Goal: Information Seeking & Learning: Learn about a topic

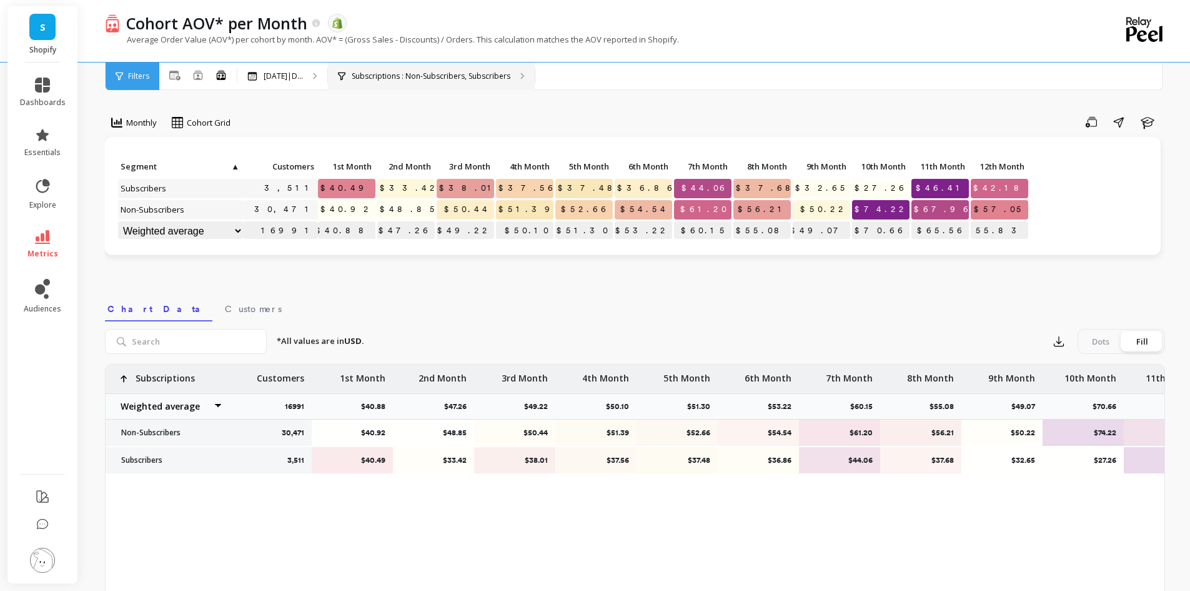
click at [421, 72] on p "Subscriptions : Non-Subscribers, Subscribers" at bounding box center [431, 76] width 159 height 10
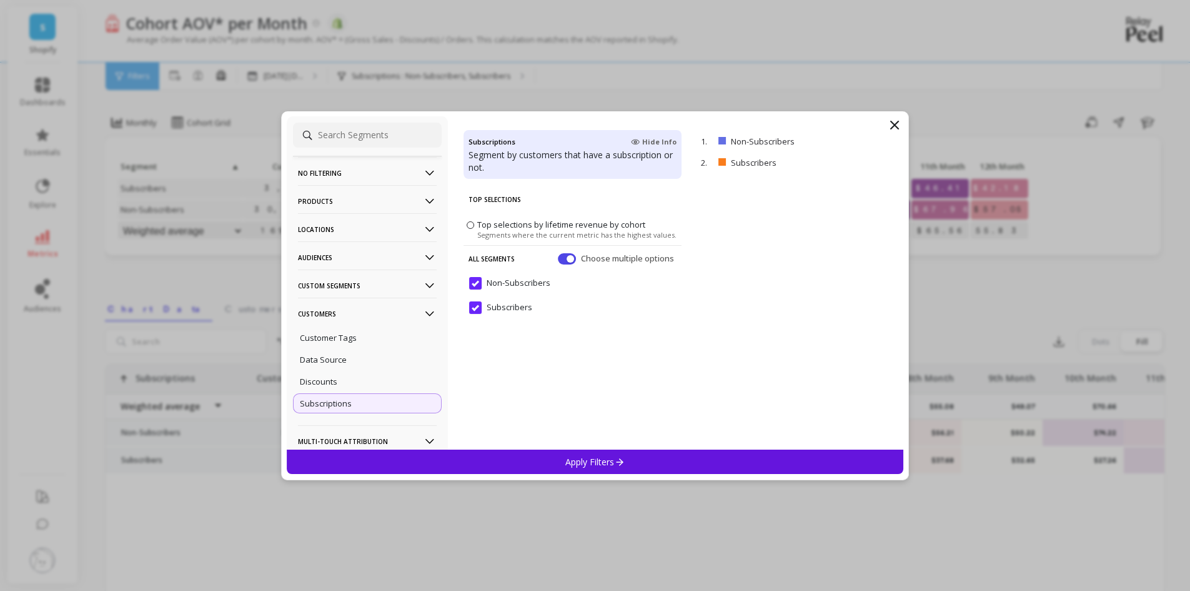
click at [572, 348] on div "Top Selections Top selections by lifetime revenue by cohort Segments where the …" at bounding box center [573, 317] width 218 height 263
click at [896, 126] on icon at bounding box center [894, 124] width 15 height 15
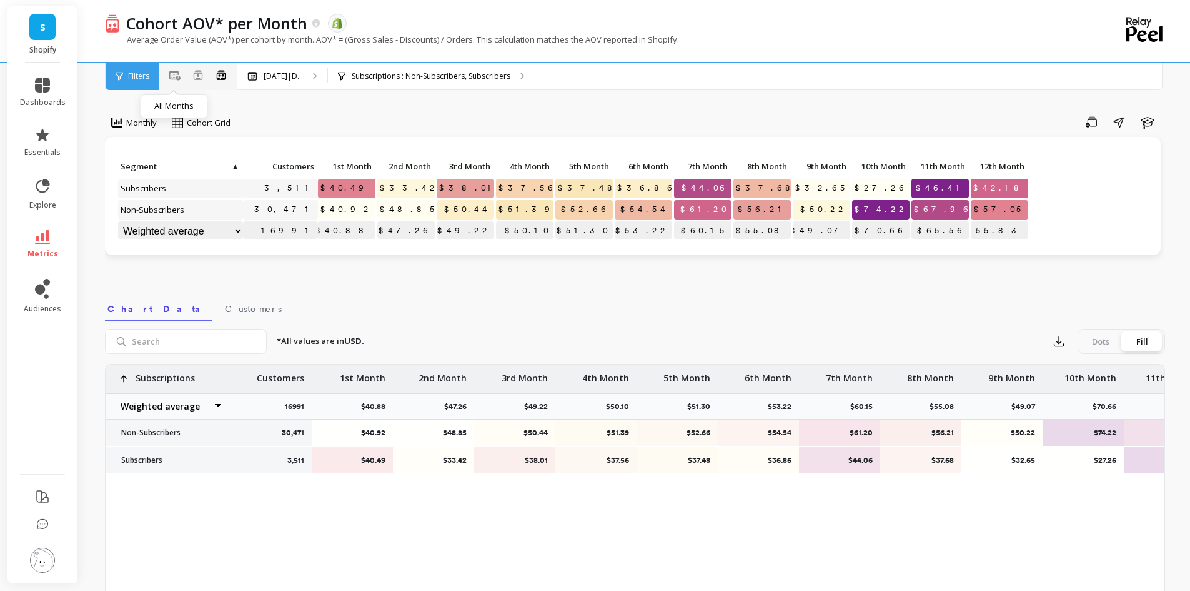
click at [172, 81] on button at bounding box center [174, 75] width 11 height 14
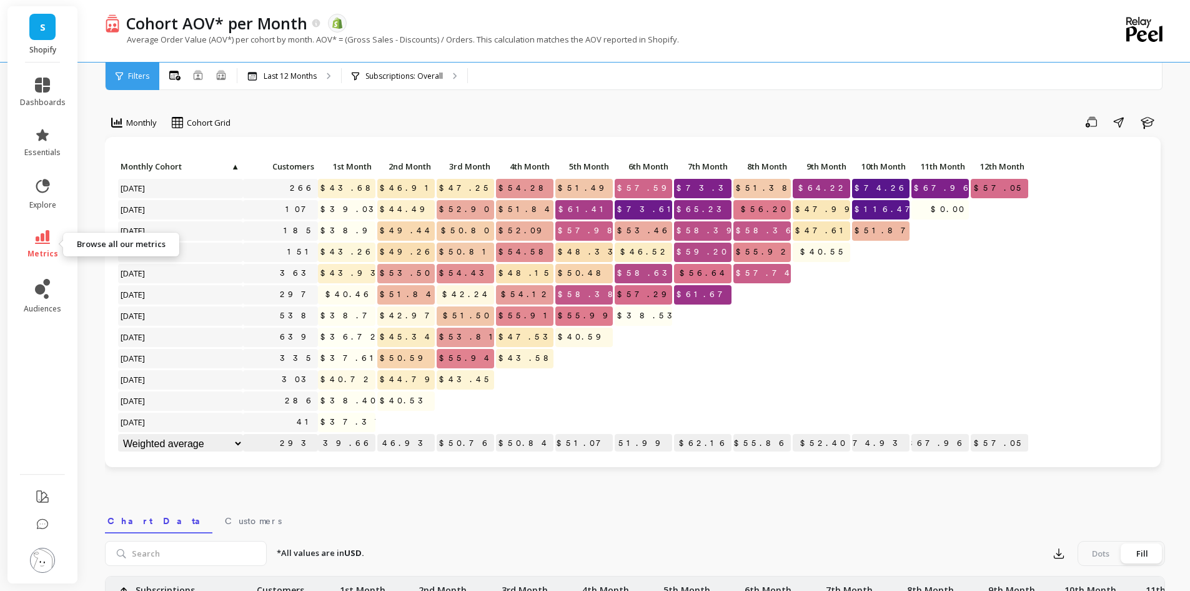
click at [43, 236] on icon at bounding box center [42, 237] width 15 height 14
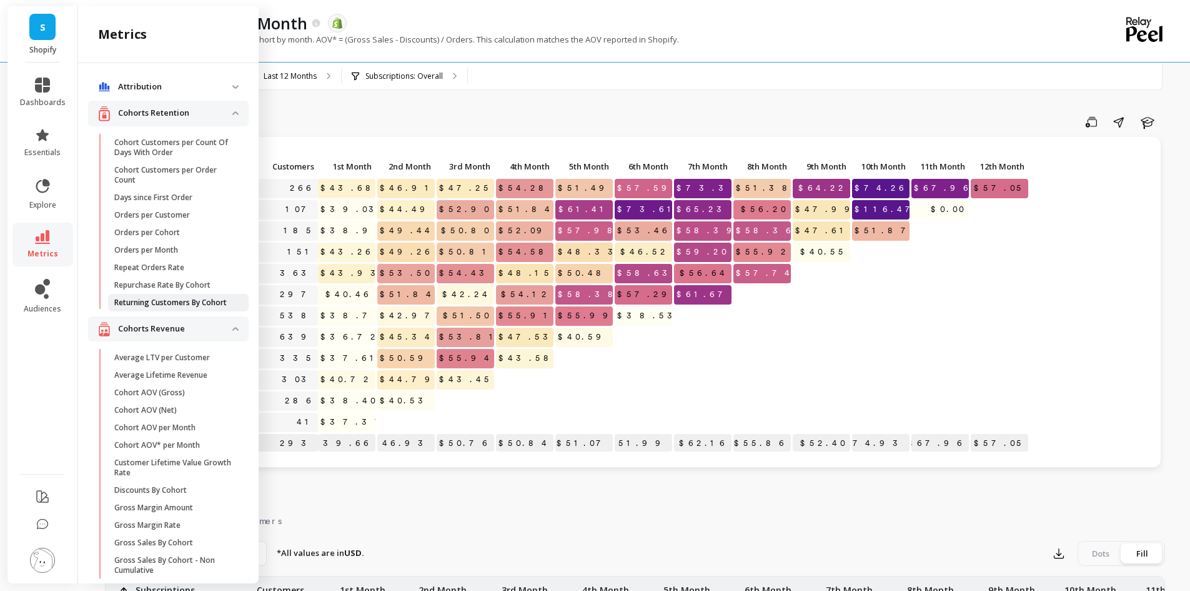
click at [167, 303] on p "Returning Customers By Cohort" at bounding box center [170, 302] width 112 height 10
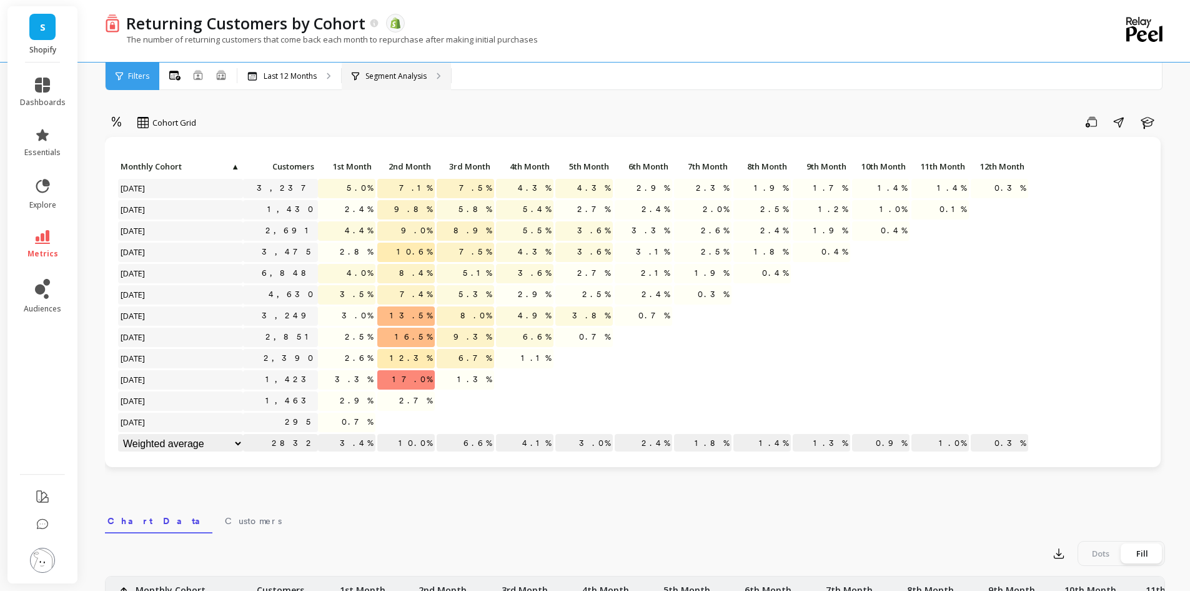
click at [393, 78] on p "Segment Analysis" at bounding box center [396, 76] width 61 height 10
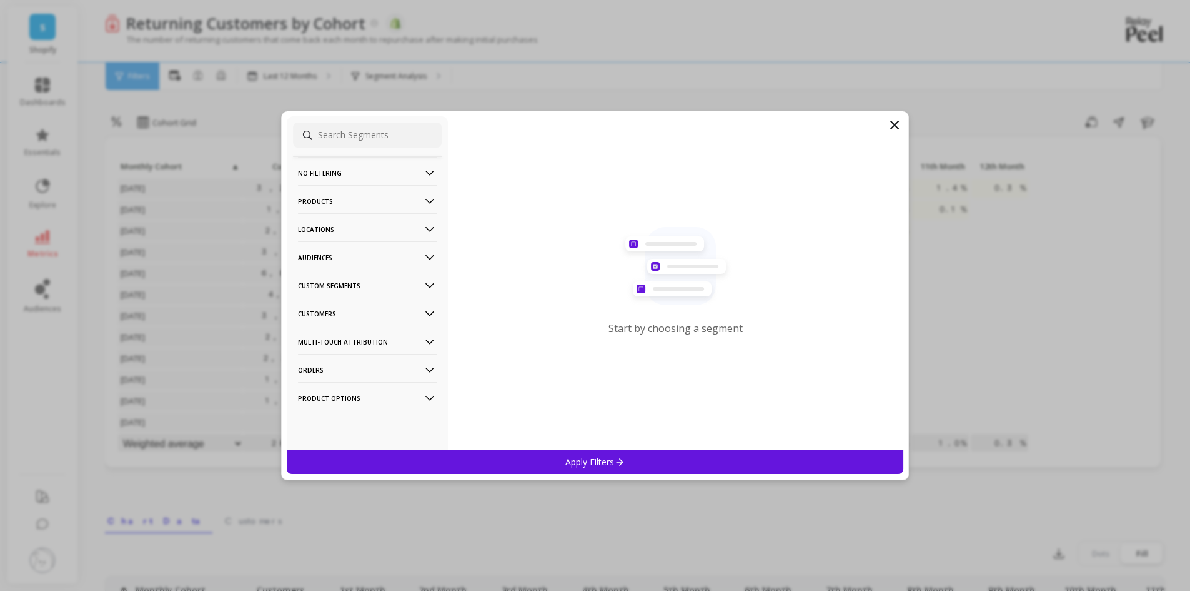
click at [340, 169] on p "No filtering" at bounding box center [367, 173] width 139 height 32
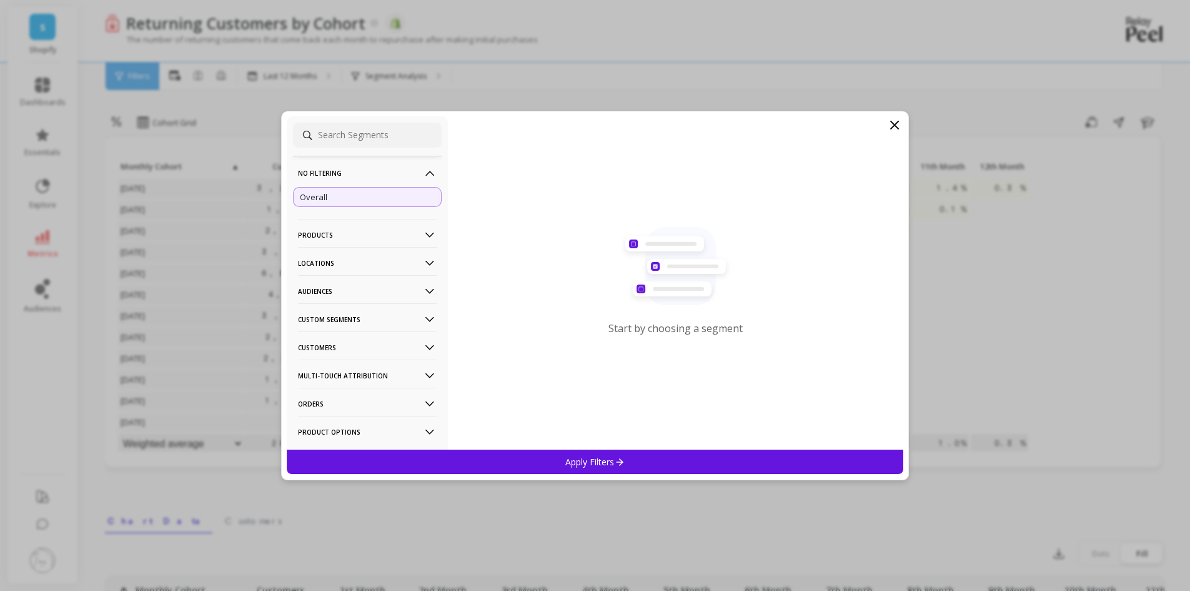
click at [340, 169] on p "No filtering" at bounding box center [367, 173] width 139 height 32
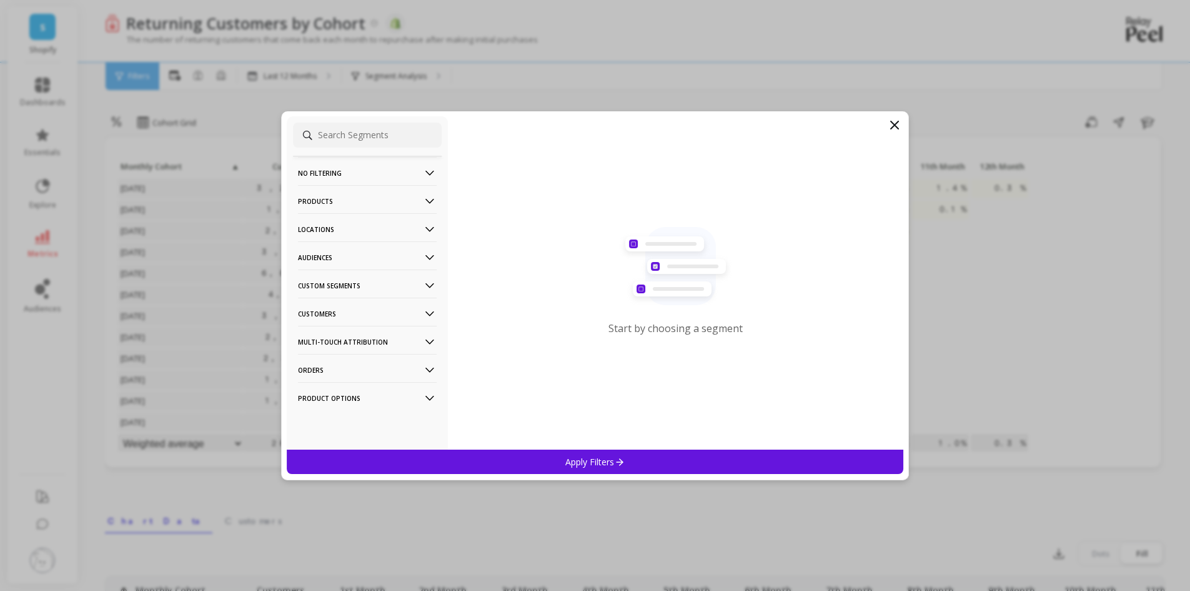
click at [336, 314] on p "Customers" at bounding box center [367, 313] width 139 height 32
click at [324, 403] on p "Subscriptions" at bounding box center [326, 402] width 52 height 11
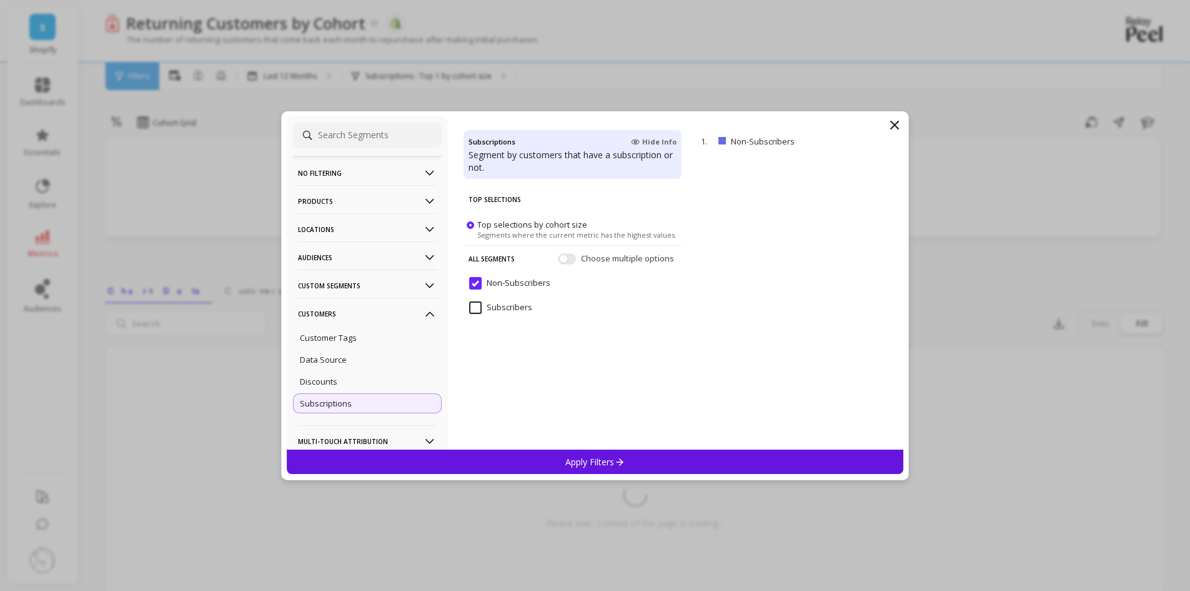
click at [476, 309] on input "Subscribers" at bounding box center [500, 307] width 63 height 12
click at [589, 464] on p "Apply Filters" at bounding box center [595, 462] width 59 height 12
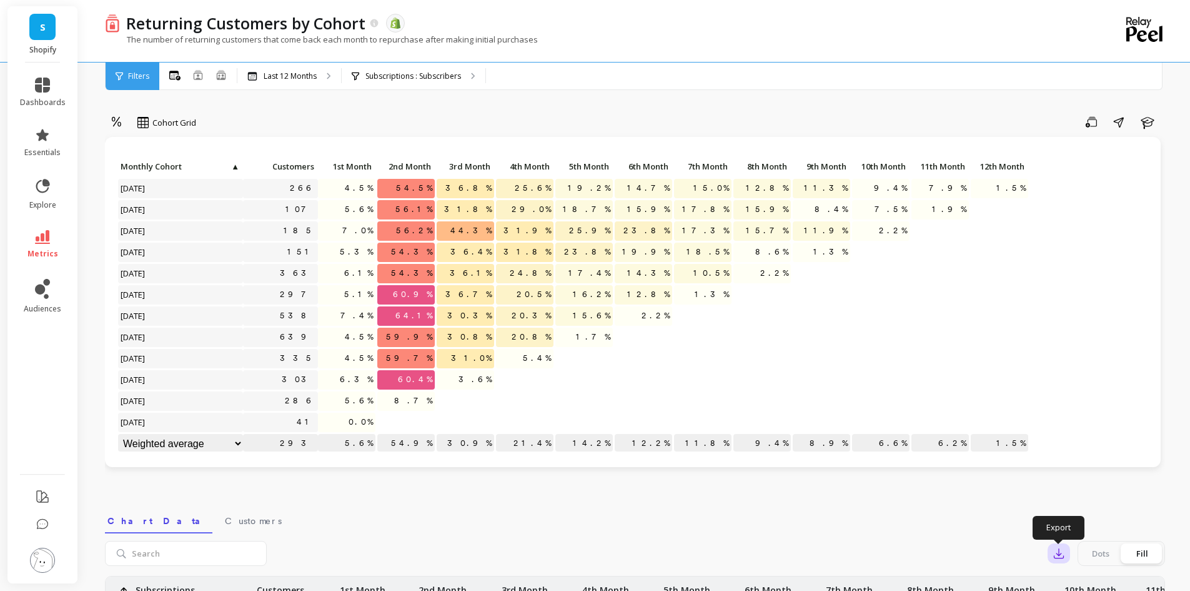
click at [1059, 556] on icon "button" at bounding box center [1059, 553] width 12 height 12
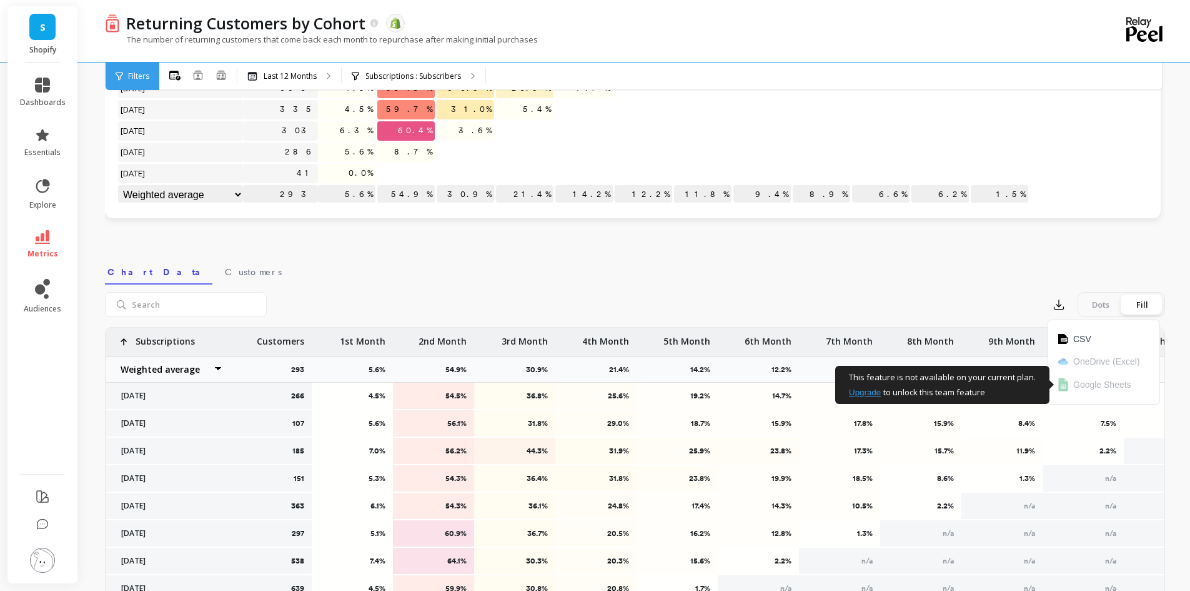
scroll to position [250, 0]
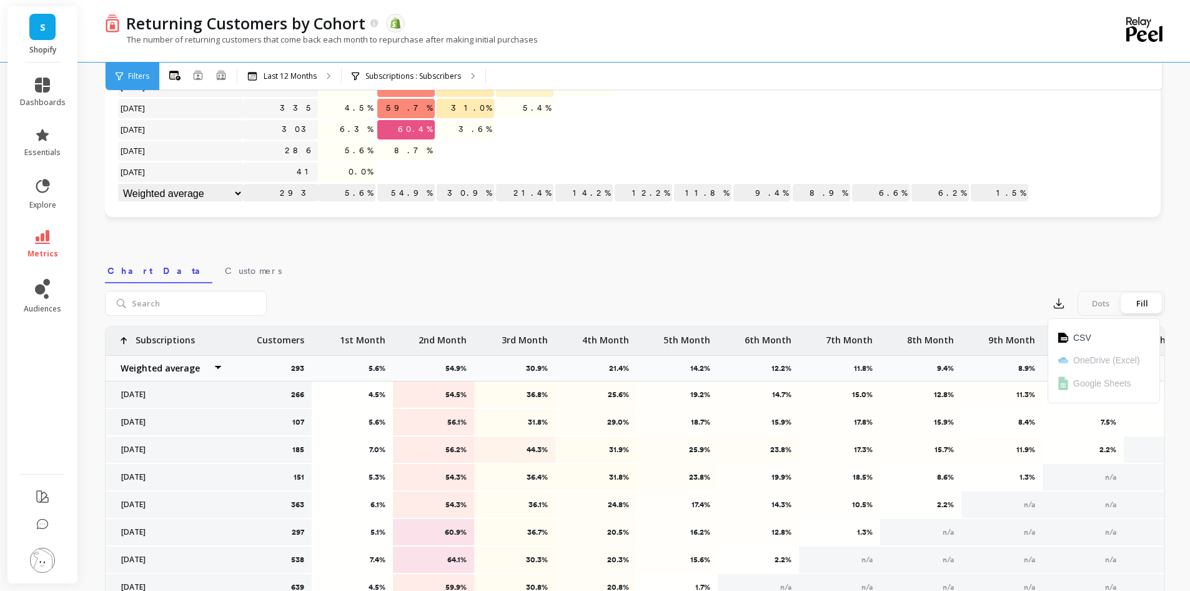
click at [1044, 262] on nav "Chart Data Customers" at bounding box center [635, 268] width 1061 height 29
click at [1057, 306] on icon "button" at bounding box center [1059, 303] width 12 height 12
click at [1081, 339] on span "CSV" at bounding box center [1083, 337] width 18 height 12
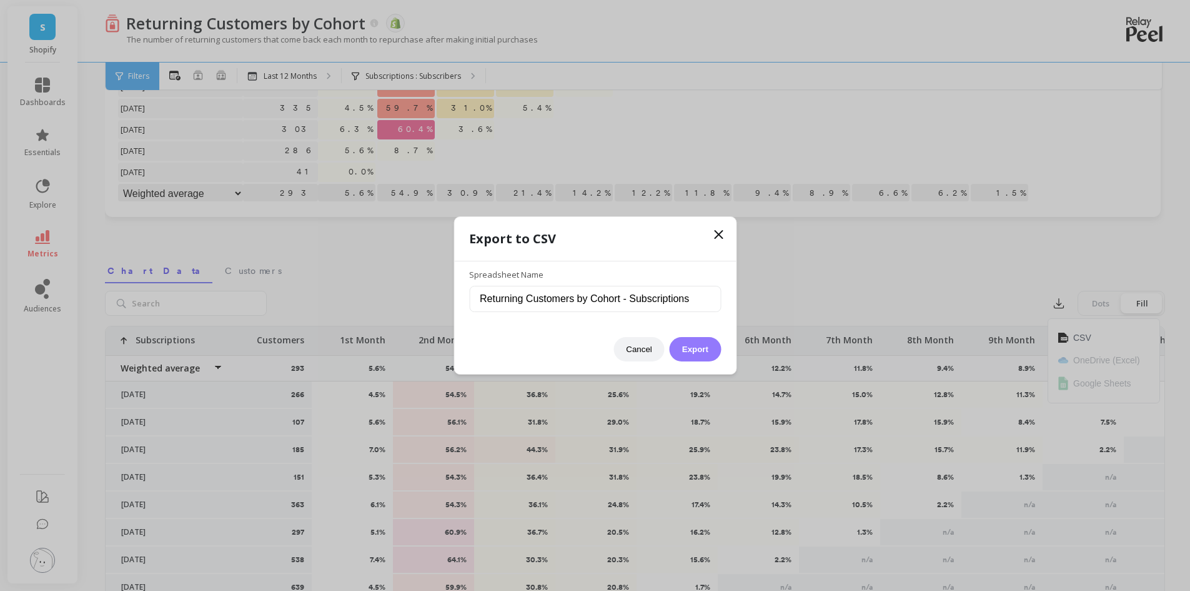
click at [694, 355] on button "Export" at bounding box center [695, 349] width 51 height 24
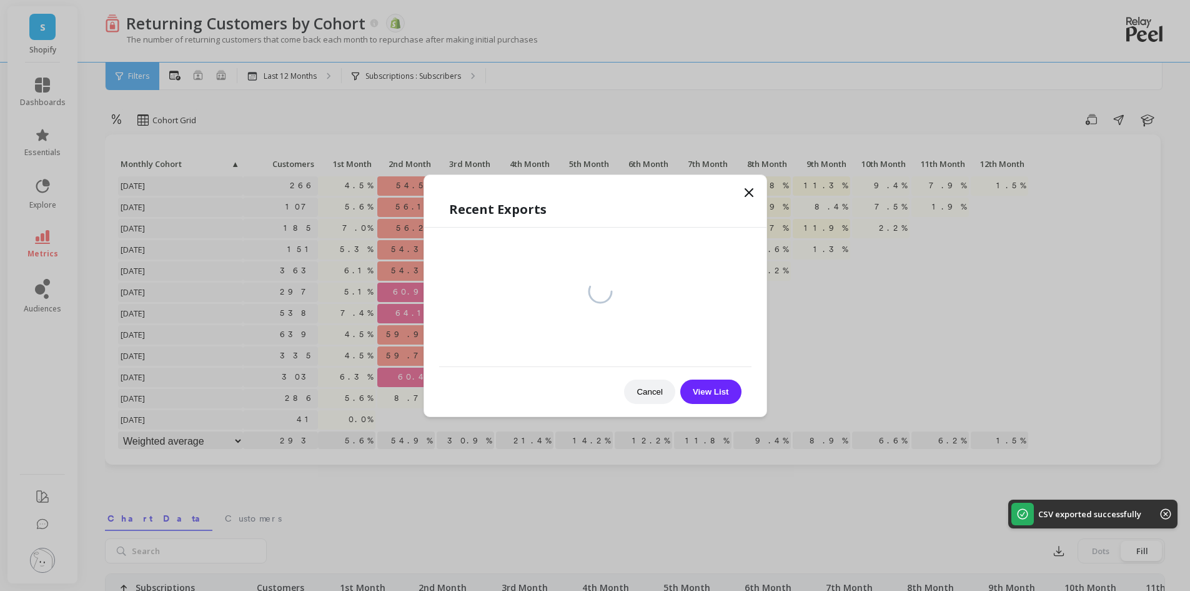
scroll to position [0, 0]
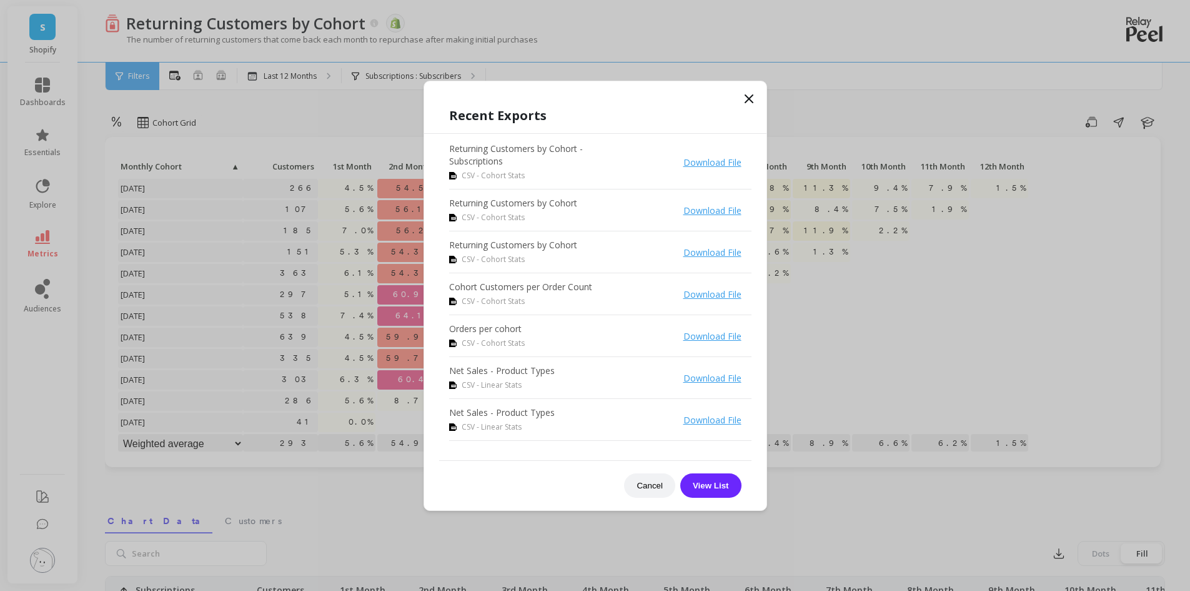
click at [713, 164] on link "Download File" at bounding box center [713, 162] width 58 height 12
click at [752, 101] on icon at bounding box center [749, 98] width 7 height 7
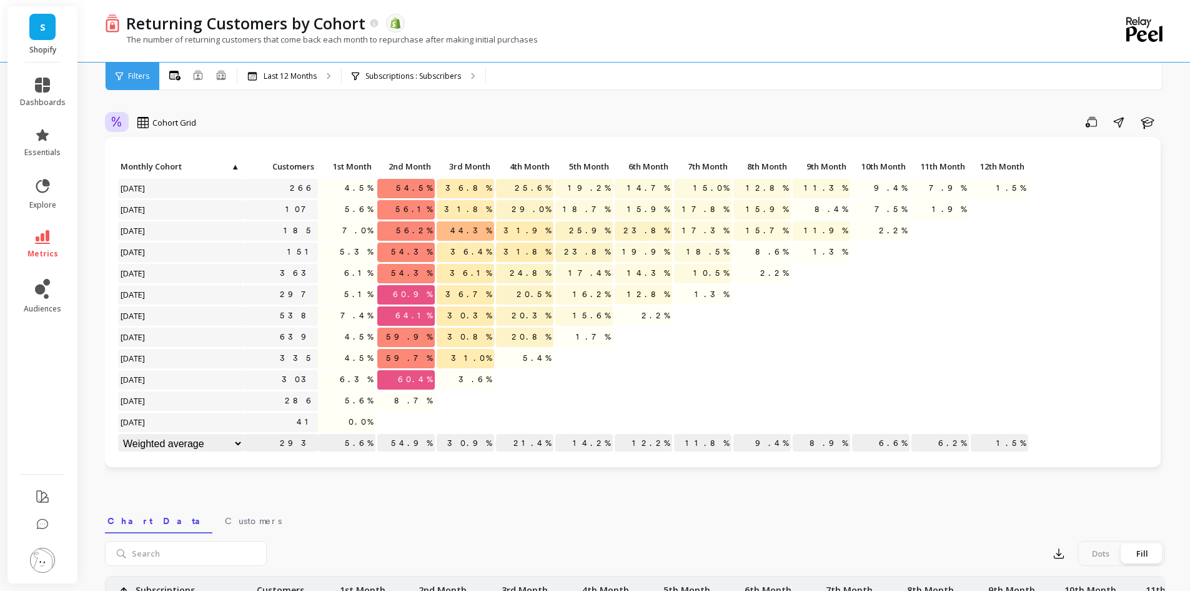
click at [121, 121] on icon at bounding box center [116, 122] width 11 height 12
click at [148, 168] on div "Absolute" at bounding box center [151, 175] width 86 height 22
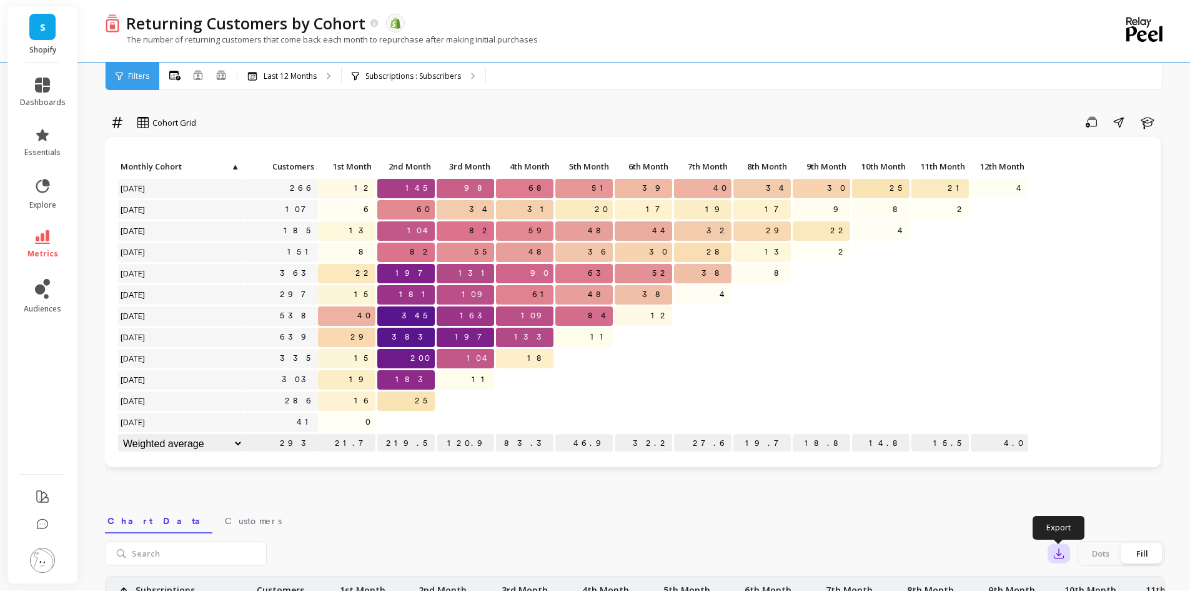
click at [1061, 557] on icon "button" at bounding box center [1059, 553] width 9 height 9
click at [1078, 582] on span "CSV" at bounding box center [1083, 587] width 18 height 12
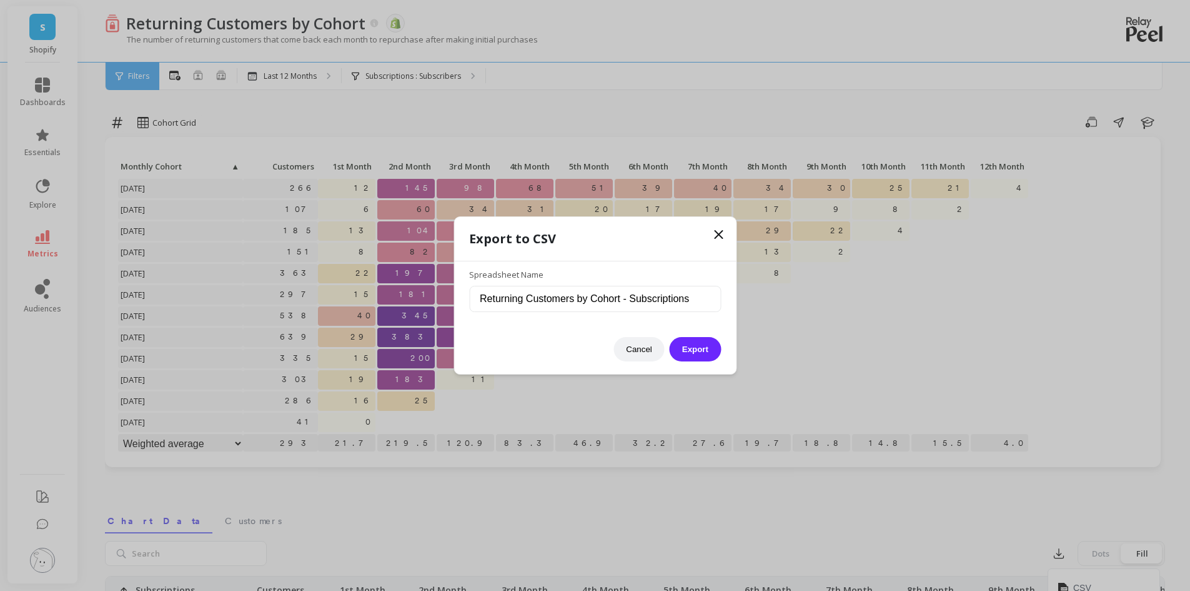
click at [709, 327] on div "Cancel Export" at bounding box center [595, 342] width 252 height 37
click at [696, 351] on button "Export" at bounding box center [695, 349] width 51 height 24
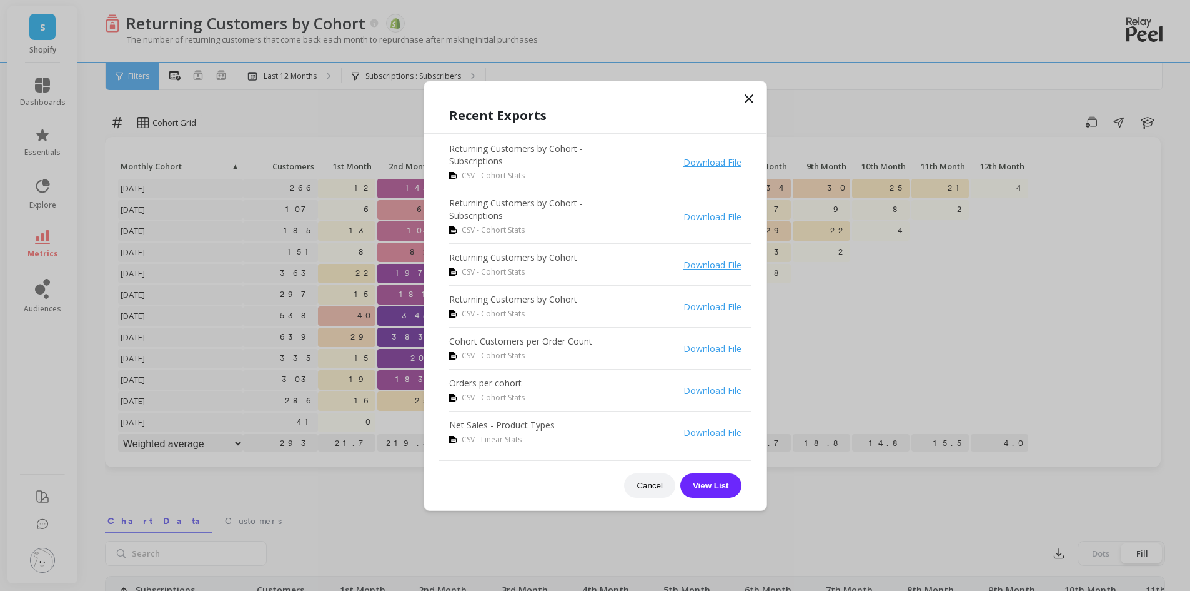
click at [751, 96] on icon at bounding box center [749, 98] width 7 height 7
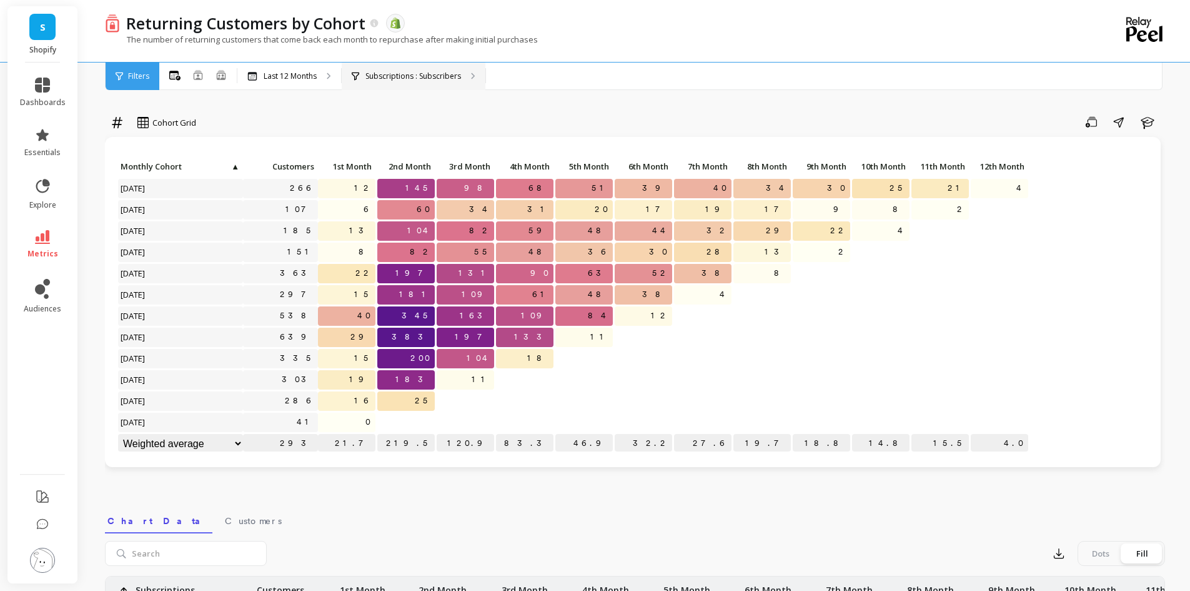
click at [434, 76] on p "Subscriptions : Subscribers" at bounding box center [414, 76] width 96 height 10
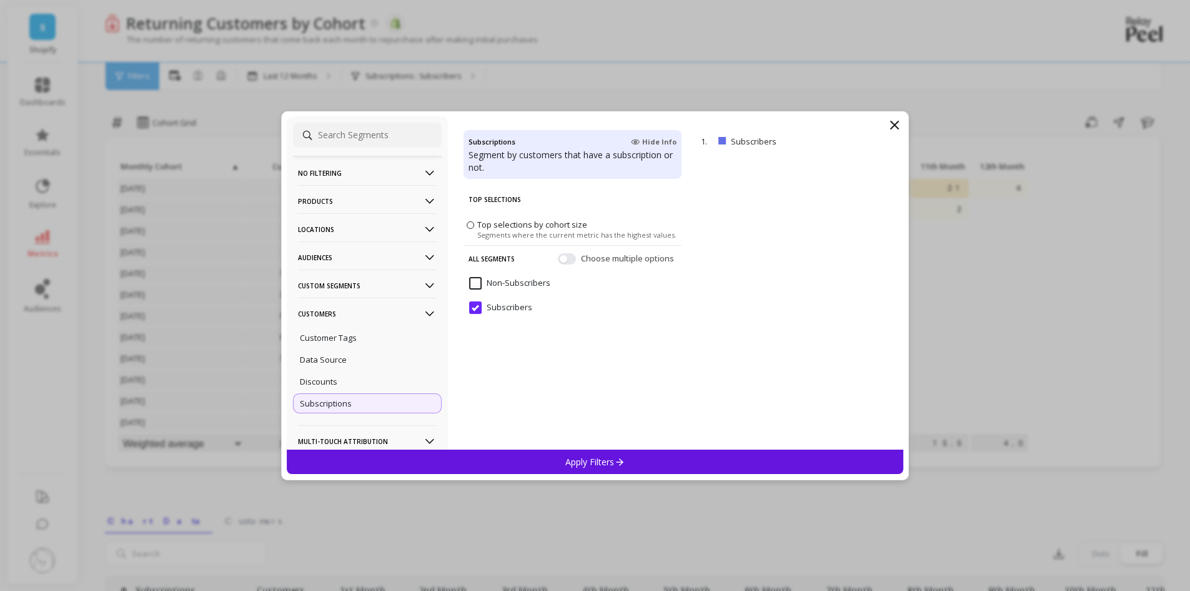
click at [393, 284] on p "Custom Segments" at bounding box center [367, 285] width 139 height 32
click at [351, 167] on p "No filtering" at bounding box center [367, 173] width 139 height 32
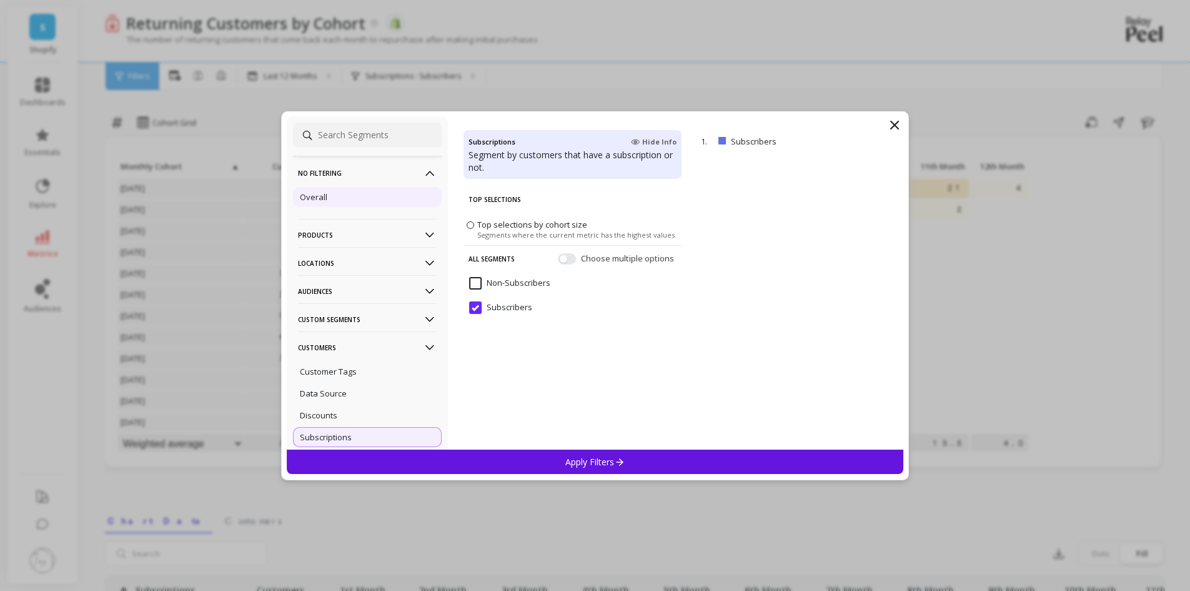
click at [310, 199] on p "Overall" at bounding box center [313, 196] width 27 height 11
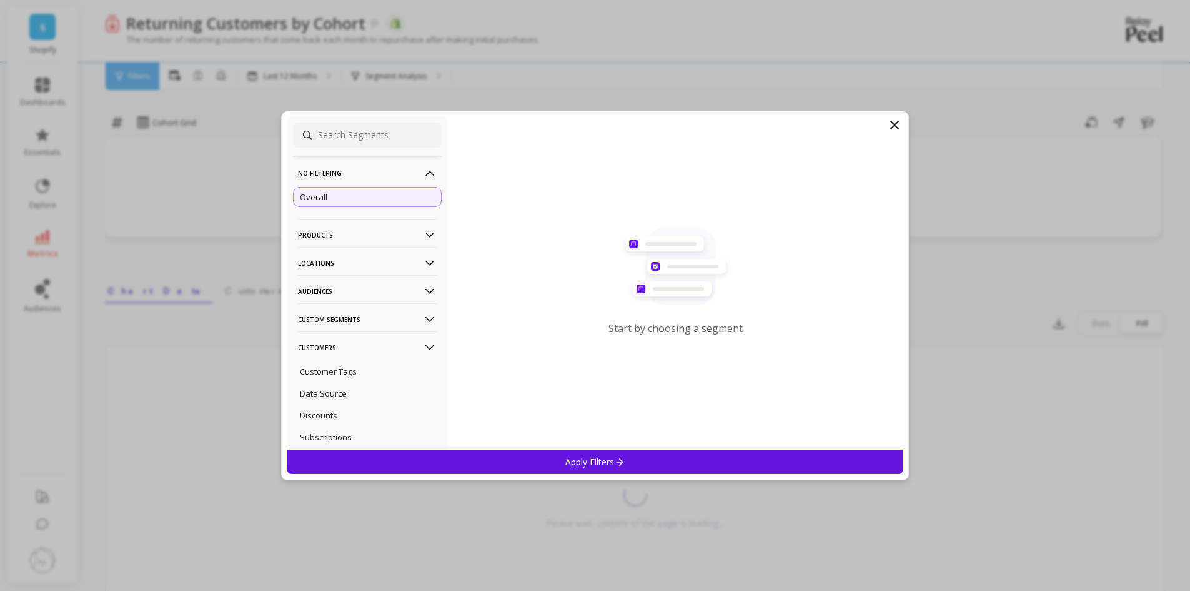
click at [582, 465] on p "Apply Filters" at bounding box center [595, 462] width 59 height 12
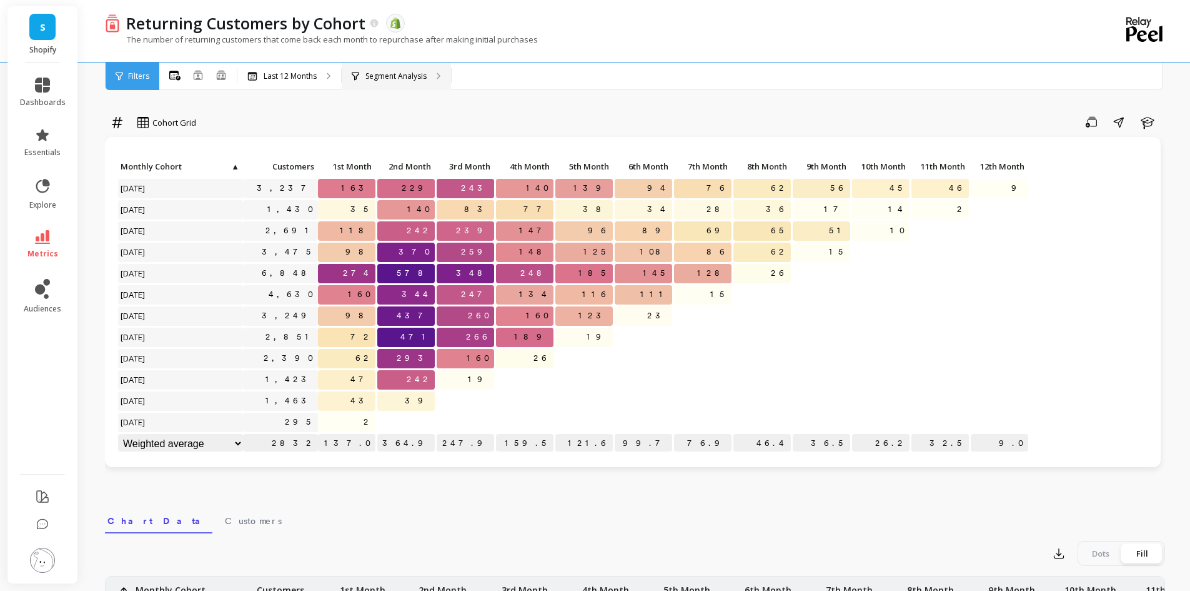
click at [381, 80] on p "Segment Analysis" at bounding box center [396, 76] width 61 height 10
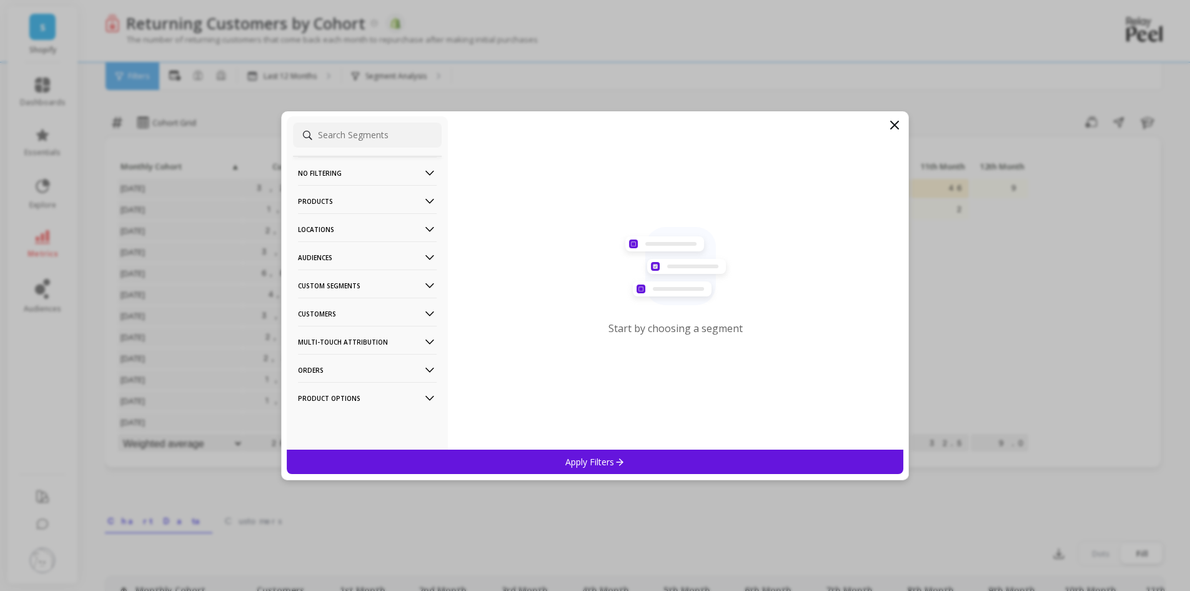
click at [346, 311] on p "Customers" at bounding box center [367, 313] width 139 height 32
click at [338, 404] on p "Subscriptions" at bounding box center [326, 402] width 52 height 11
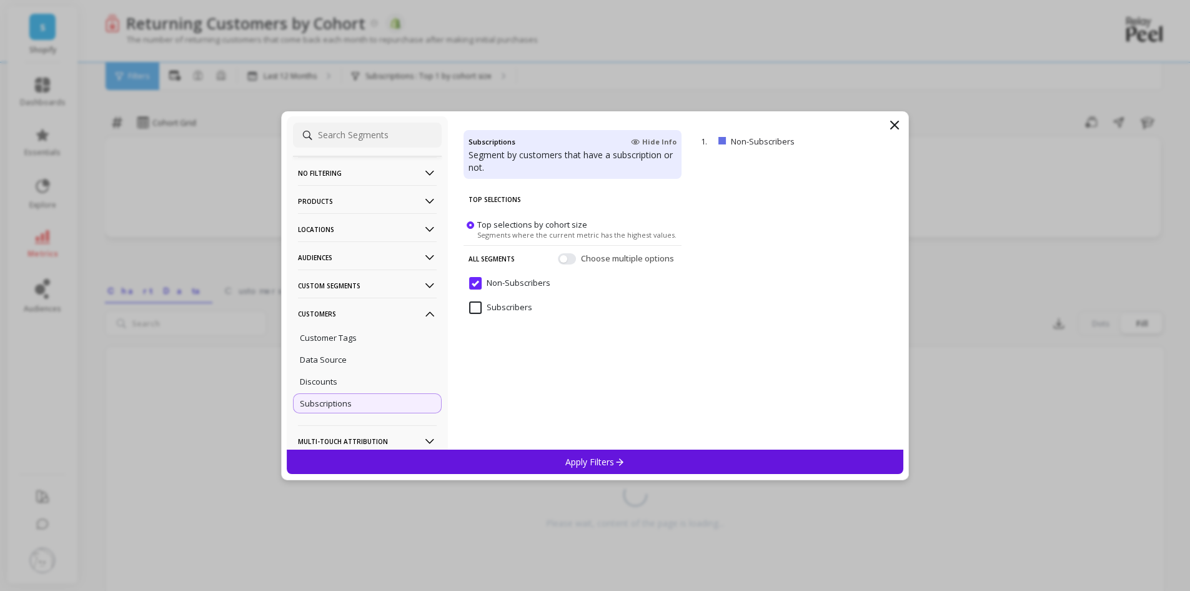
click at [471, 286] on input "Non-Subscribers" at bounding box center [509, 283] width 81 height 12
click at [471, 312] on input "Subscribers" at bounding box center [500, 307] width 63 height 12
click at [581, 457] on p "Apply Filters" at bounding box center [595, 462] width 59 height 12
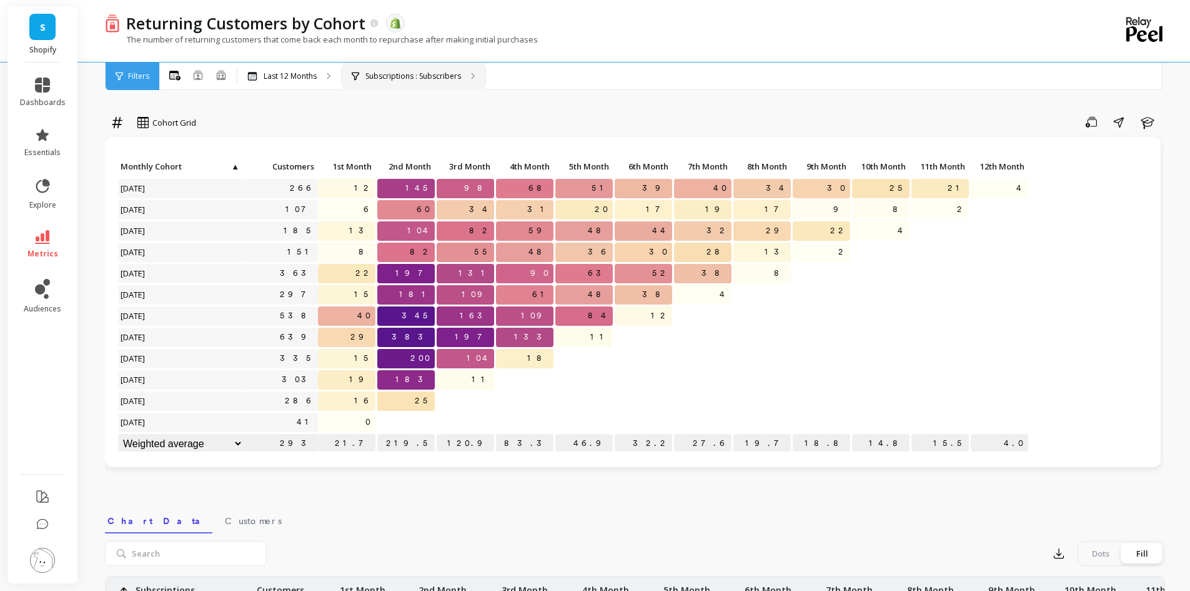
click at [403, 78] on p "Subscriptions : Subscribers" at bounding box center [414, 76] width 96 height 10
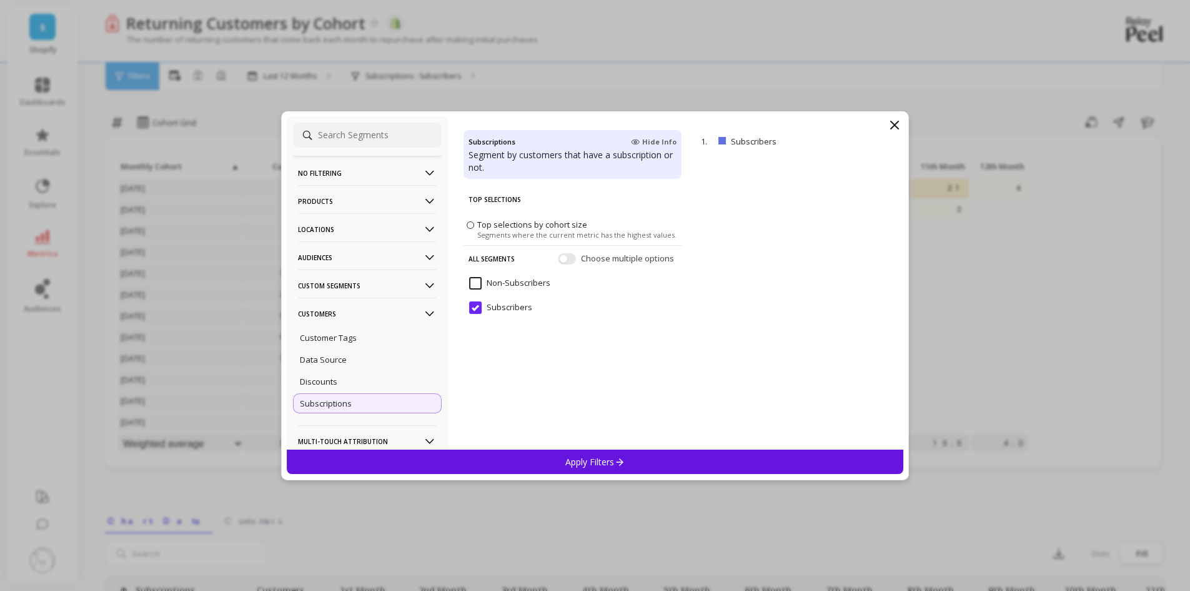
click at [476, 308] on input "Subscribers" at bounding box center [500, 307] width 63 height 12
click at [477, 280] on div "Non-Subscribers" at bounding box center [573, 289] width 218 height 37
click at [477, 280] on input "Non-Subscribers" at bounding box center [509, 283] width 81 height 12
click at [477, 287] on input "Non-Subscribers" at bounding box center [509, 283] width 81 height 12
click at [606, 459] on p "Apply Filters" at bounding box center [595, 462] width 59 height 12
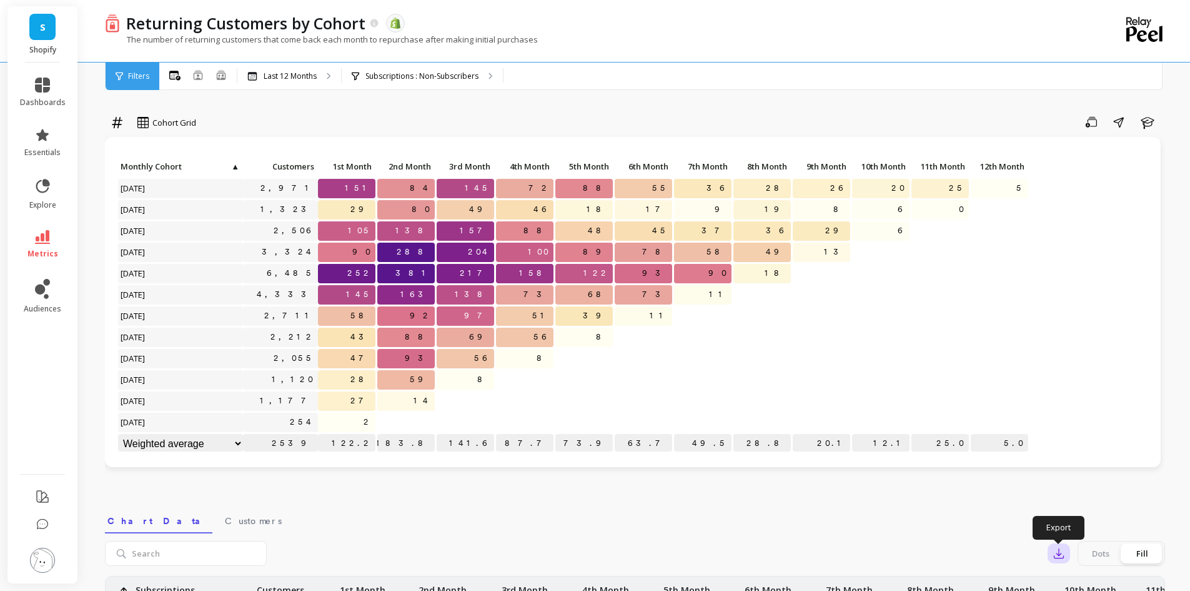
click at [1056, 552] on icon "button" at bounding box center [1059, 553] width 12 height 12
click at [1084, 584] on span "CSV" at bounding box center [1083, 587] width 18 height 12
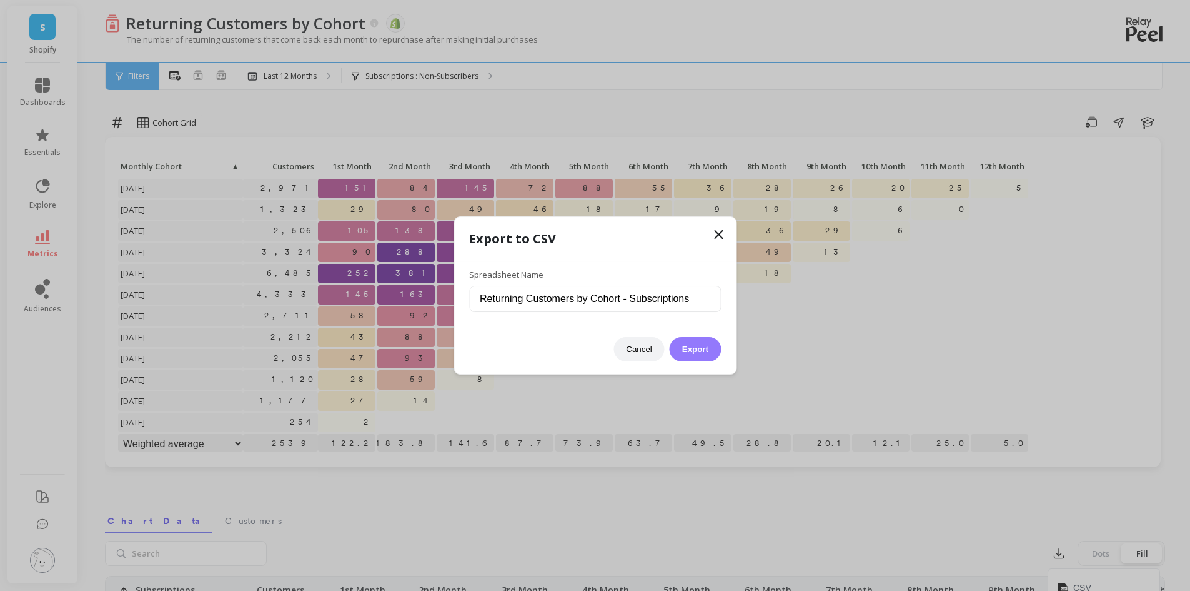
click at [699, 349] on button "Export" at bounding box center [695, 349] width 51 height 24
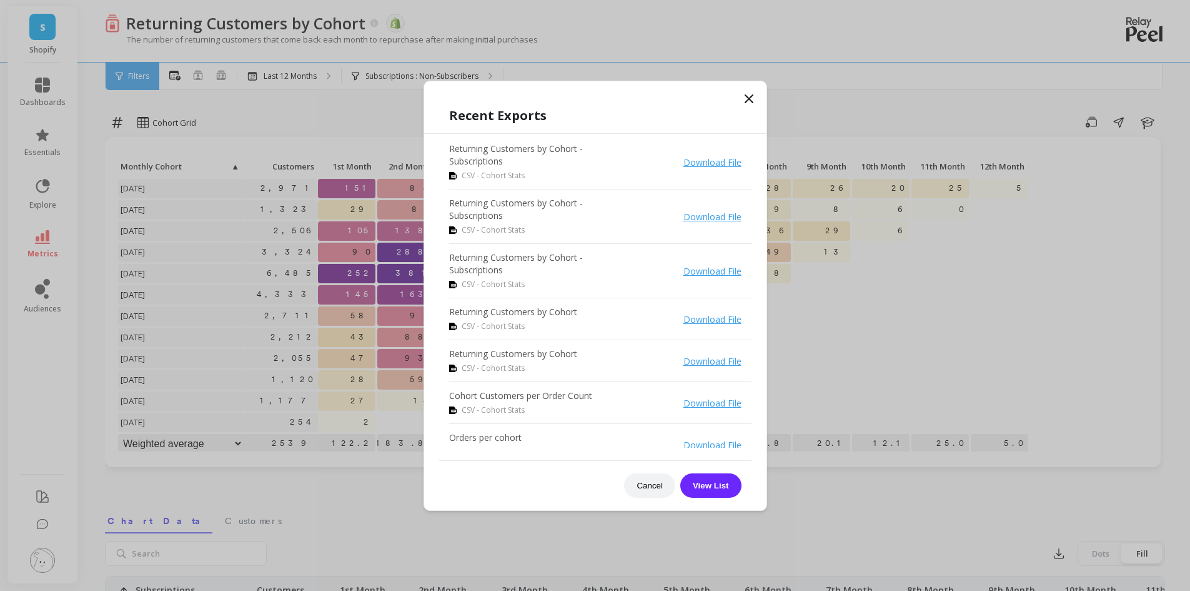
click at [747, 99] on icon at bounding box center [749, 98] width 15 height 15
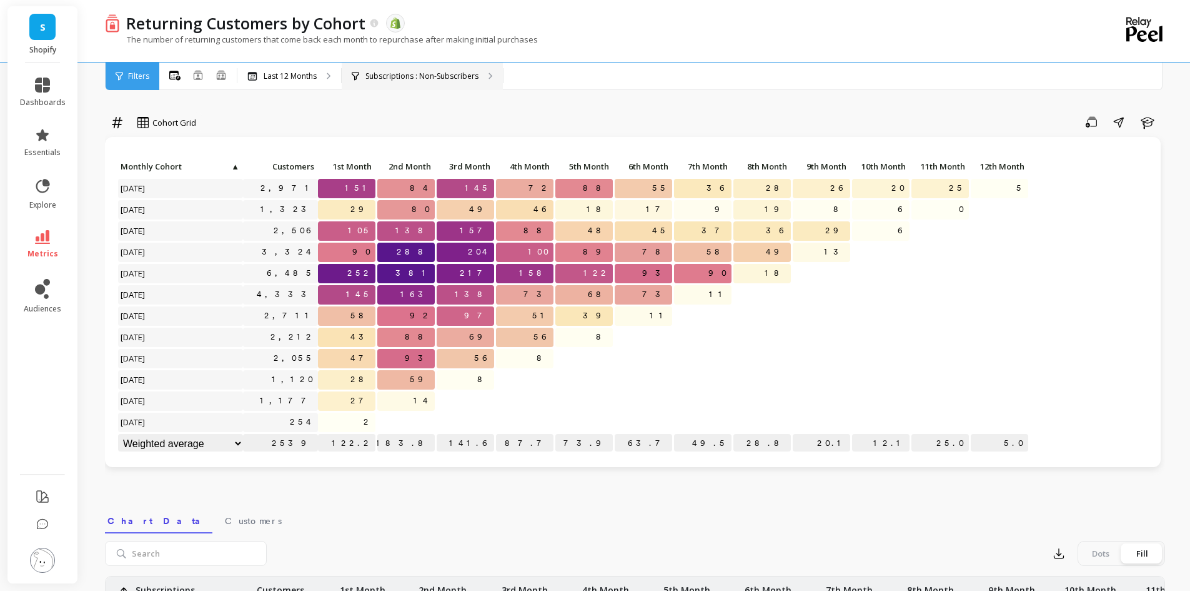
click at [433, 72] on p "Subscriptions : Non-Subscribers" at bounding box center [422, 76] width 113 height 10
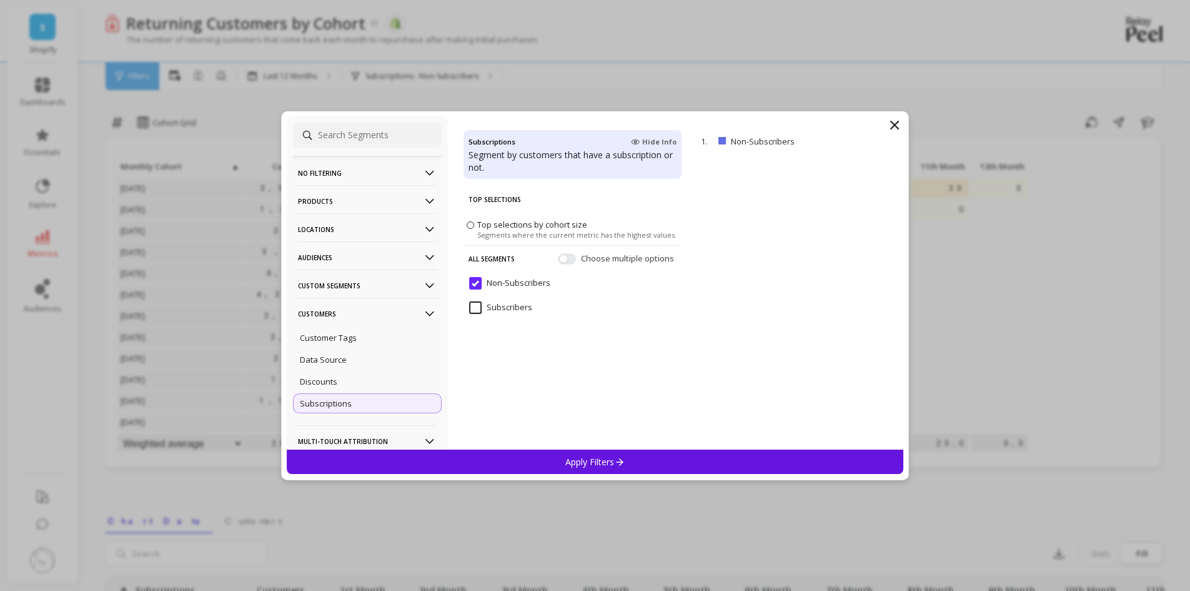
click at [477, 310] on input "Subscribers" at bounding box center [500, 307] width 63 height 12
click at [567, 256] on button "button" at bounding box center [567, 257] width 18 height 11
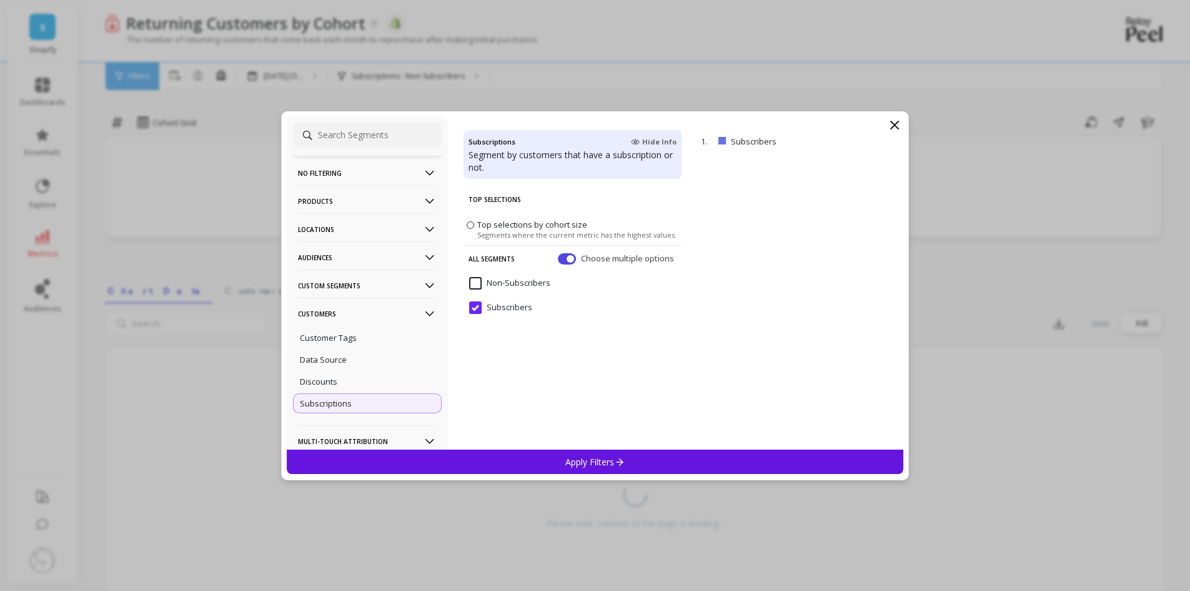
click at [477, 285] on input "Non-Subscribers" at bounding box center [509, 283] width 81 height 12
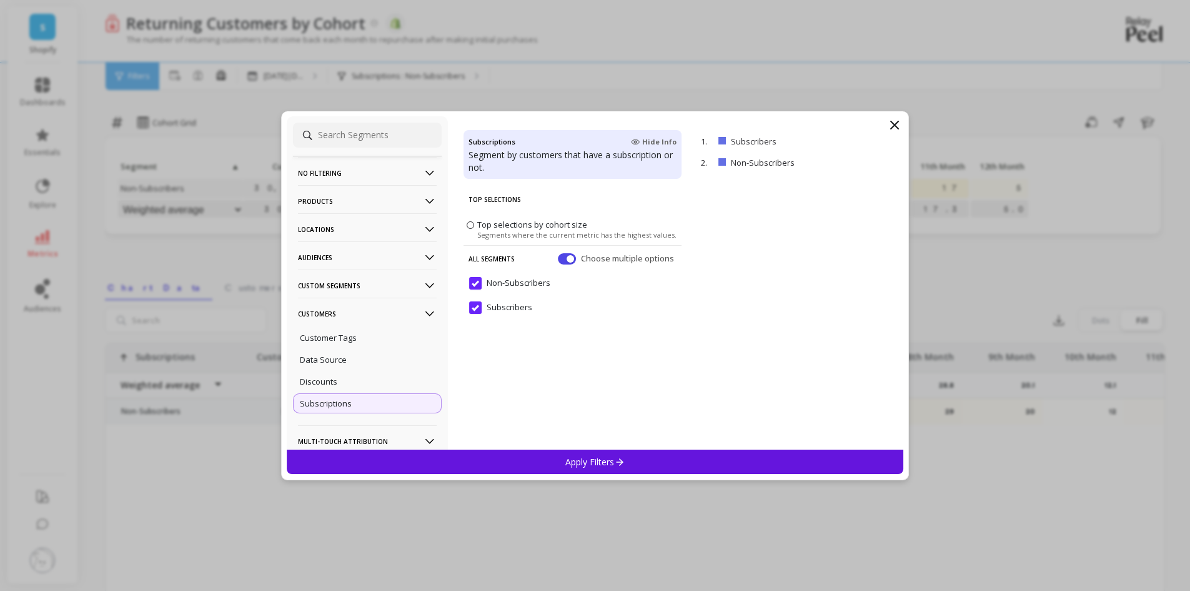
click at [599, 462] on p "Apply Filters" at bounding box center [595, 462] width 59 height 12
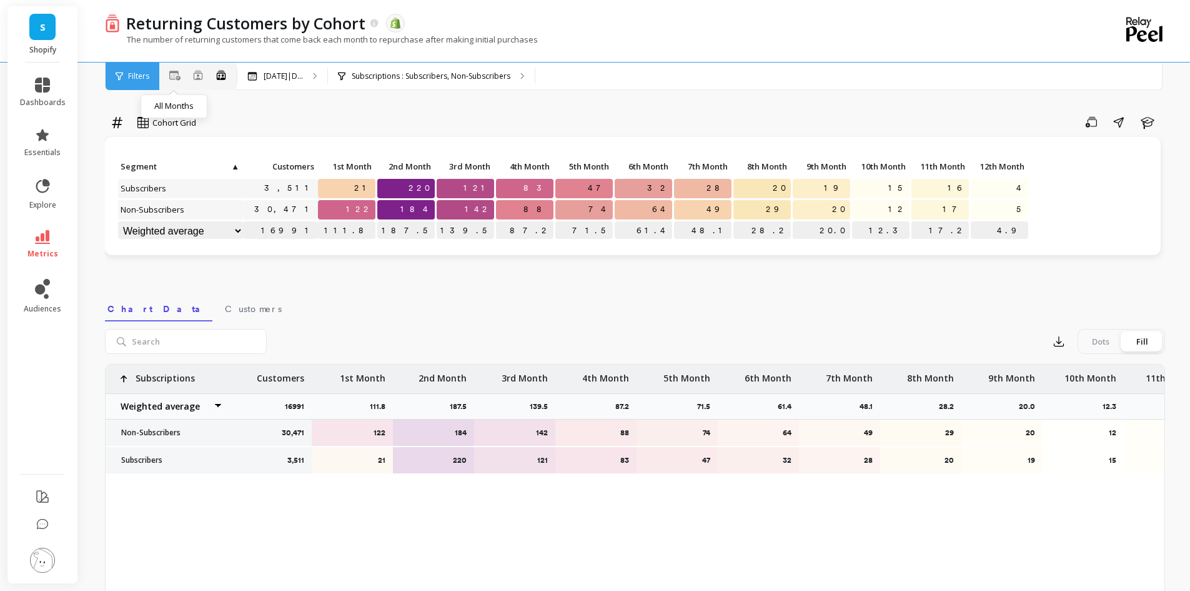
click at [169, 72] on icon at bounding box center [174, 76] width 11 height 10
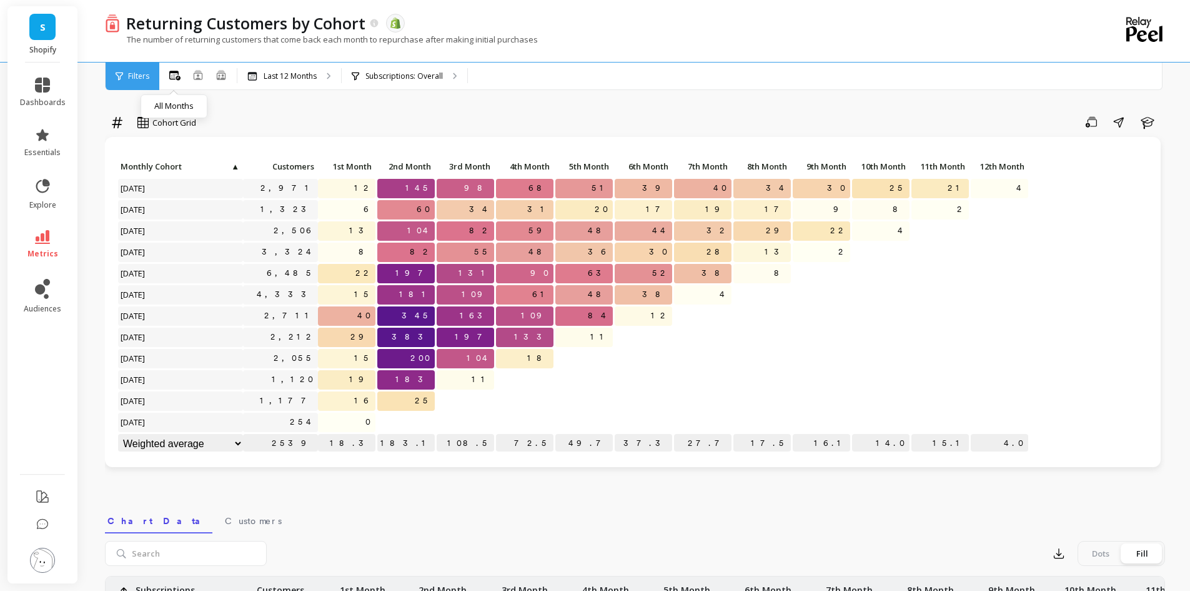
click at [1016, 514] on nav "Chart Data Customers" at bounding box center [635, 518] width 1061 height 29
click at [421, 69] on div "Subscriptions: Overall" at bounding box center [405, 75] width 126 height 27
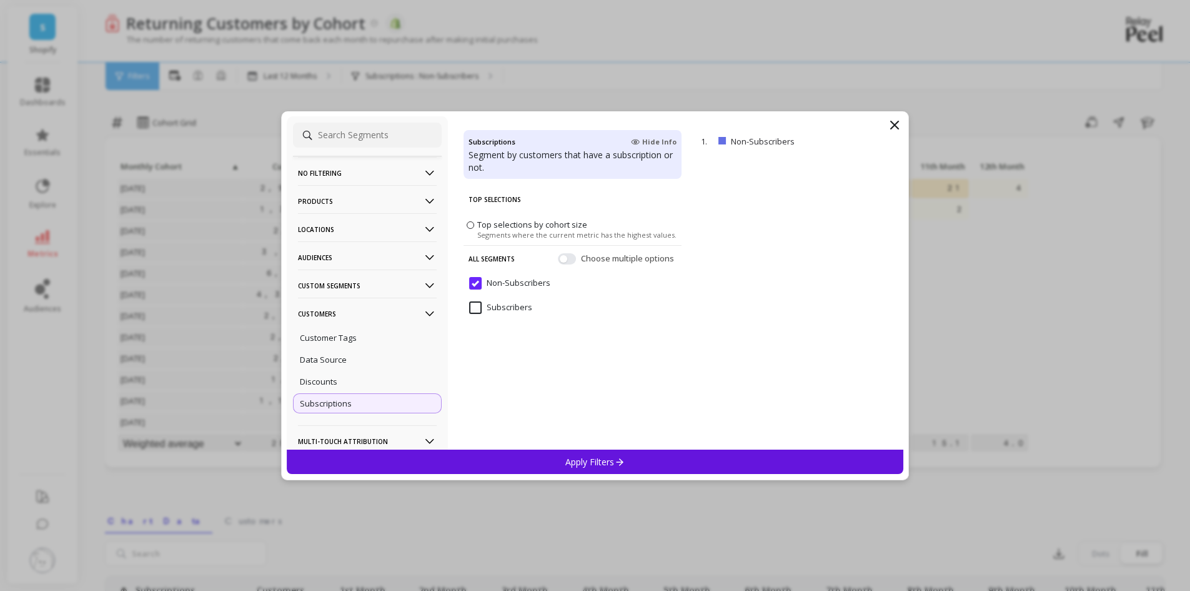
click at [575, 462] on p "Apply Filters" at bounding box center [595, 462] width 59 height 12
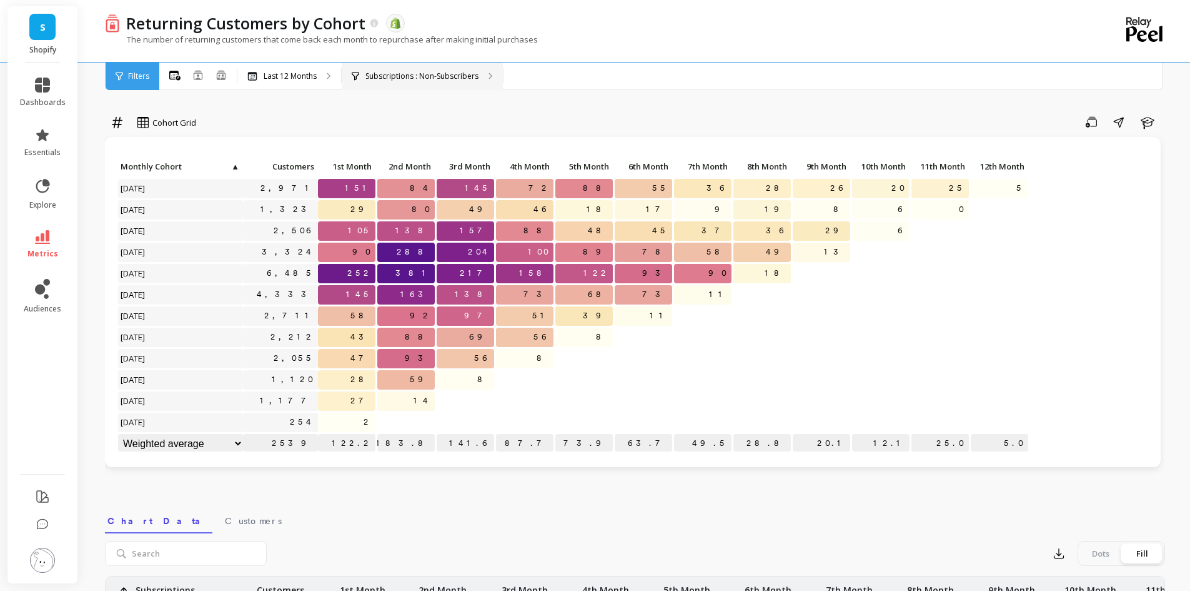
click at [436, 81] on p "Subscriptions : Non-Subscribers" at bounding box center [422, 76] width 113 height 10
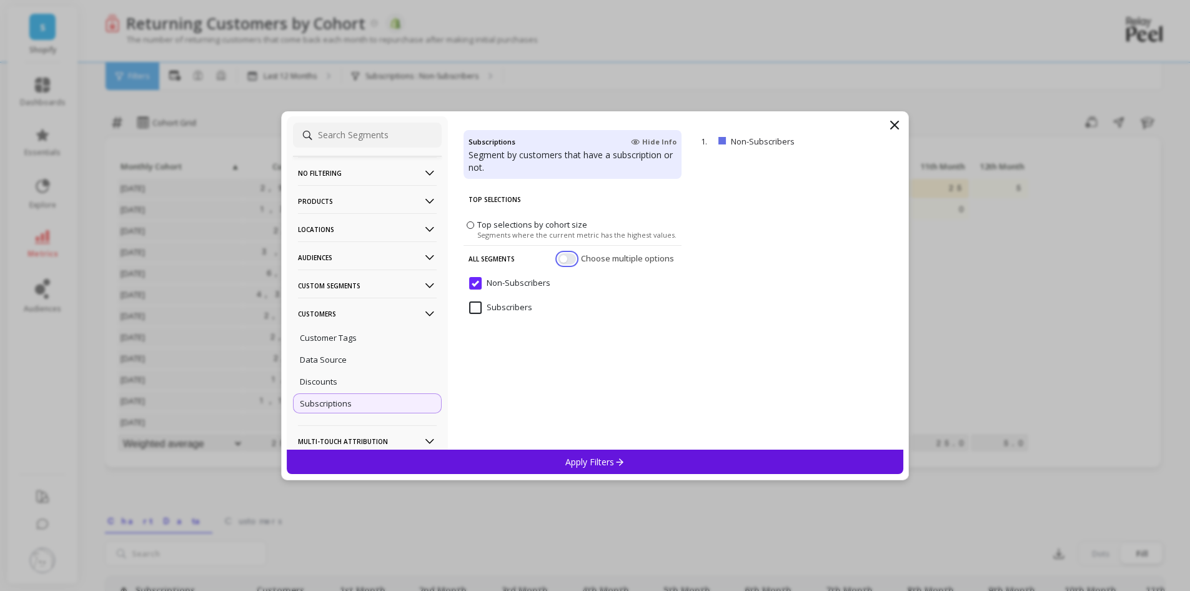
click at [569, 256] on button "button" at bounding box center [567, 257] width 18 height 11
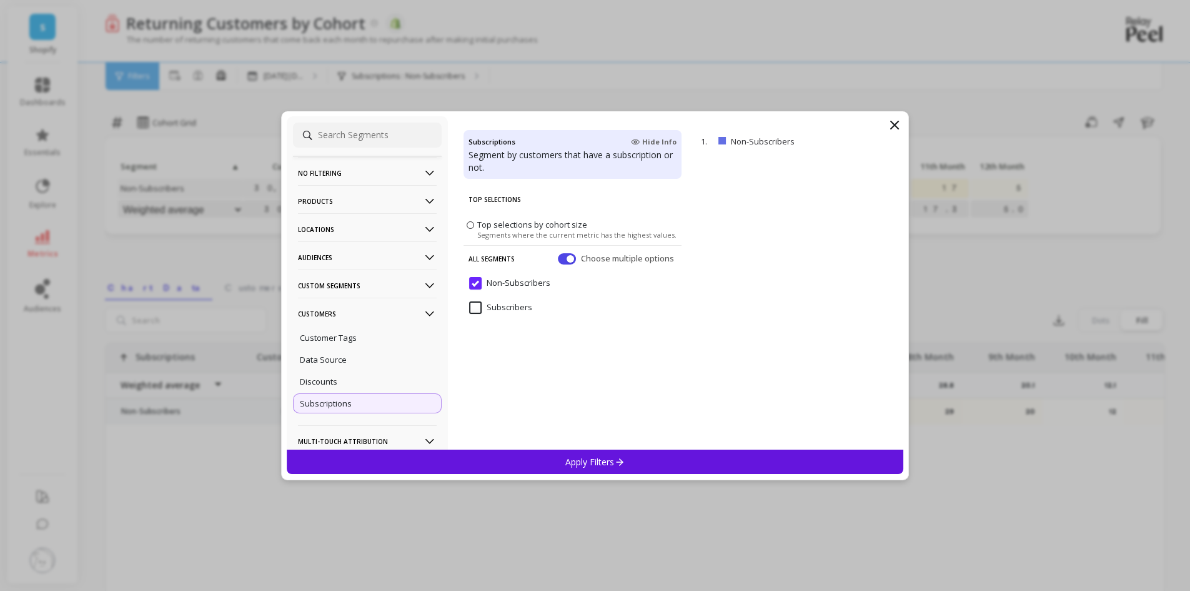
click at [474, 307] on input "Subscribers" at bounding box center [500, 307] width 63 height 12
click at [619, 457] on icon at bounding box center [619, 461] width 11 height 11
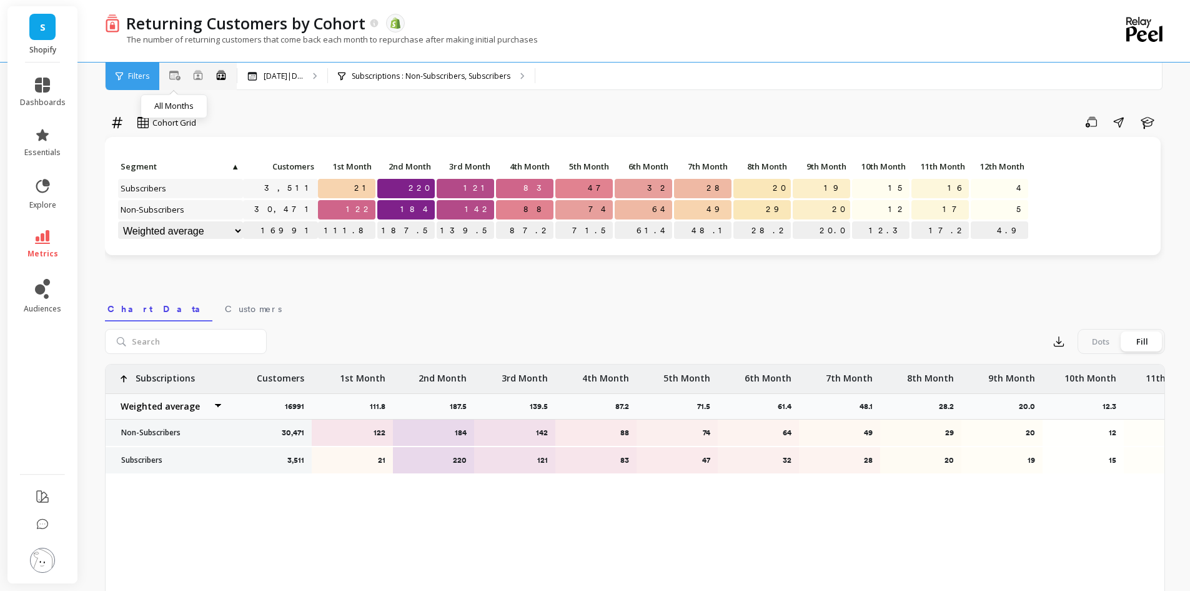
click at [174, 75] on icon at bounding box center [174, 76] width 11 height 10
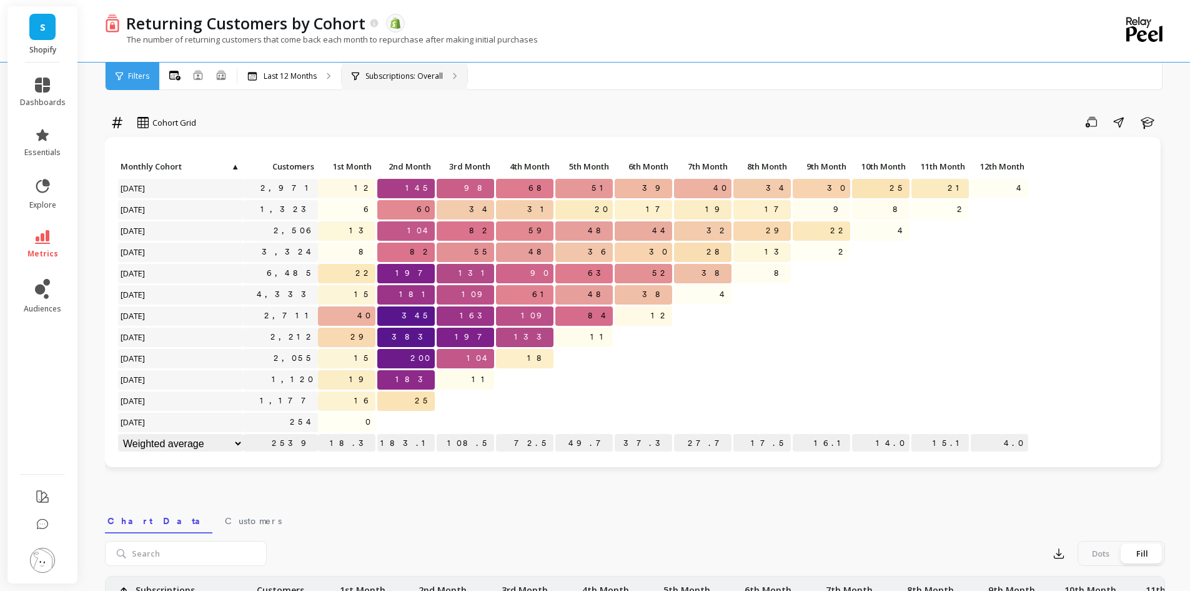
click at [414, 77] on p "Subscriptions: Overall" at bounding box center [404, 76] width 77 height 10
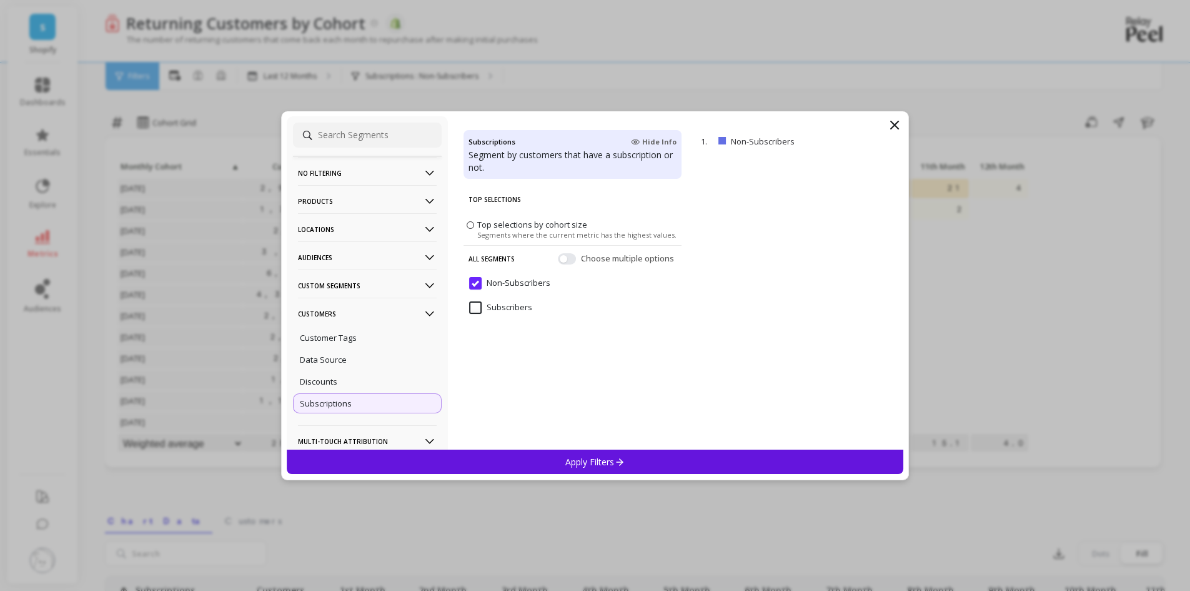
click at [339, 166] on p "No filtering" at bounding box center [367, 173] width 139 height 32
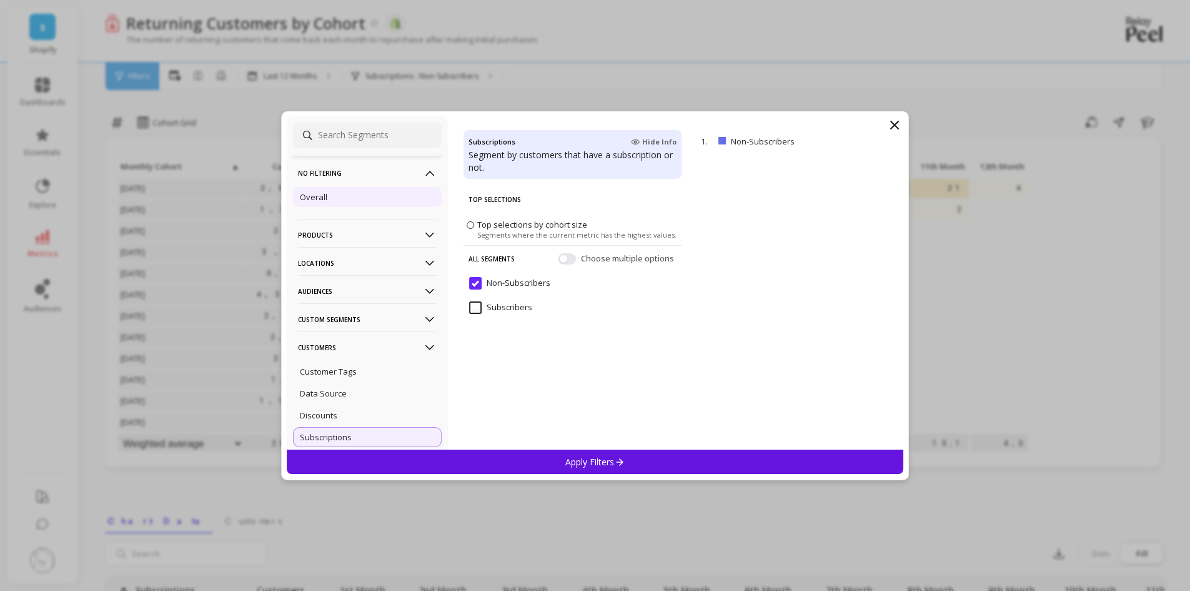
click at [322, 196] on p "Overall" at bounding box center [313, 196] width 27 height 11
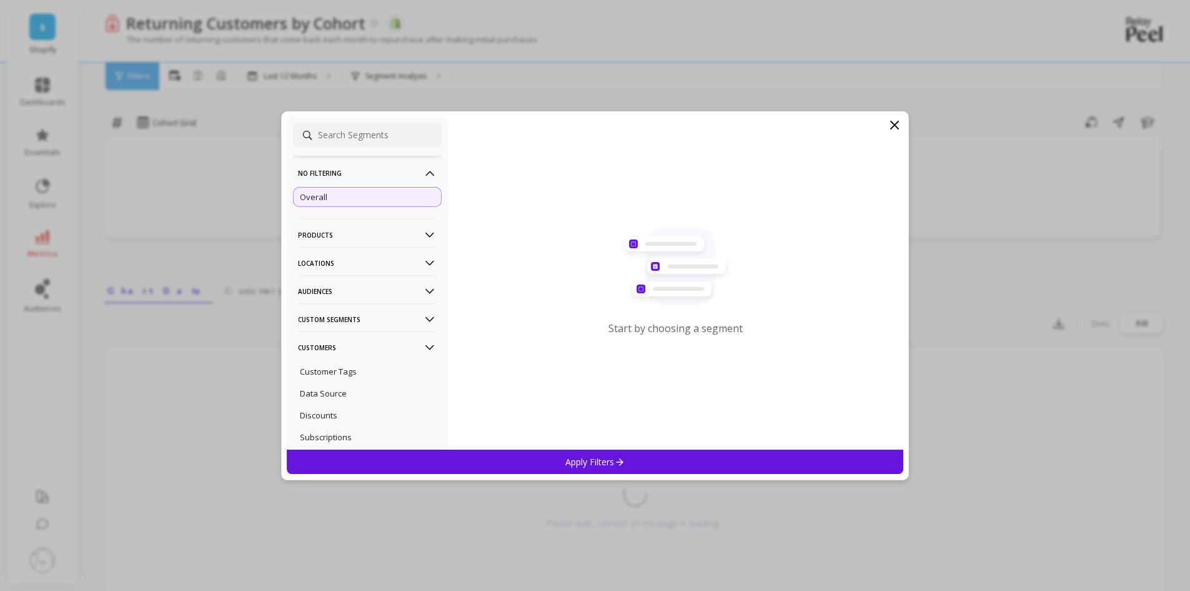
click at [606, 459] on p "Apply Filters" at bounding box center [595, 462] width 59 height 12
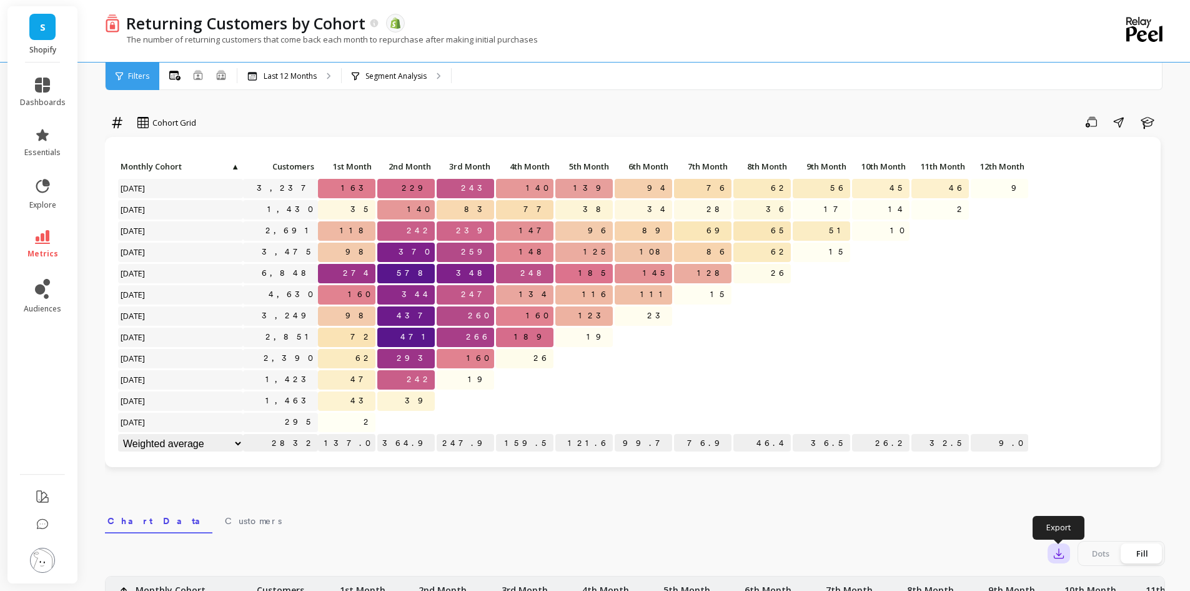
click at [1064, 547] on icon "button" at bounding box center [1059, 553] width 12 height 12
click at [1097, 582] on button "CSV" at bounding box center [1104, 587] width 111 height 22
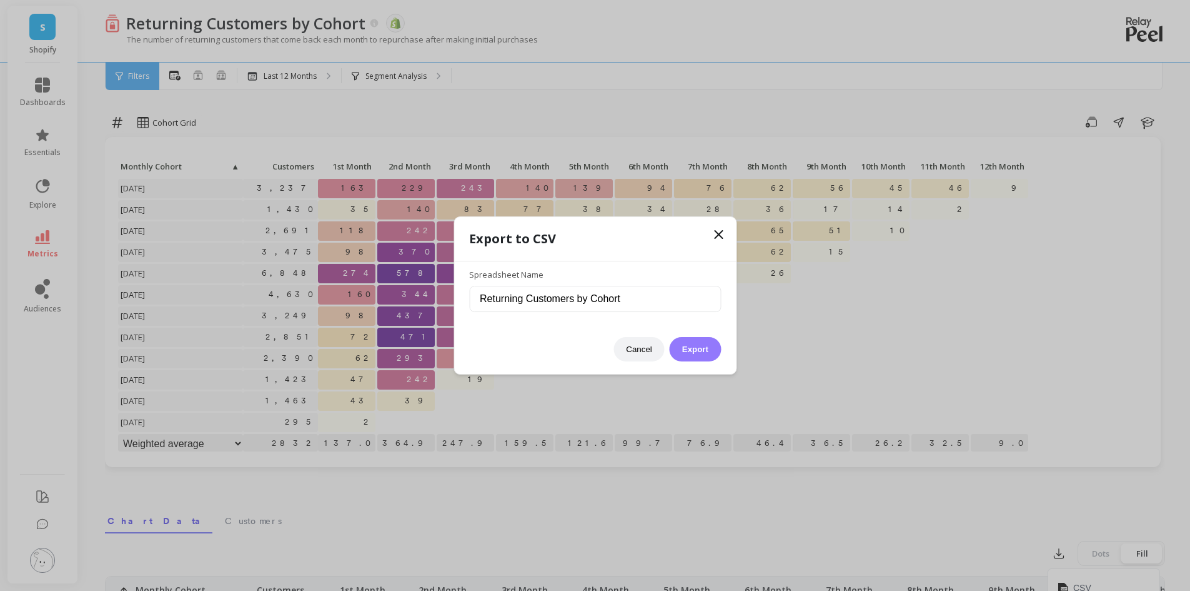
click at [689, 352] on button "Export" at bounding box center [695, 349] width 51 height 24
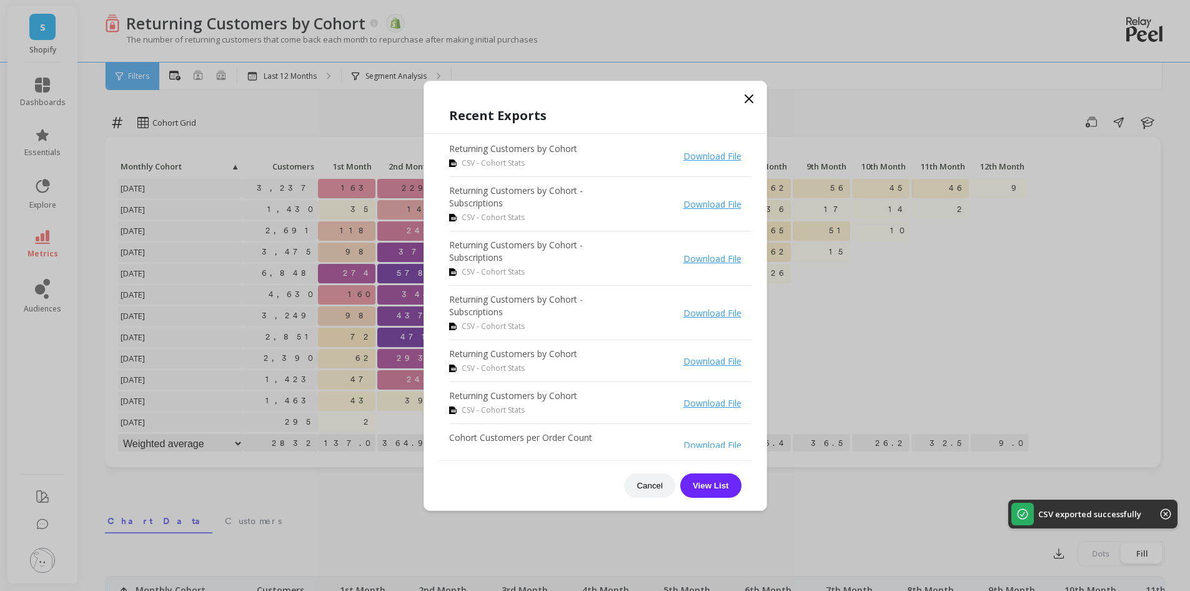
click at [687, 157] on link "Download File" at bounding box center [713, 156] width 58 height 12
click at [684, 156] on link "Download File" at bounding box center [713, 156] width 58 height 12
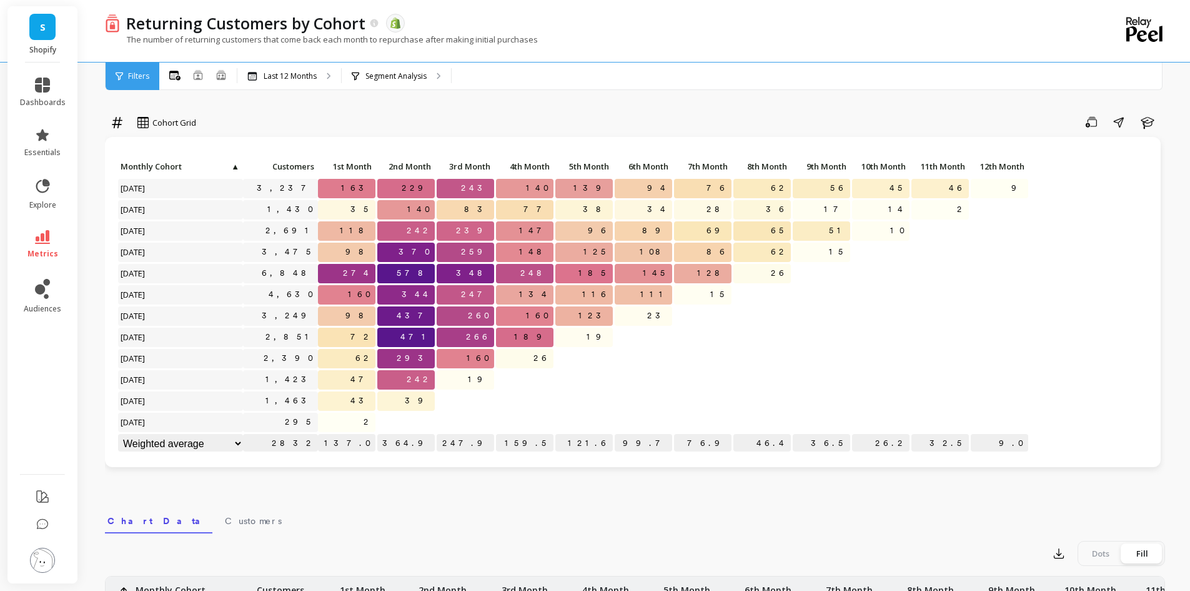
drag, startPoint x: 962, startPoint y: 503, endPoint x: 937, endPoint y: 486, distance: 30.7
click at [44, 241] on icon at bounding box center [42, 237] width 15 height 14
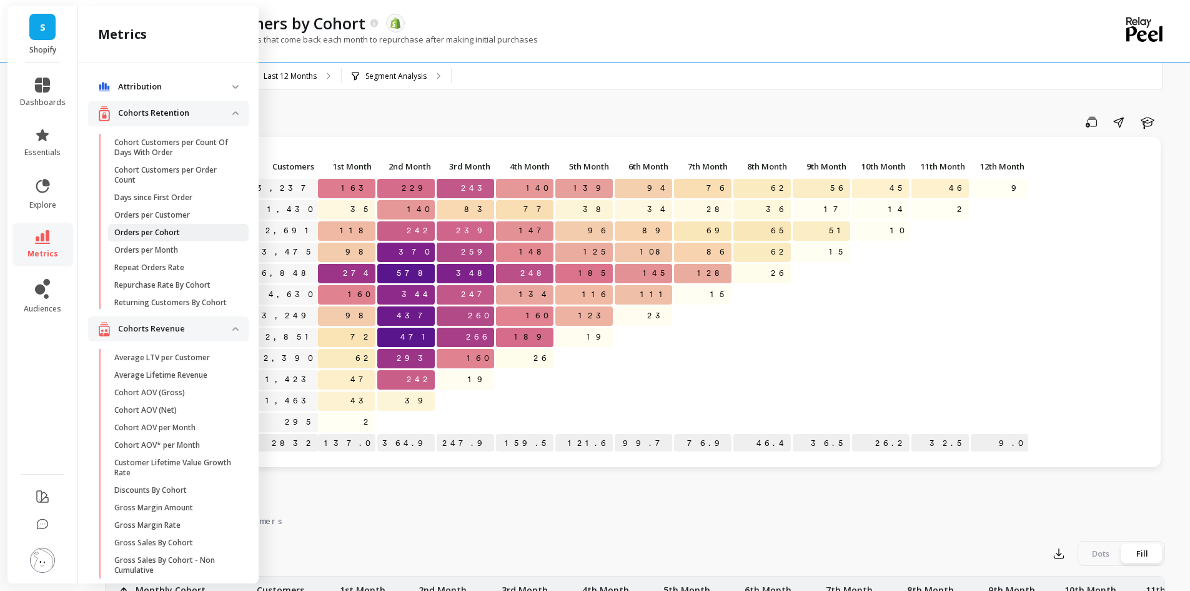
click at [175, 231] on p "Orders per Cohort" at bounding box center [147, 232] width 66 height 10
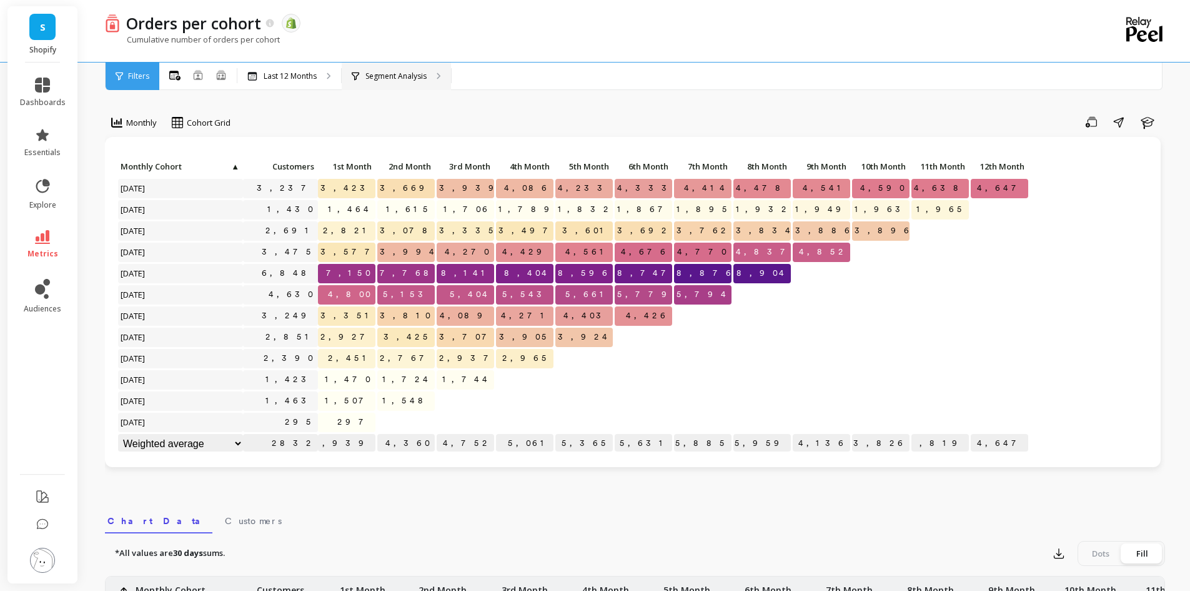
click at [396, 76] on p "Segment Analysis" at bounding box center [396, 76] width 61 height 10
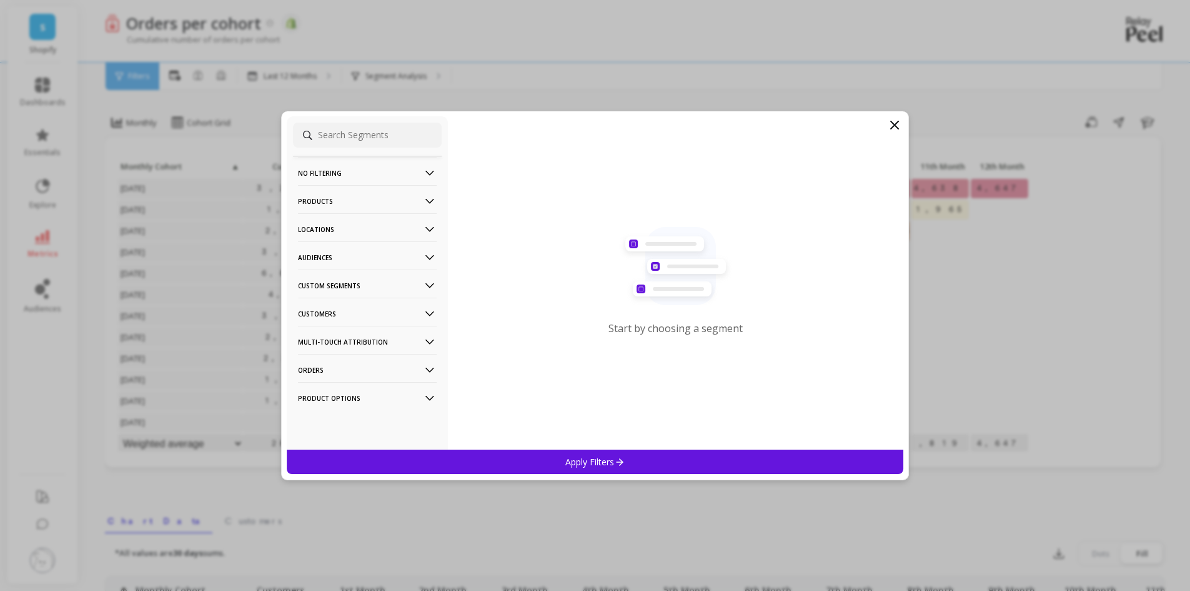
click at [302, 178] on p "No filtering" at bounding box center [367, 173] width 139 height 32
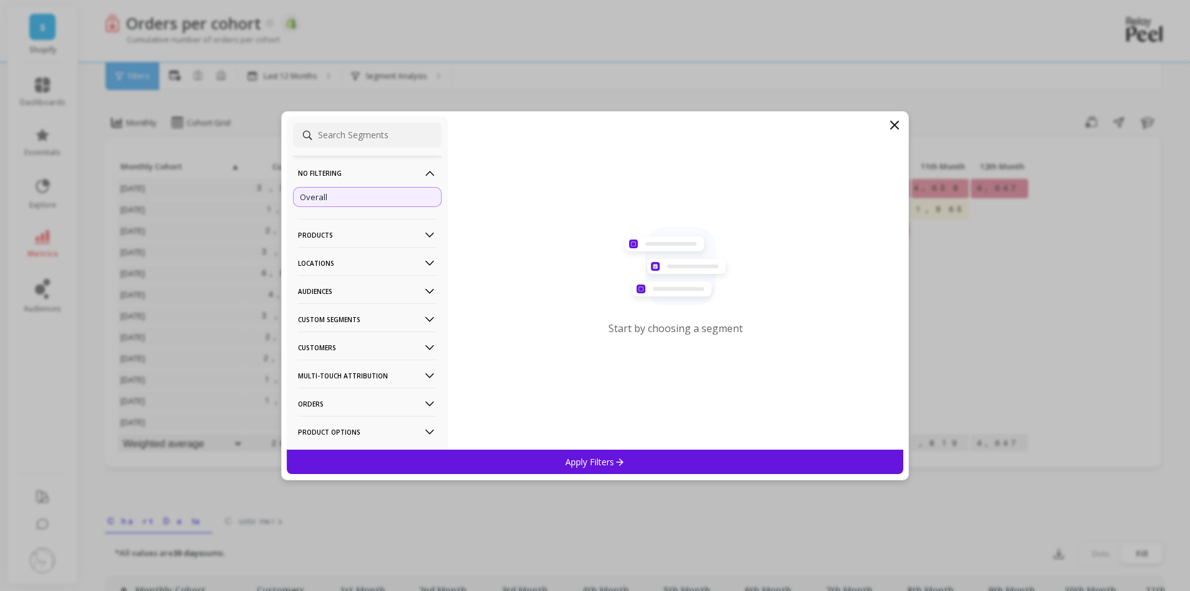
click at [319, 197] on p "Overall" at bounding box center [313, 196] width 27 height 11
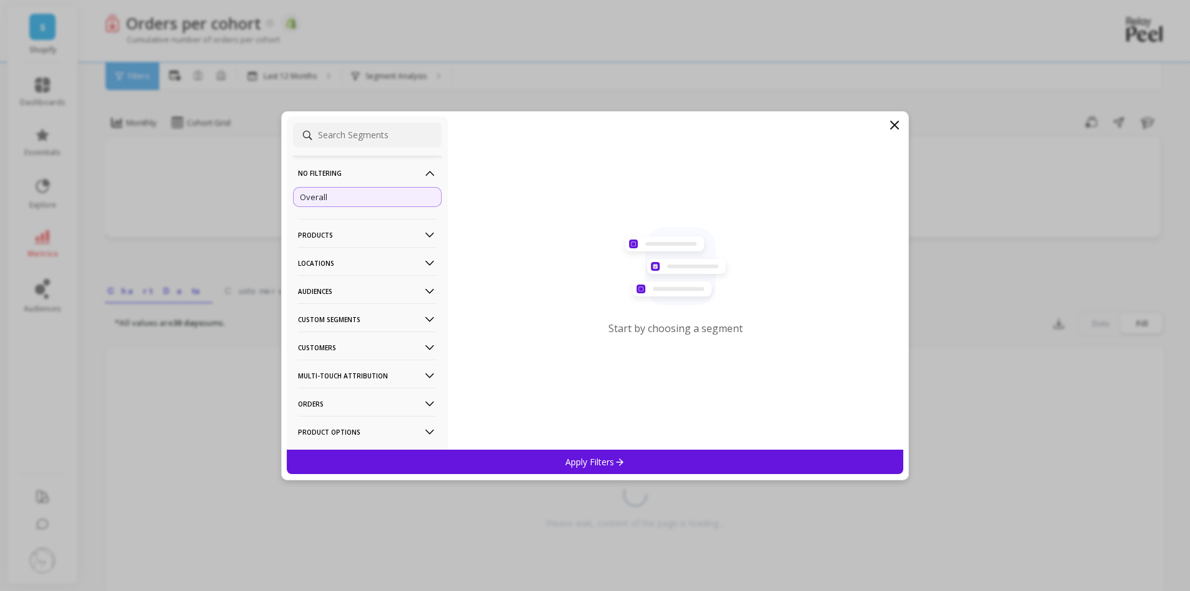
click at [583, 456] on p "Apply Filters" at bounding box center [595, 462] width 59 height 12
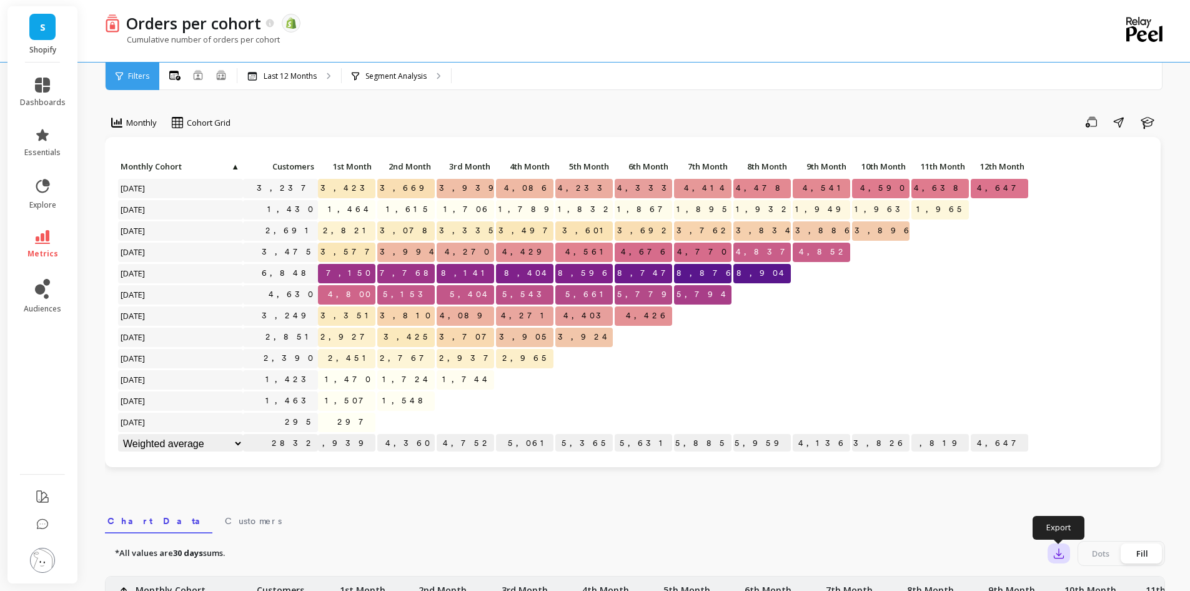
click at [1056, 556] on icon "button" at bounding box center [1059, 553] width 12 height 12
click at [1081, 579] on button "CSV" at bounding box center [1104, 587] width 111 height 22
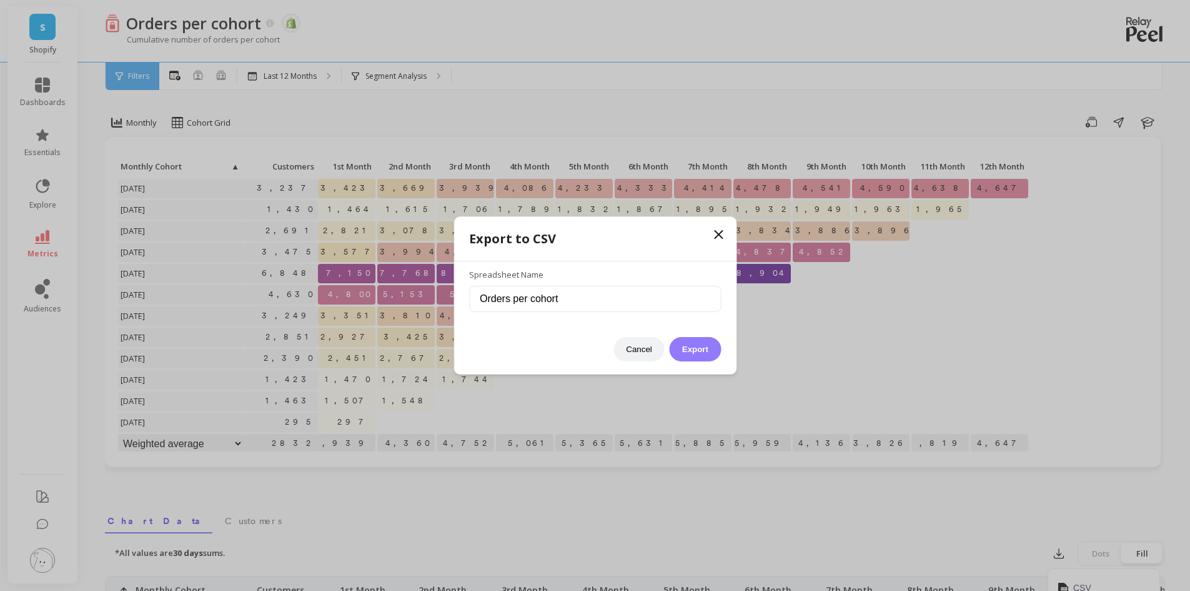
click at [688, 345] on button "Export" at bounding box center [695, 349] width 51 height 24
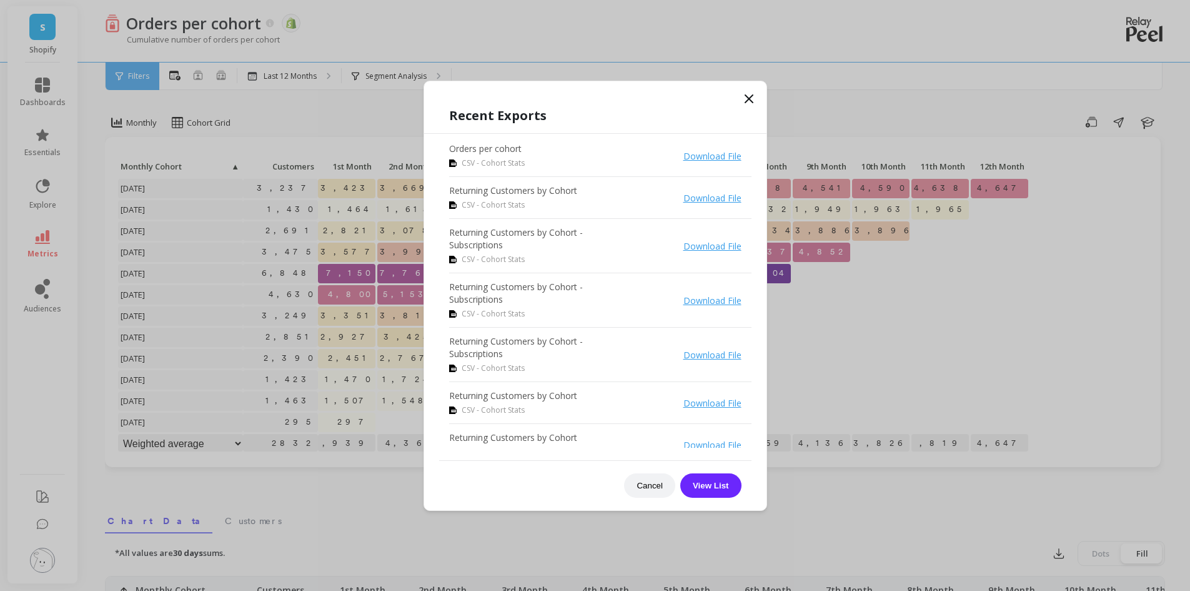
click at [751, 97] on icon at bounding box center [749, 98] width 7 height 7
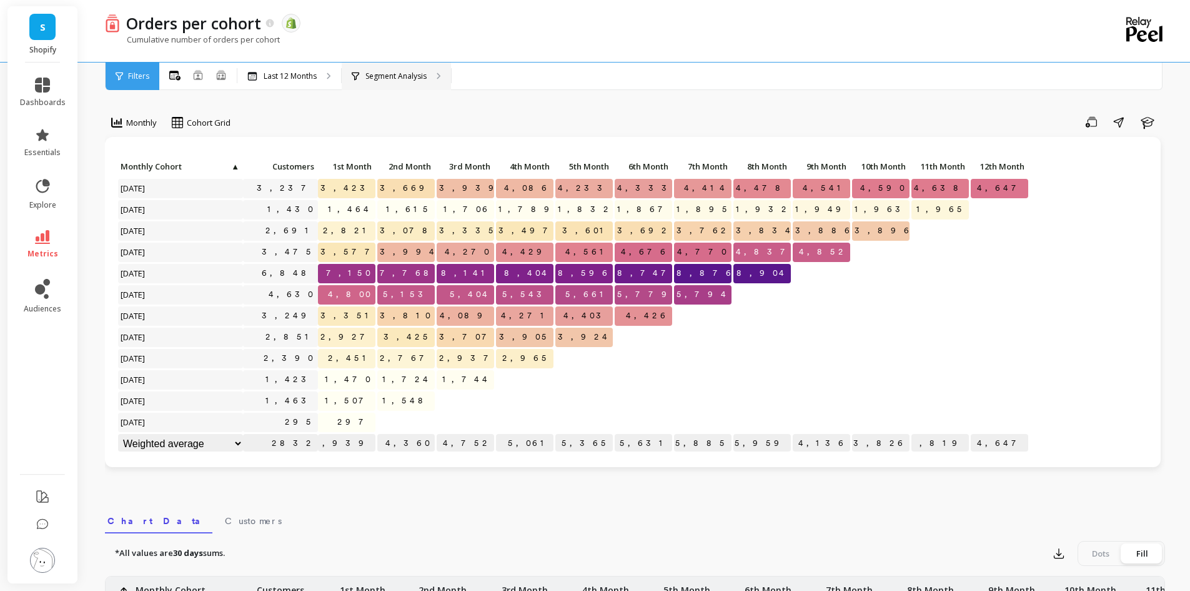
click at [391, 82] on div "Segment Analysis" at bounding box center [396, 75] width 109 height 27
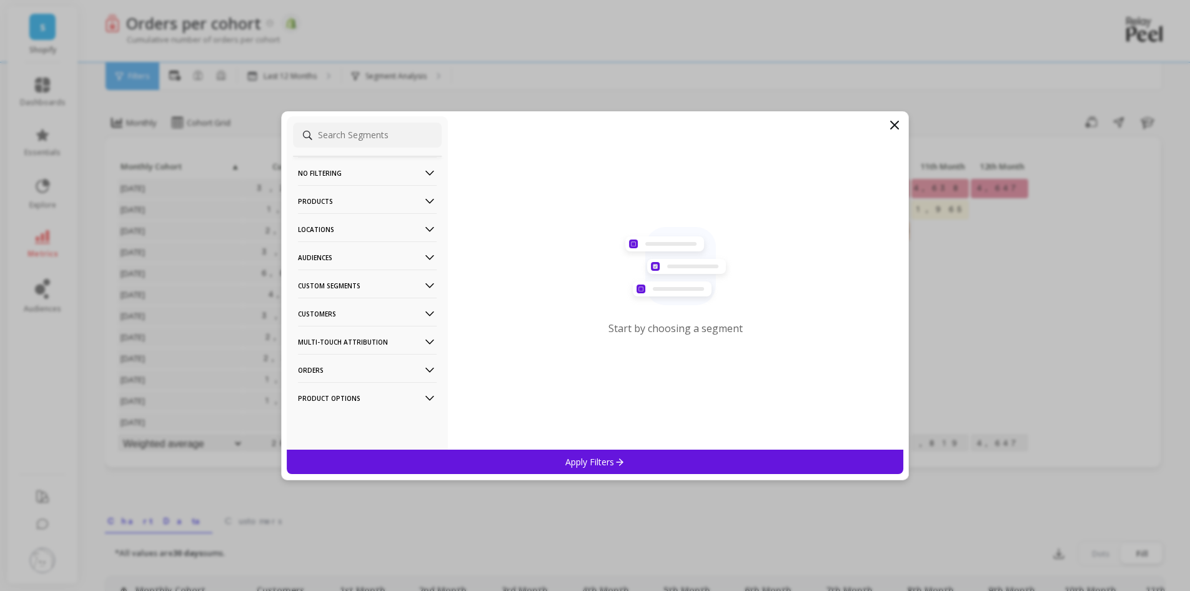
click at [349, 309] on p "Customers" at bounding box center [367, 313] width 139 height 32
click at [324, 404] on p "Subscriptions" at bounding box center [326, 402] width 52 height 11
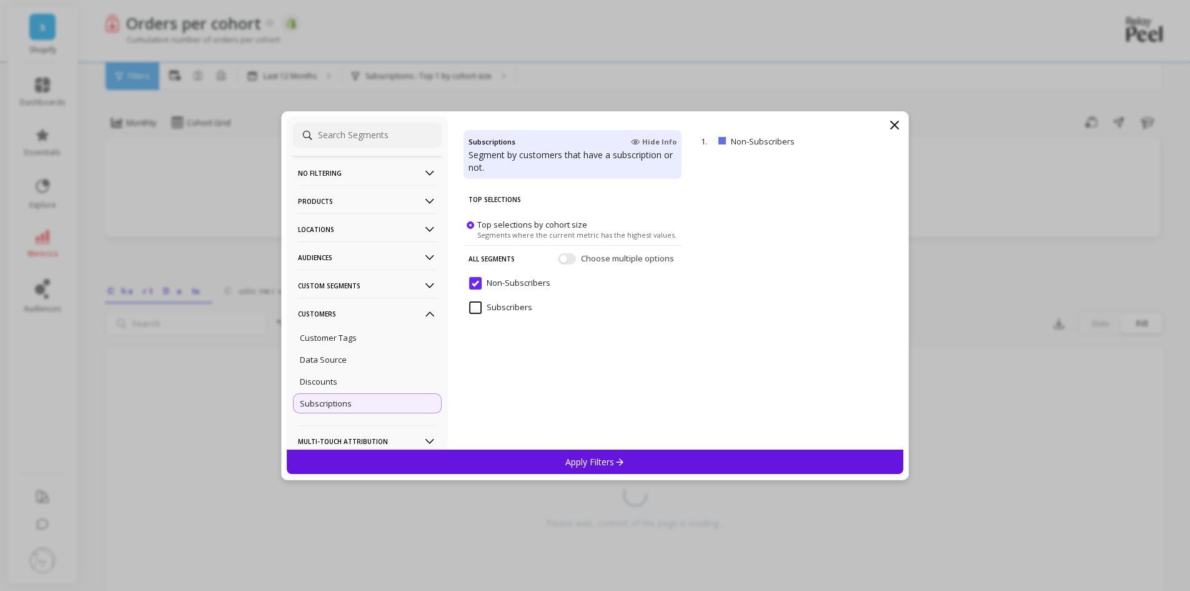
click at [475, 306] on input "Subscribers" at bounding box center [500, 307] width 63 height 12
click at [596, 460] on p "Apply Filters" at bounding box center [595, 462] width 59 height 12
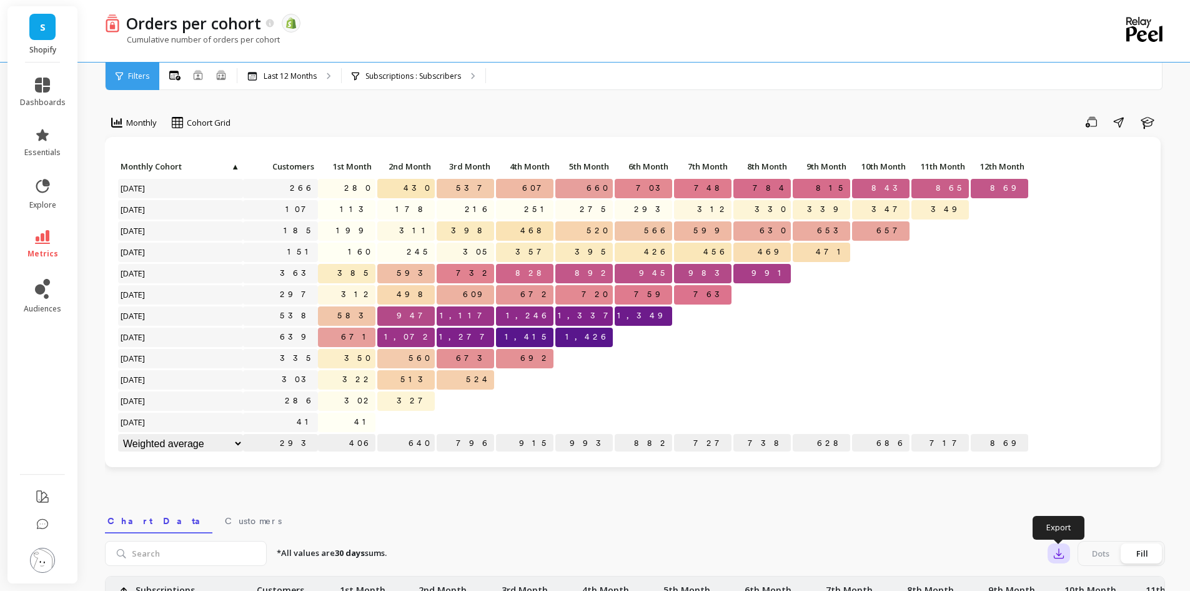
click at [1061, 556] on icon "button" at bounding box center [1059, 553] width 12 height 12
click at [1077, 582] on span "CSV" at bounding box center [1083, 587] width 18 height 12
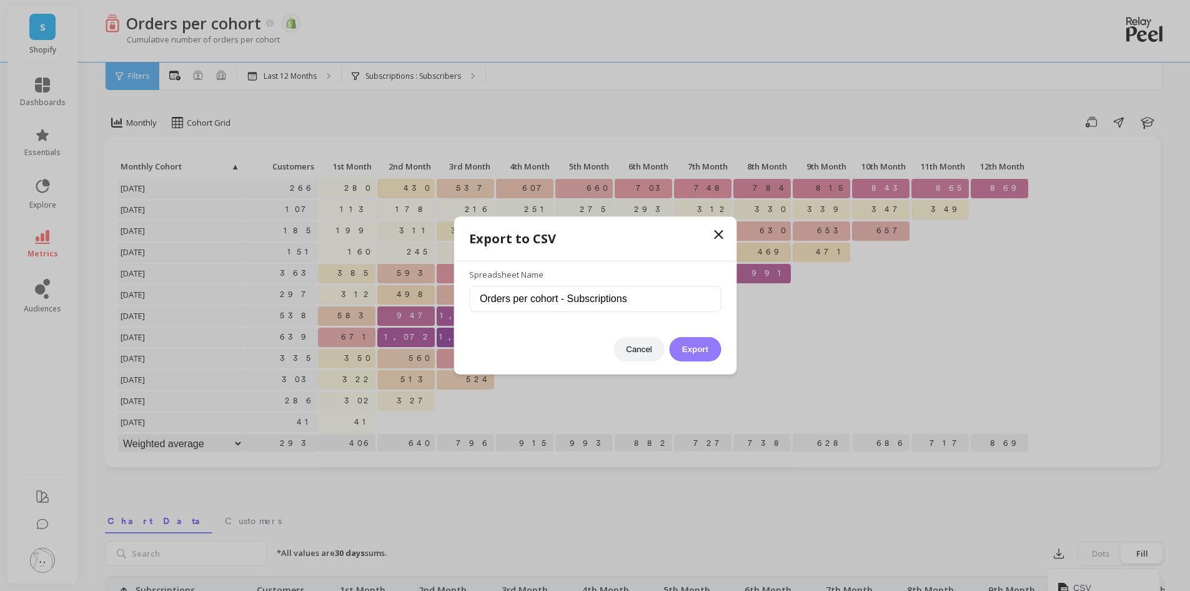
click at [706, 348] on button "Export" at bounding box center [695, 349] width 51 height 24
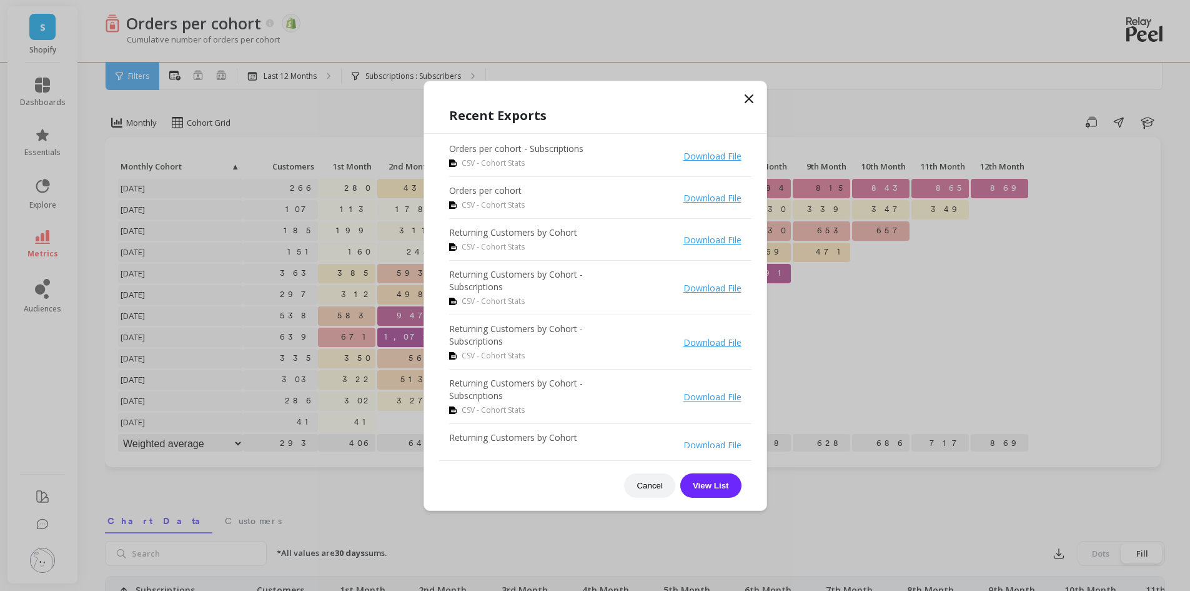
click at [745, 100] on icon at bounding box center [749, 98] width 15 height 15
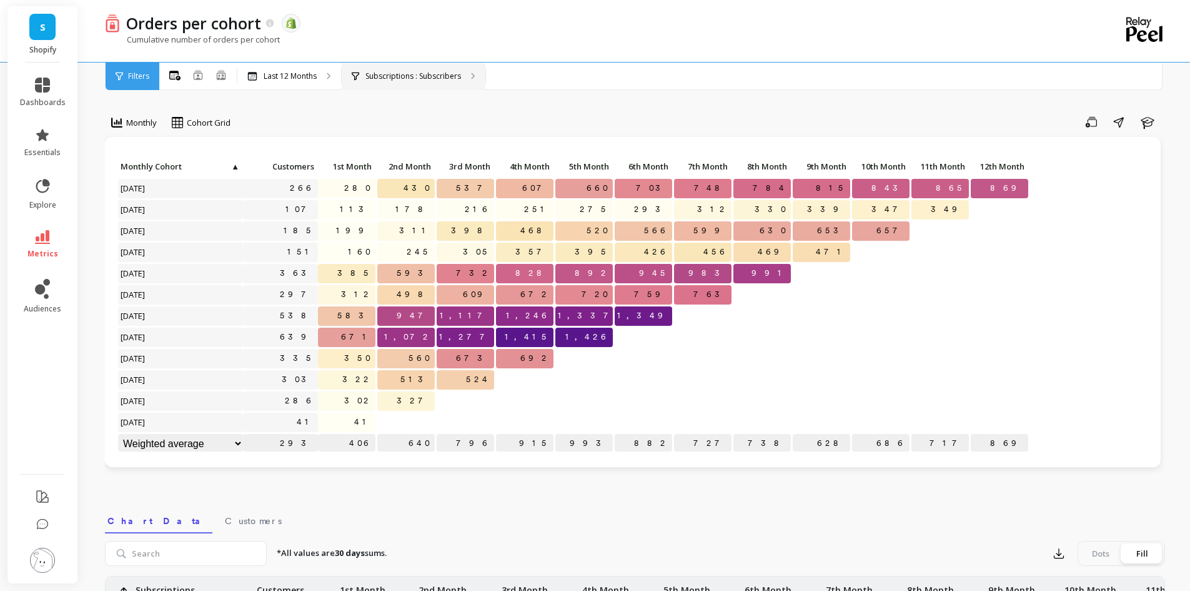
click at [448, 76] on p "Subscriptions : Subscribers" at bounding box center [414, 76] width 96 height 10
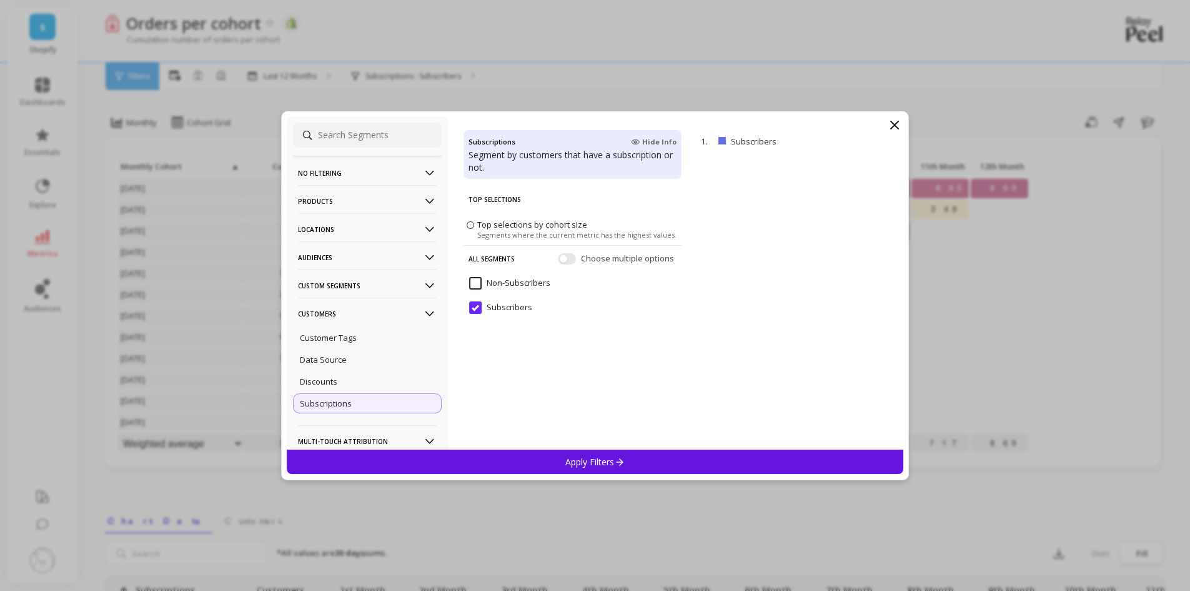
click at [473, 280] on input "Non-Subscribers" at bounding box center [509, 283] width 81 height 12
click at [576, 461] on p "Apply Filters" at bounding box center [595, 462] width 59 height 12
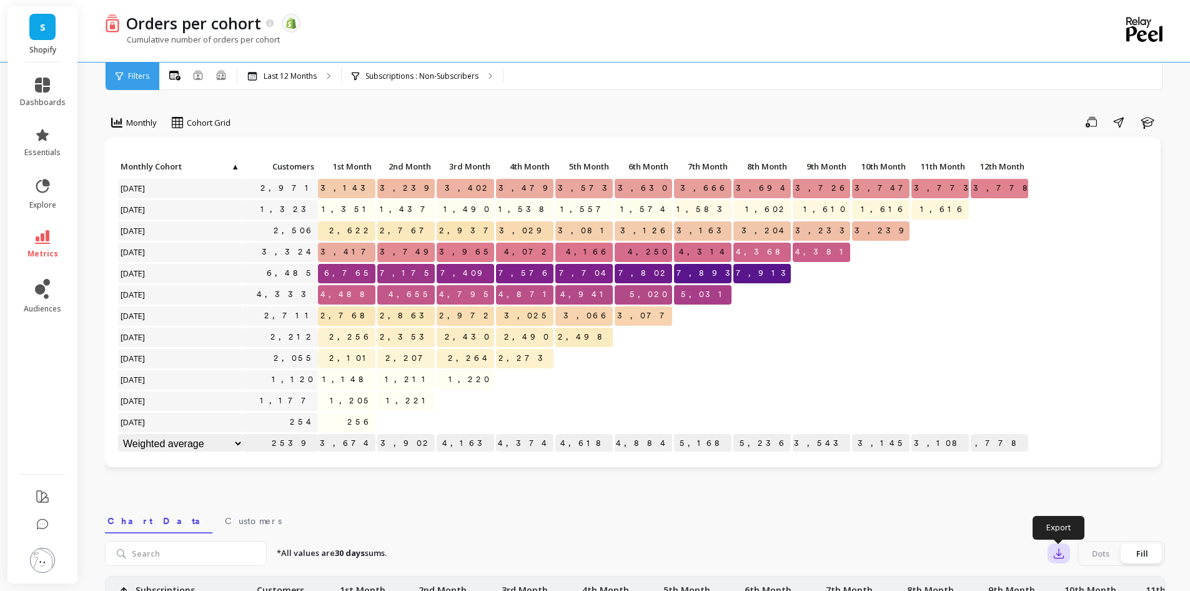
click at [1057, 552] on icon "button" at bounding box center [1059, 553] width 12 height 12
click at [1086, 587] on span "CSV" at bounding box center [1083, 587] width 18 height 12
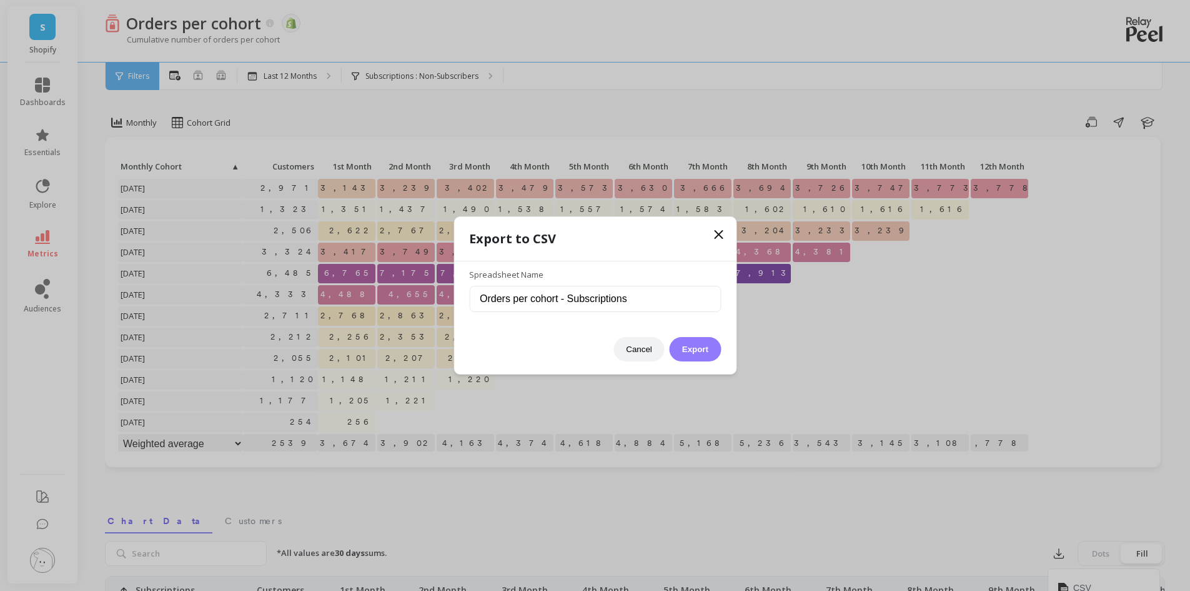
click at [693, 349] on button "Export" at bounding box center [695, 349] width 51 height 24
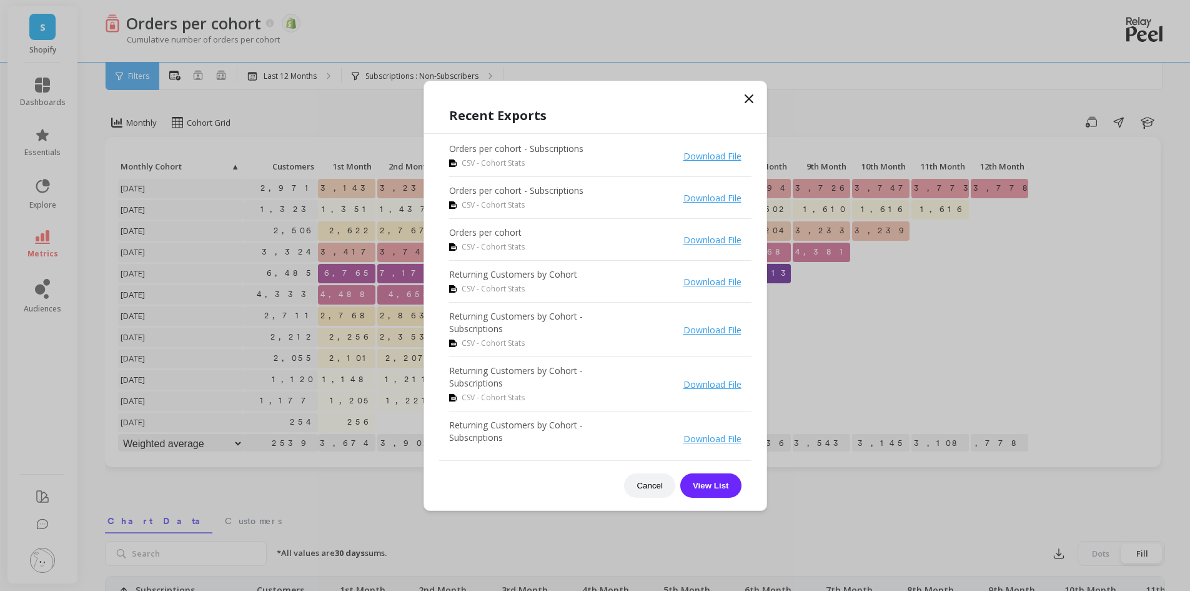
click at [751, 97] on icon at bounding box center [749, 98] width 7 height 7
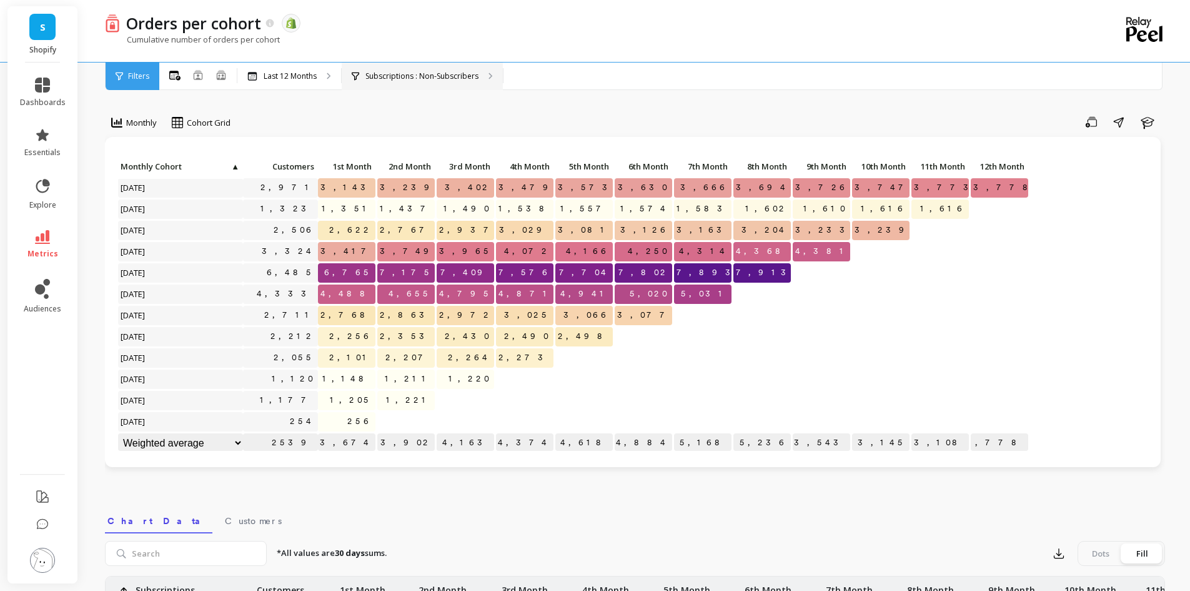
click at [388, 77] on p "Subscriptions : Non-Subscribers" at bounding box center [422, 76] width 113 height 10
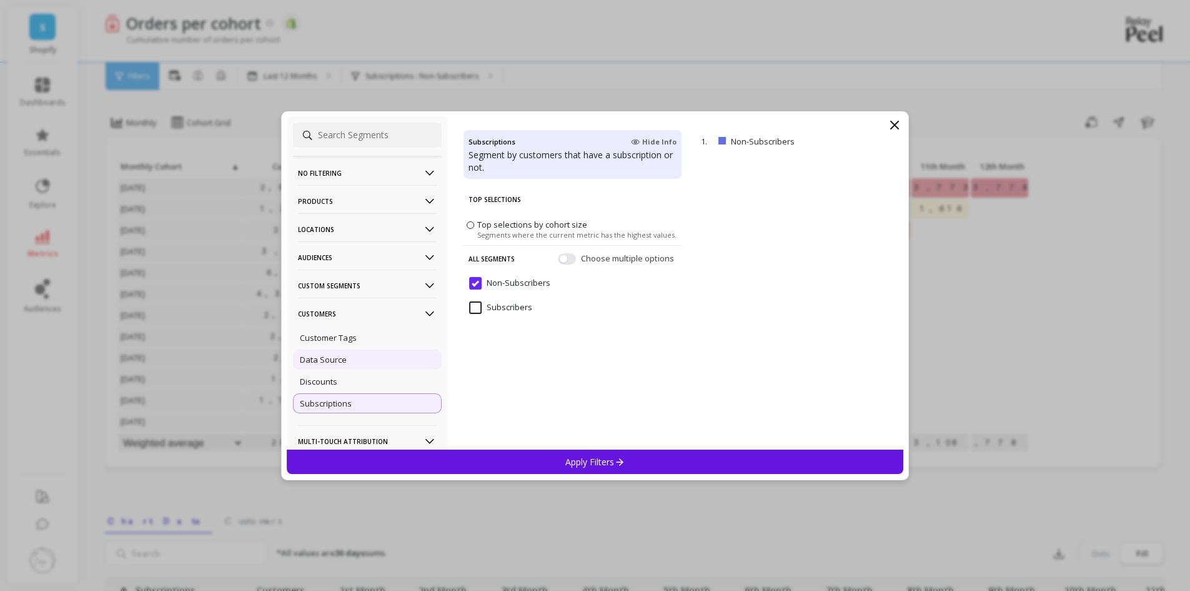
click at [336, 364] on p "Data Source" at bounding box center [323, 359] width 47 height 11
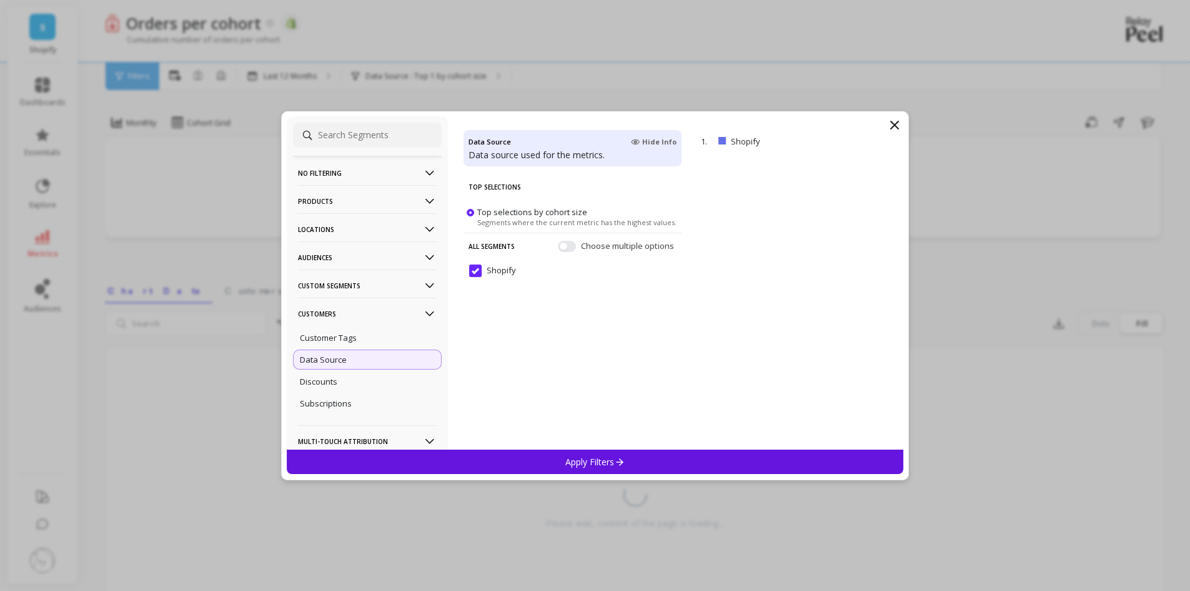
click at [332, 289] on p "Custom Segments" at bounding box center [367, 285] width 139 height 32
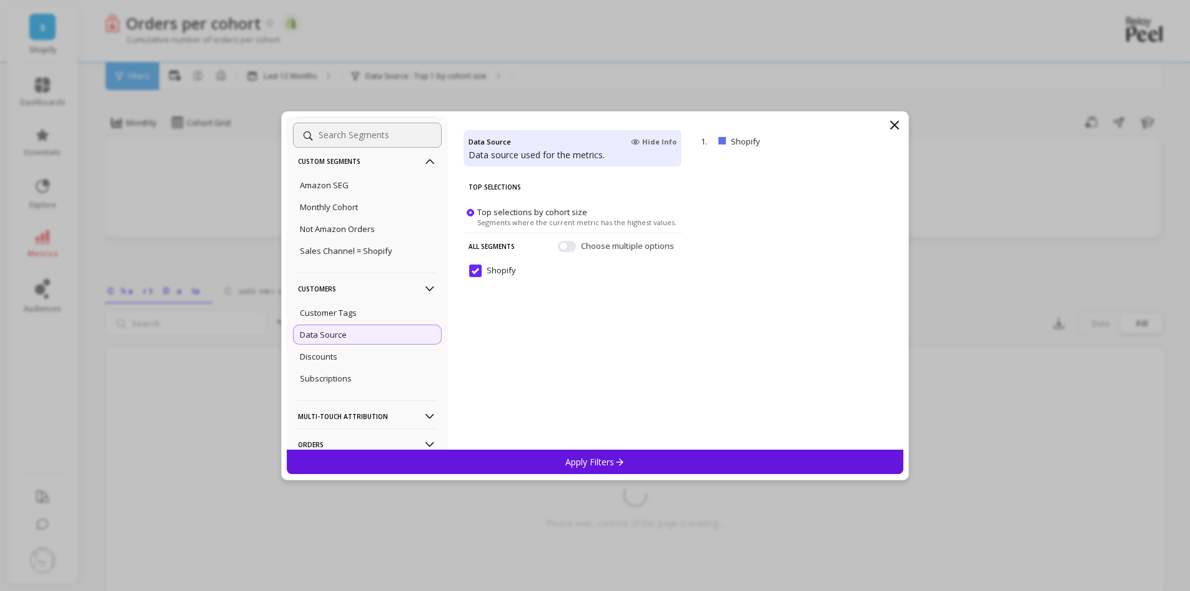
scroll to position [125, 0]
click at [361, 377] on div "Subscriptions" at bounding box center [367, 377] width 149 height 20
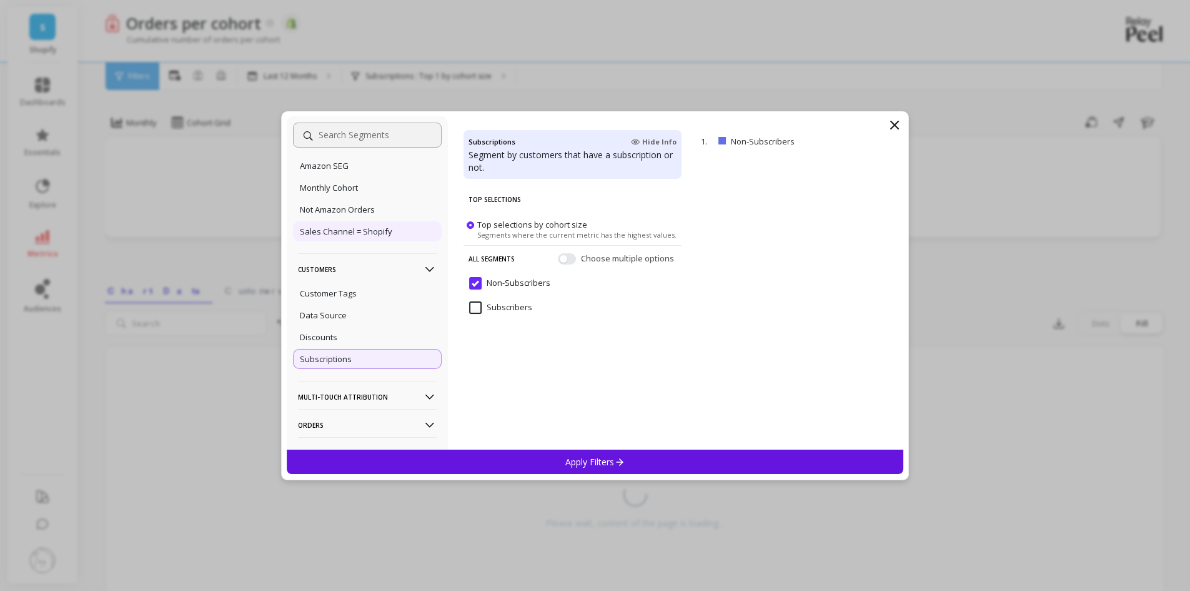
scroll to position [125, 0]
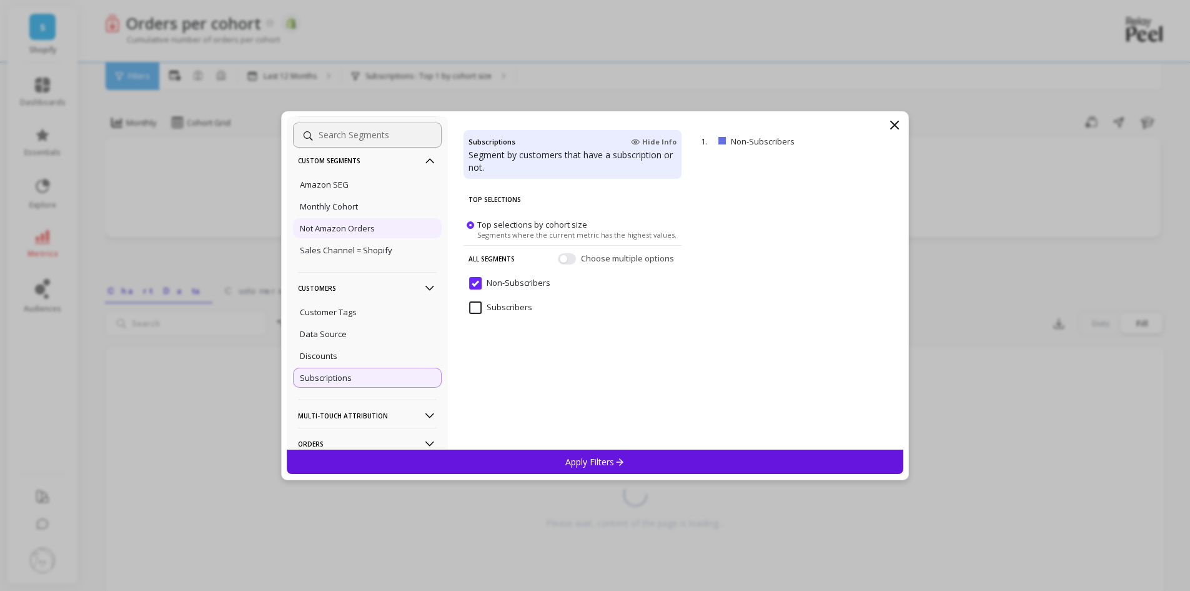
click at [349, 226] on p "Not Amazon Orders" at bounding box center [337, 227] width 75 height 11
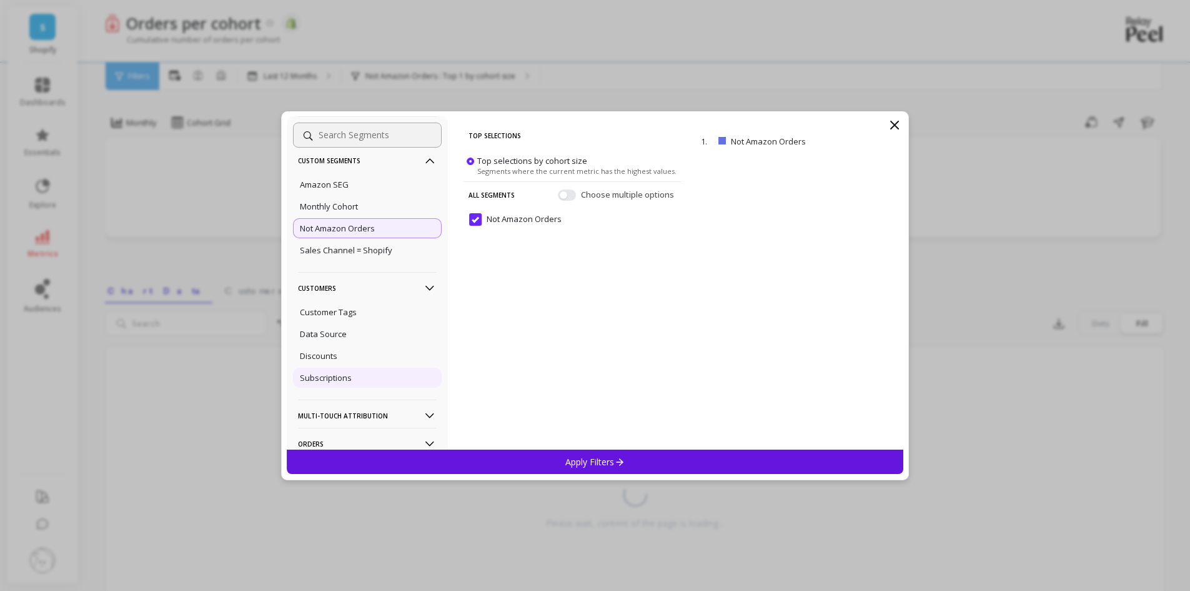
click at [345, 372] on p "Subscriptions" at bounding box center [326, 377] width 52 height 11
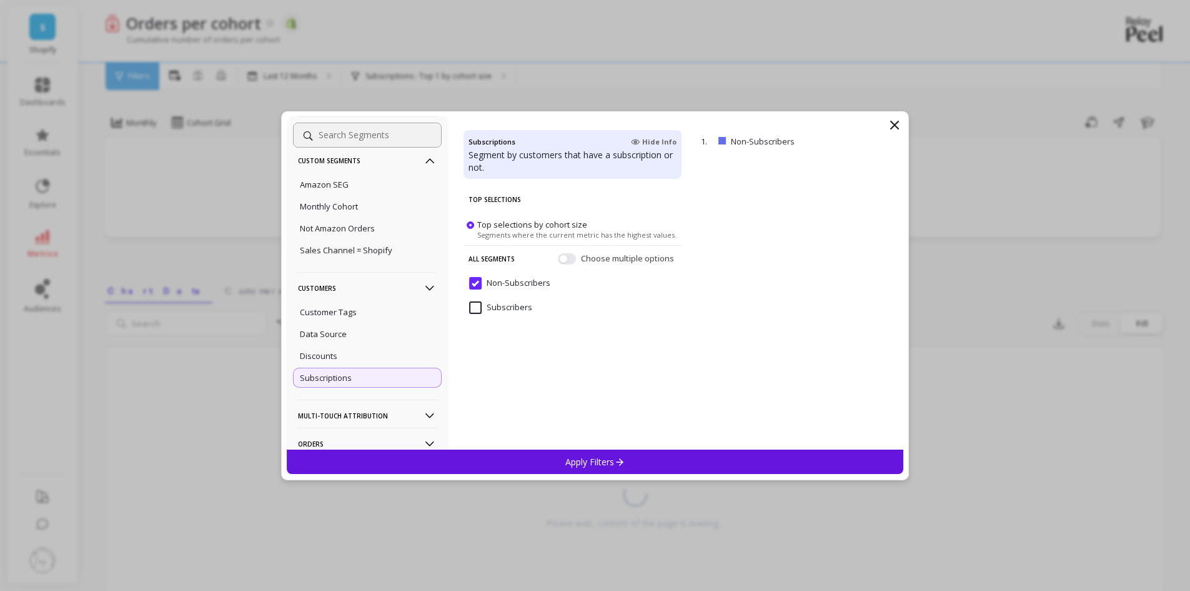
click at [484, 307] on input "Subscribers" at bounding box center [500, 307] width 63 height 12
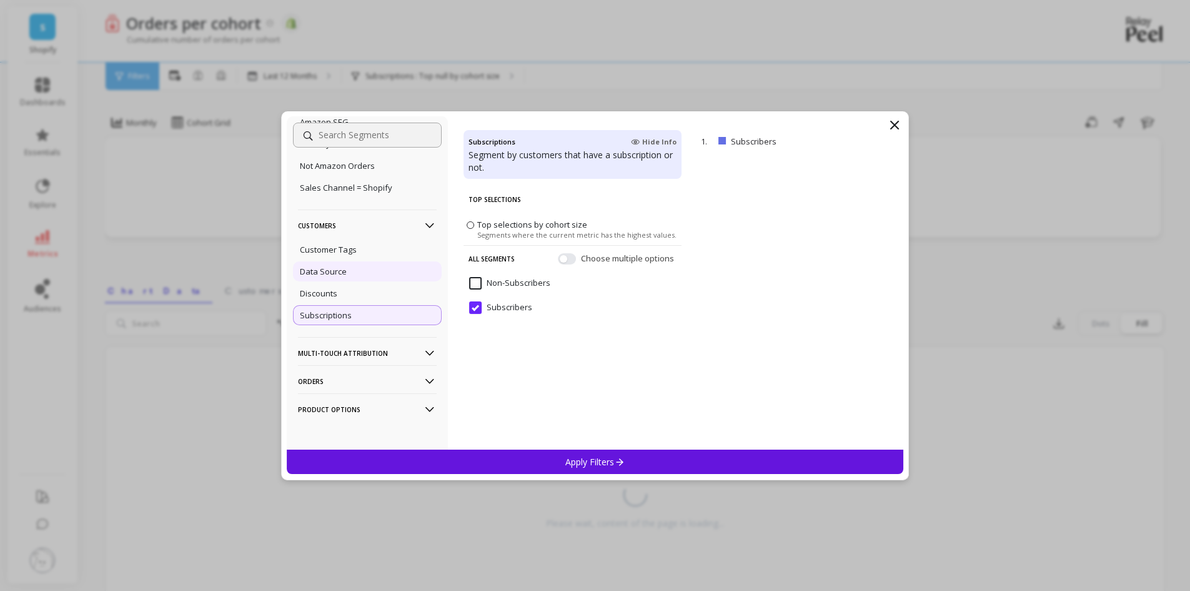
scroll to position [191, 0]
click at [423, 408] on Options-icon at bounding box center [430, 406] width 14 height 14
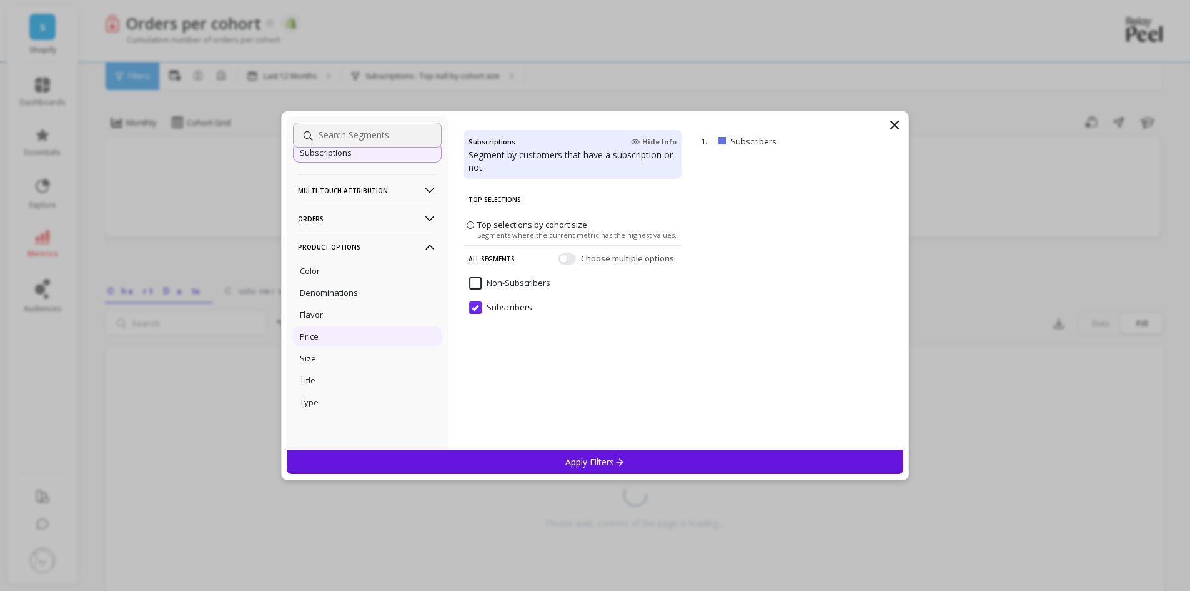
scroll to position [356, 0]
click at [423, 236] on Options-icon at bounding box center [430, 241] width 14 height 14
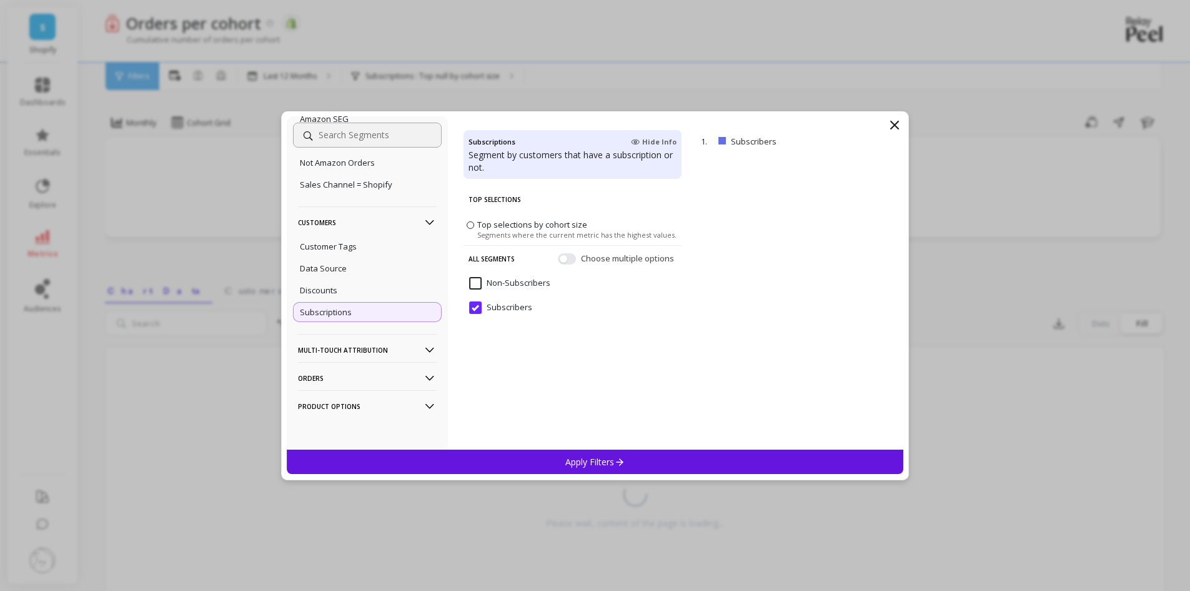
scroll to position [191, 0]
click at [423, 379] on icon at bounding box center [430, 378] width 14 height 14
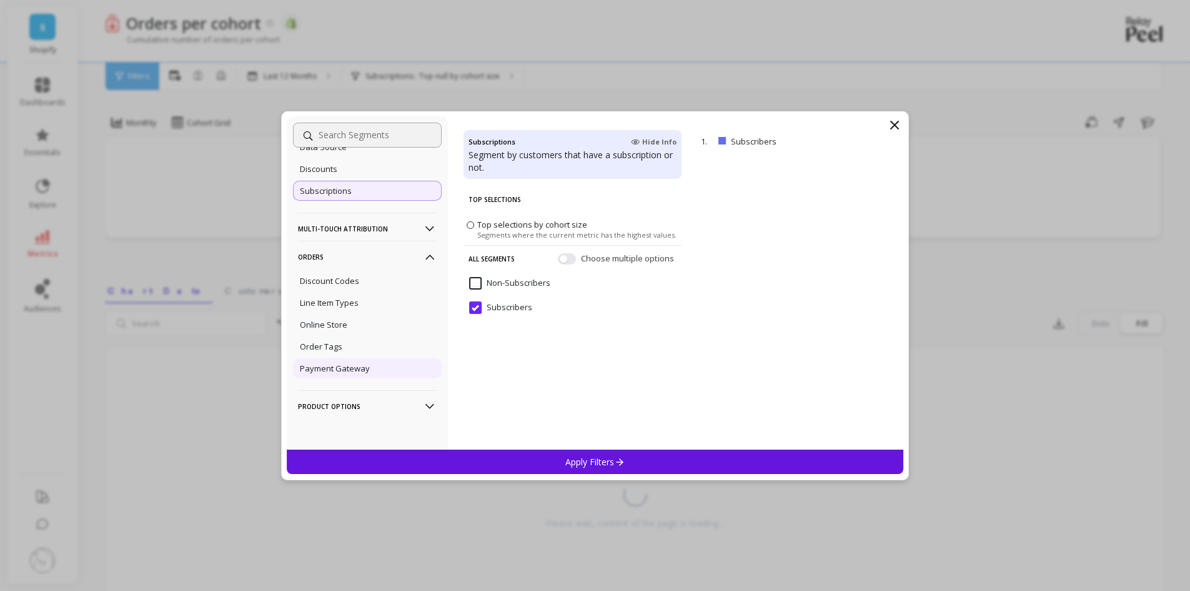
click at [354, 374] on div "Payment Gateway" at bounding box center [367, 368] width 149 height 20
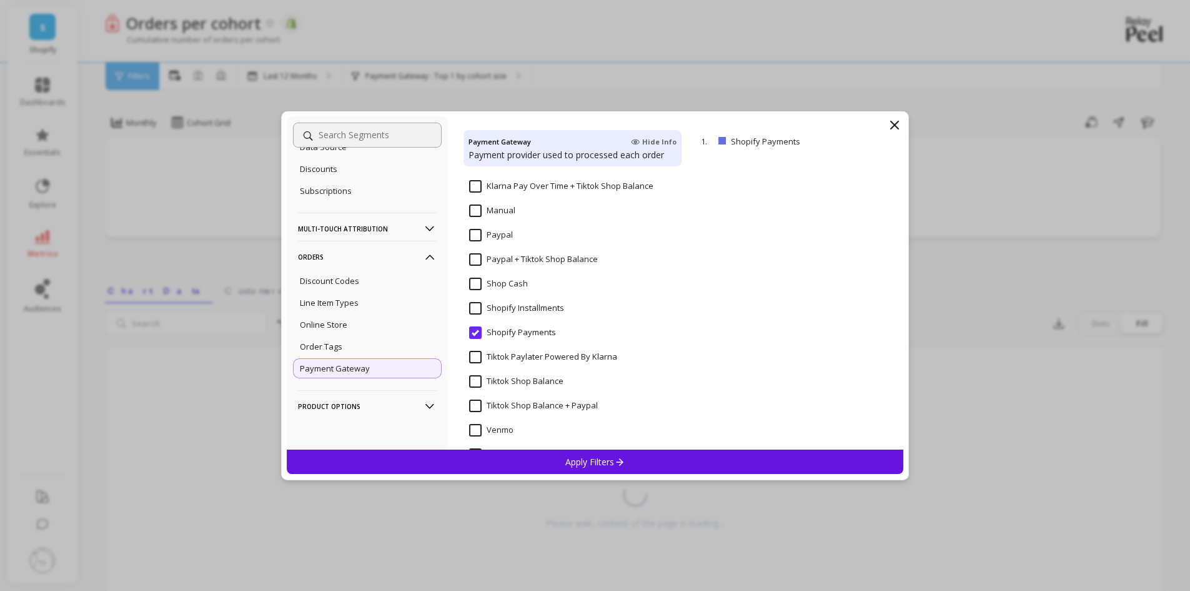
scroll to position [449, 0]
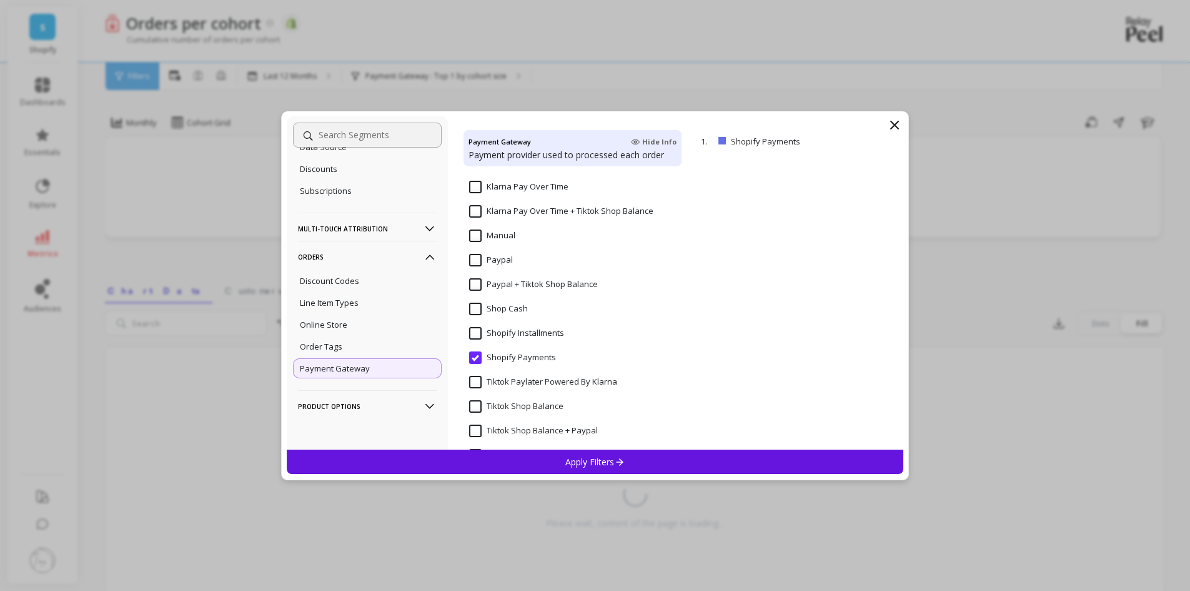
click at [475, 261] on input "Paypal" at bounding box center [491, 260] width 44 height 12
click at [470, 353] on input "Shopify Payments" at bounding box center [512, 357] width 87 height 12
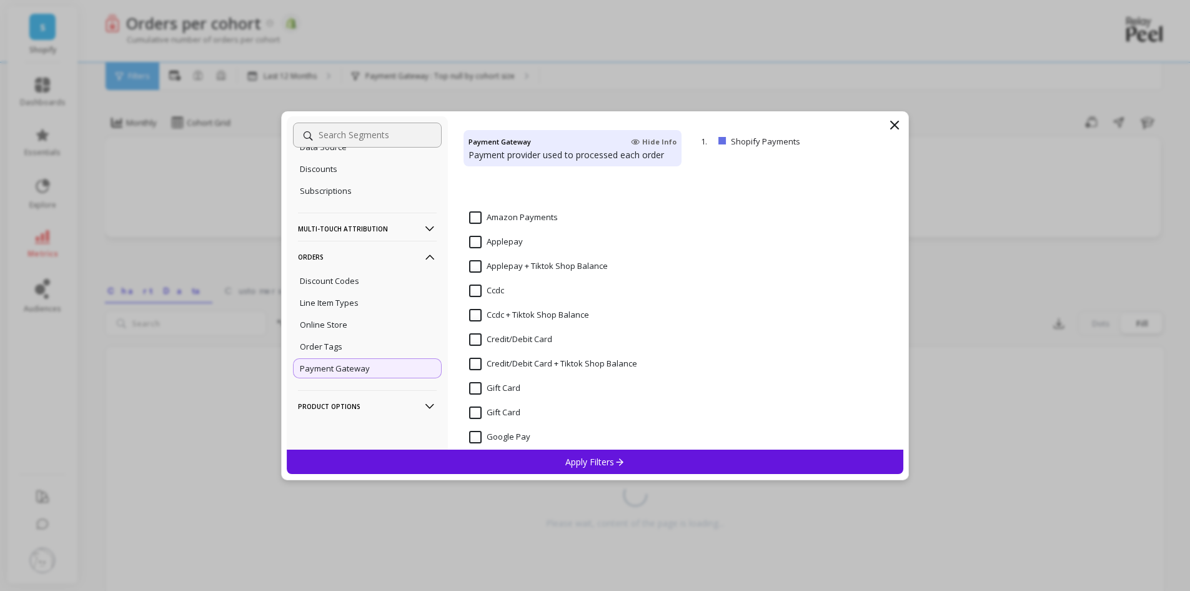
scroll to position [0, 0]
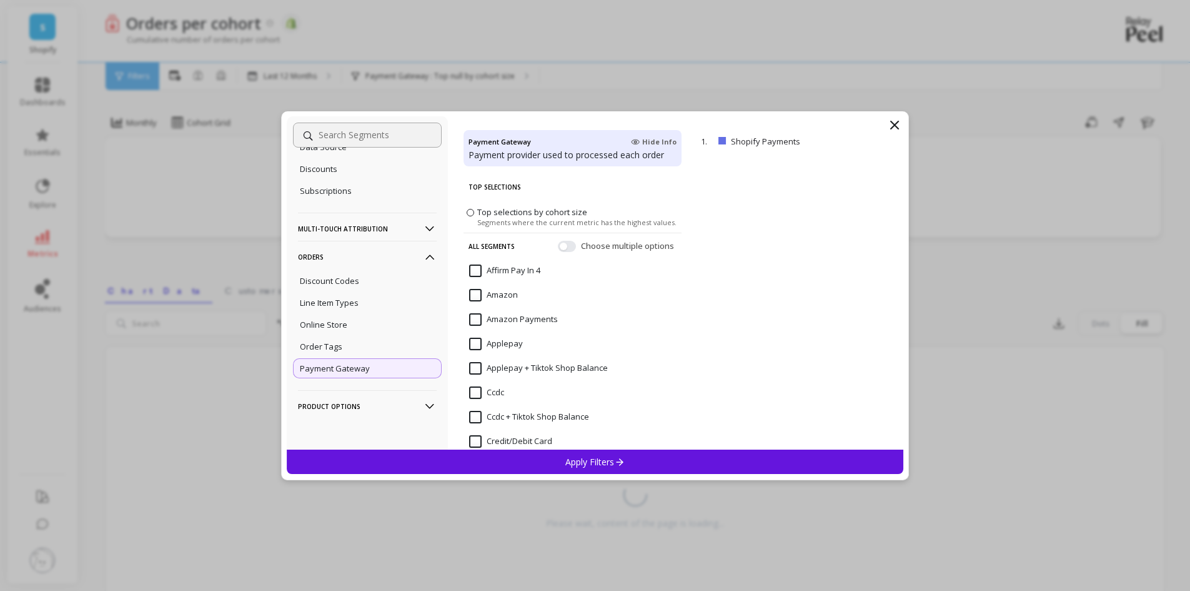
click at [581, 248] on span "Choose multiple options" at bounding box center [629, 245] width 96 height 12
click at [560, 247] on button "button" at bounding box center [567, 245] width 18 height 11
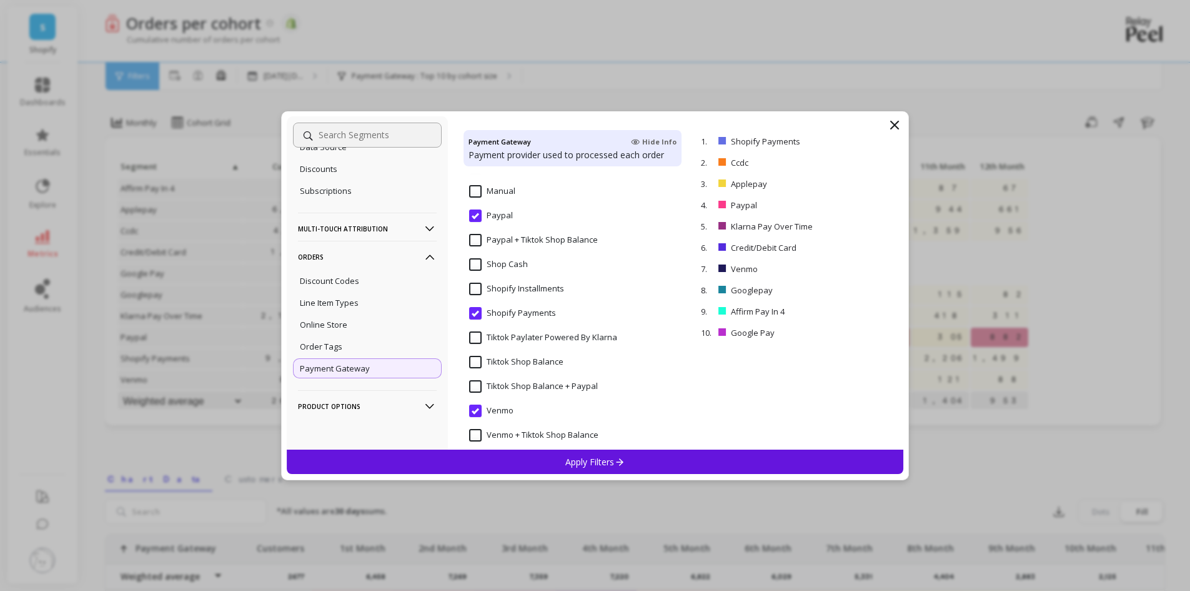
scroll to position [505, 0]
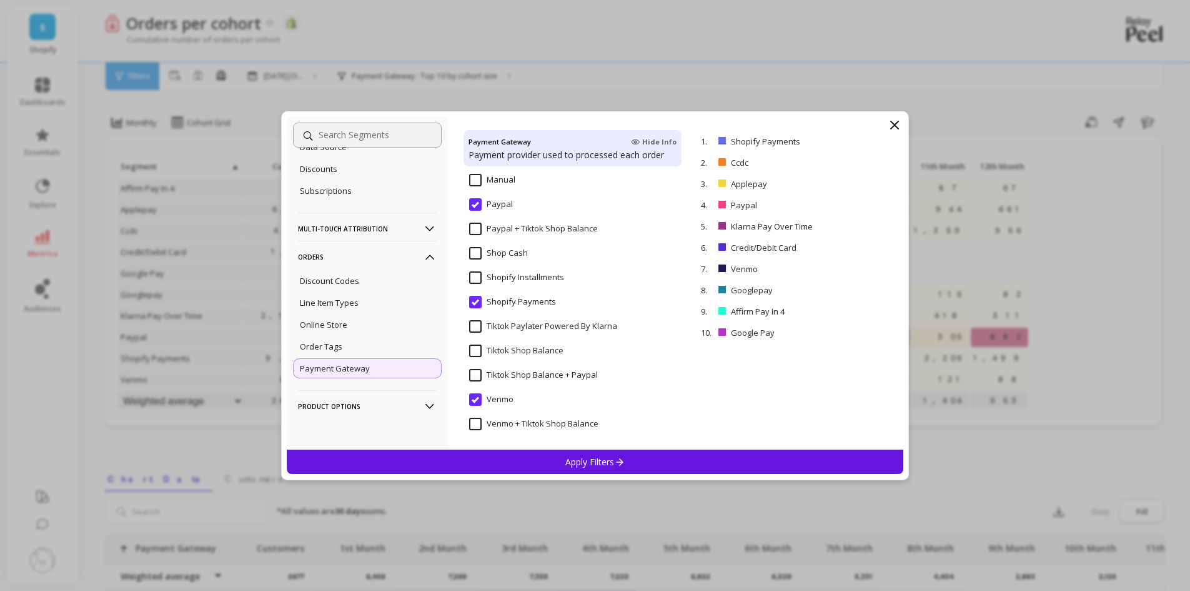
click at [475, 251] on input "Shop Cash" at bounding box center [498, 253] width 59 height 12
click at [477, 277] on input "Shopify Installments" at bounding box center [516, 277] width 95 height 12
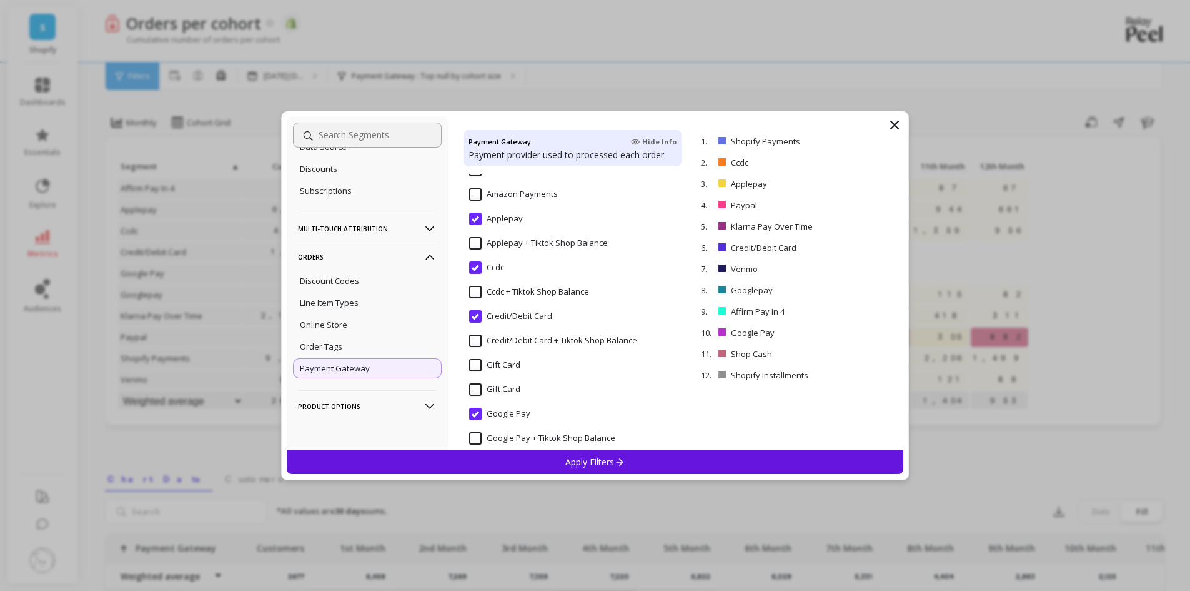
scroll to position [187, 0]
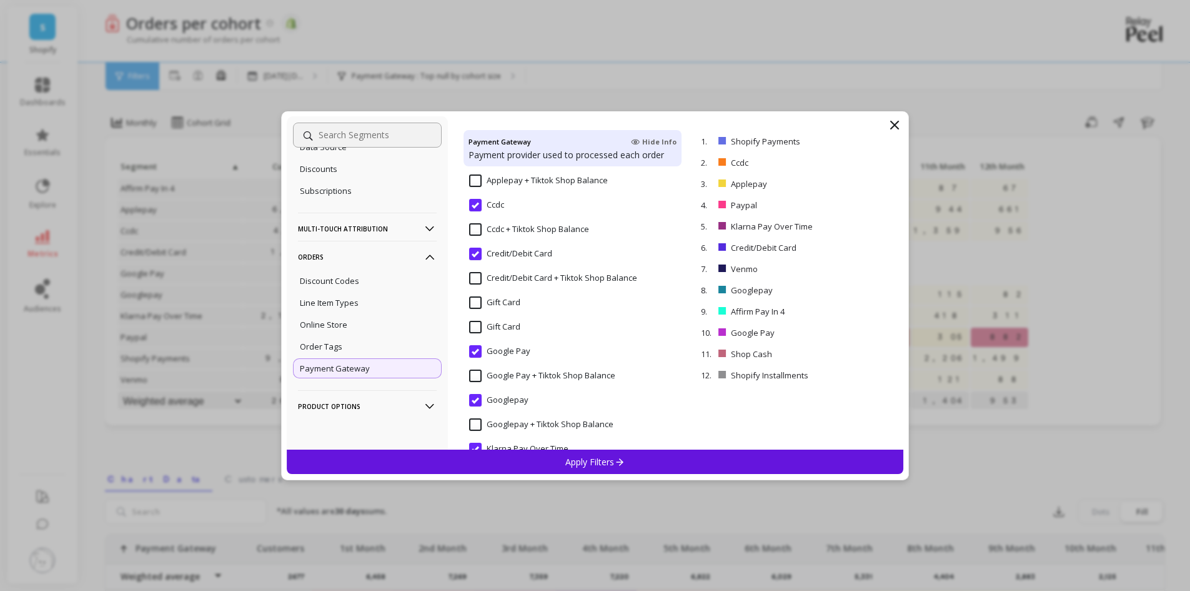
click at [596, 459] on p "Apply Filters" at bounding box center [595, 462] width 59 height 12
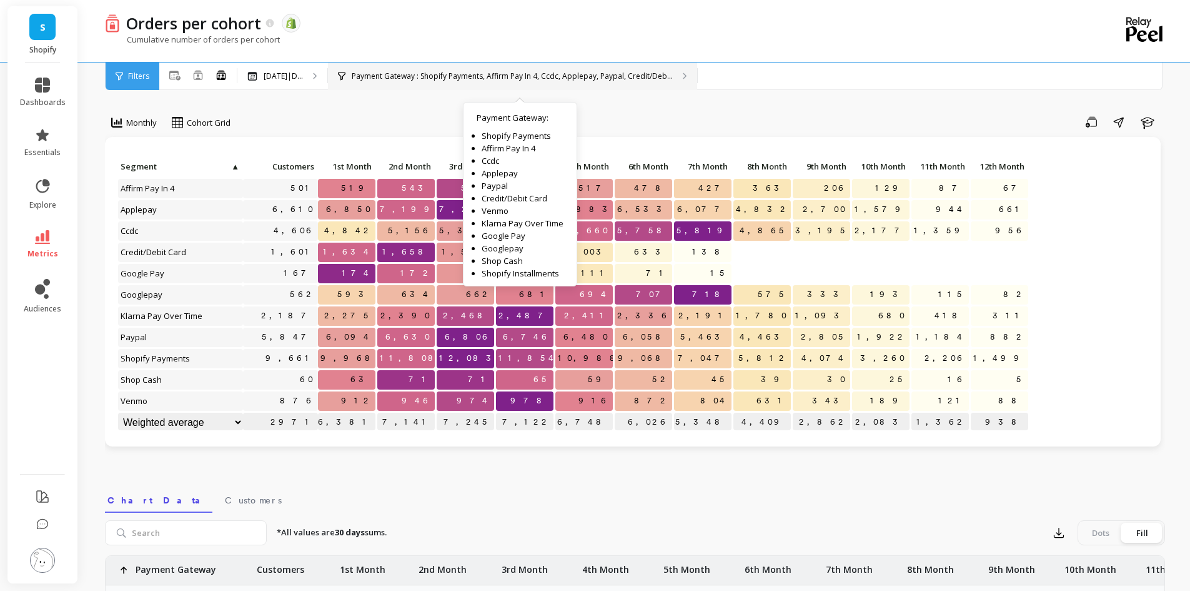
click at [696, 75] on div "Payment Gateway : Shopify Payments, Affirm Pay In 4, Ccdc, Applepay, Paypal, Cr…" at bounding box center [512, 75] width 369 height 27
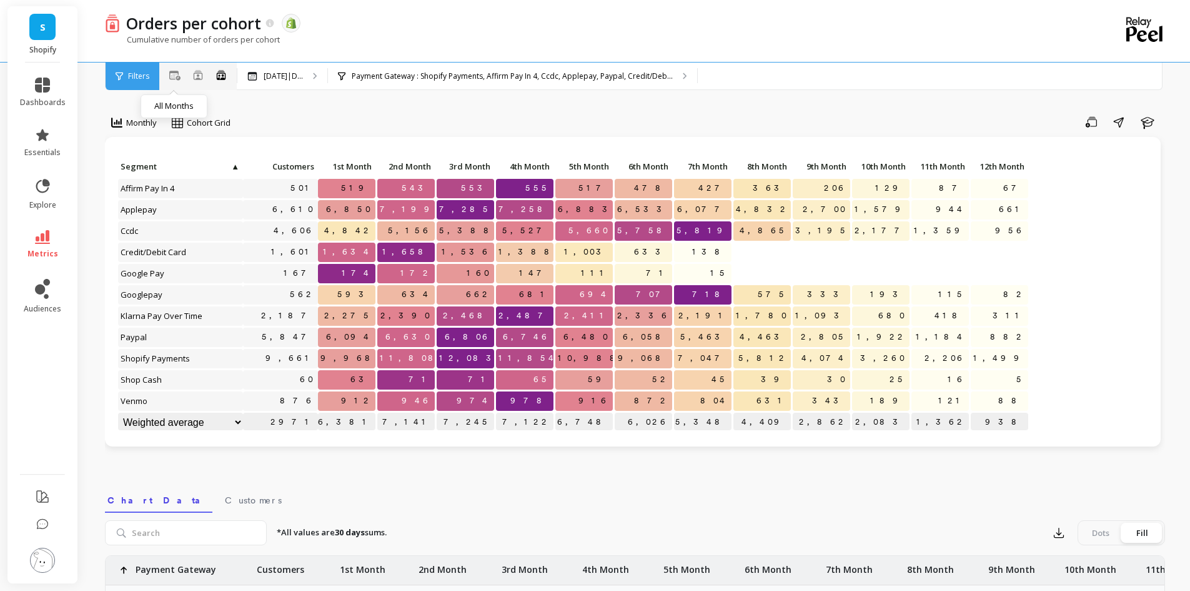
click at [169, 77] on icon at bounding box center [174, 75] width 11 height 9
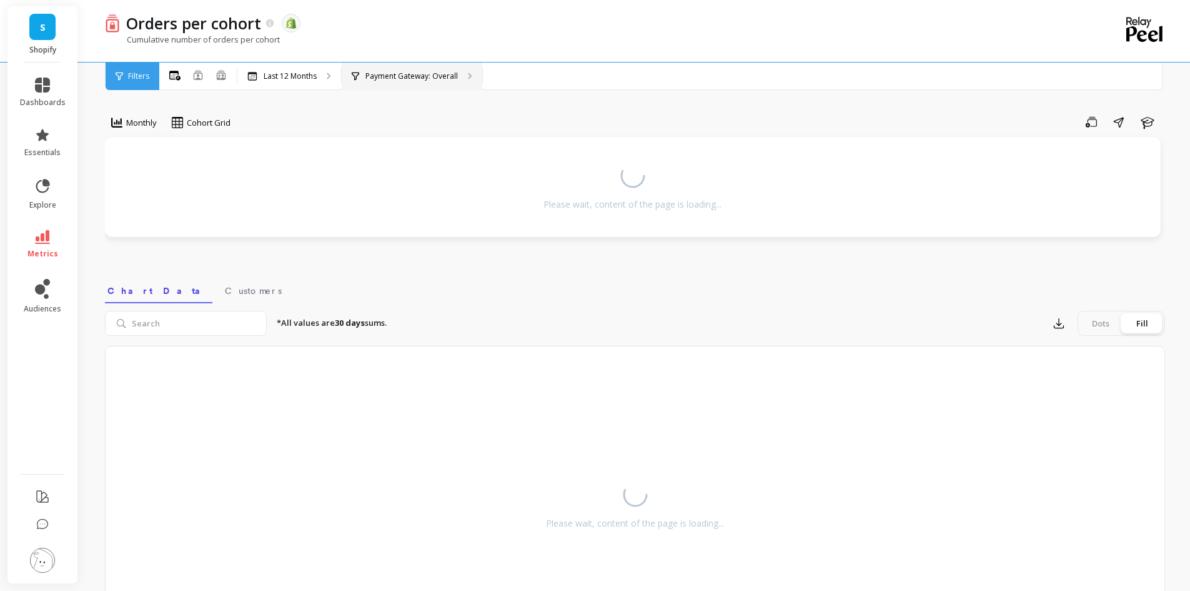
click at [366, 73] on p "Payment Gateway: Overall" at bounding box center [412, 76] width 92 height 10
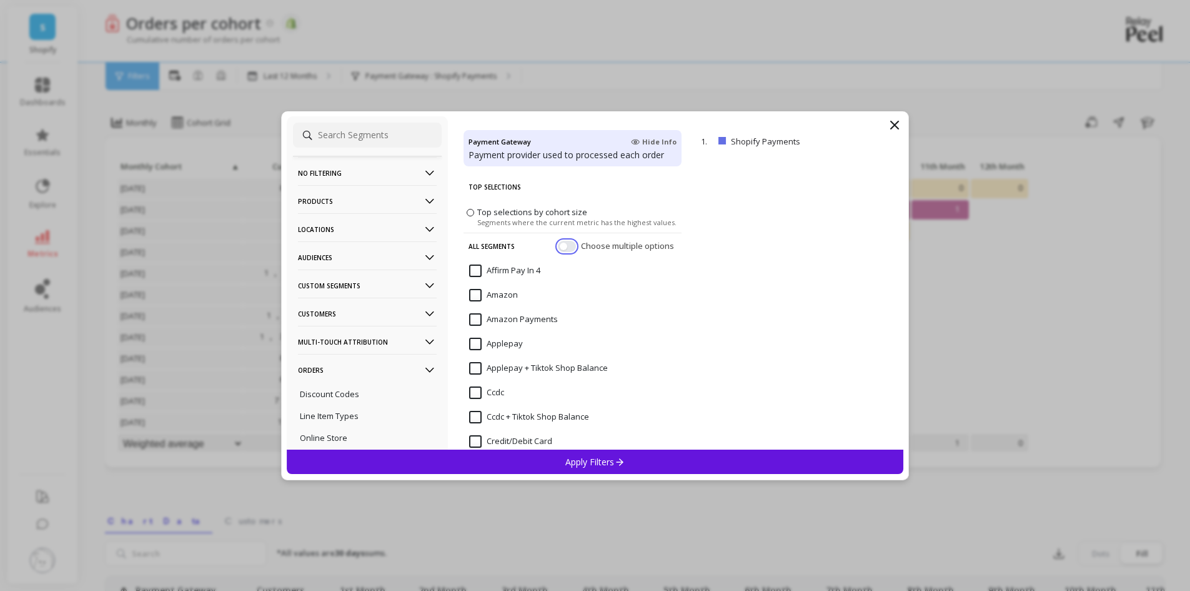
click at [558, 244] on button "button" at bounding box center [567, 245] width 18 height 11
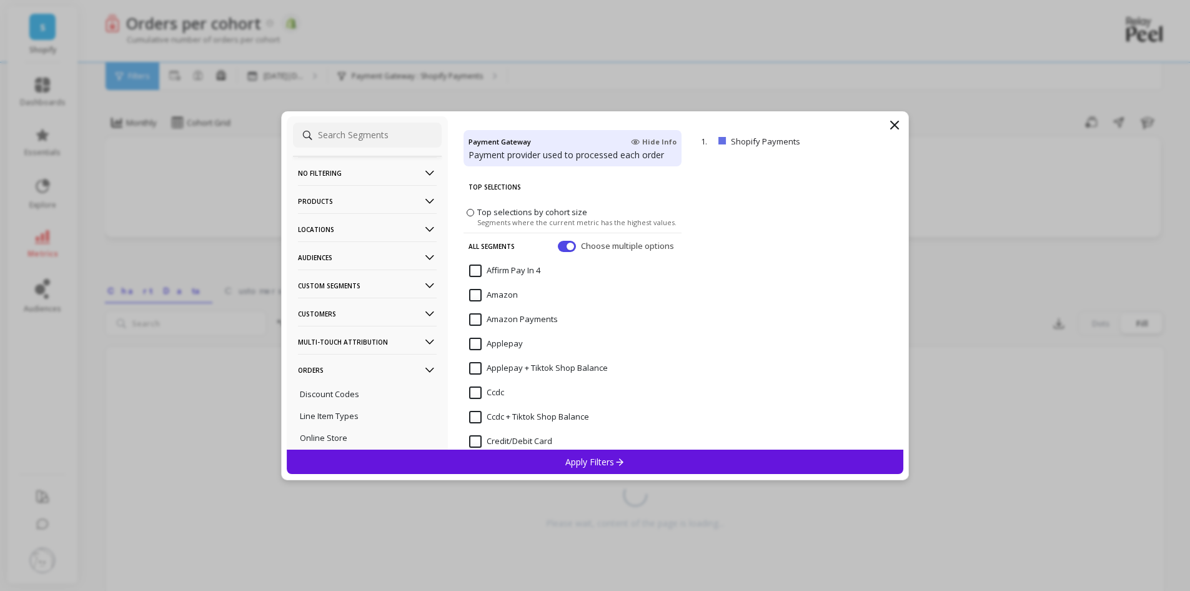
click at [894, 126] on icon at bounding box center [894, 124] width 7 height 7
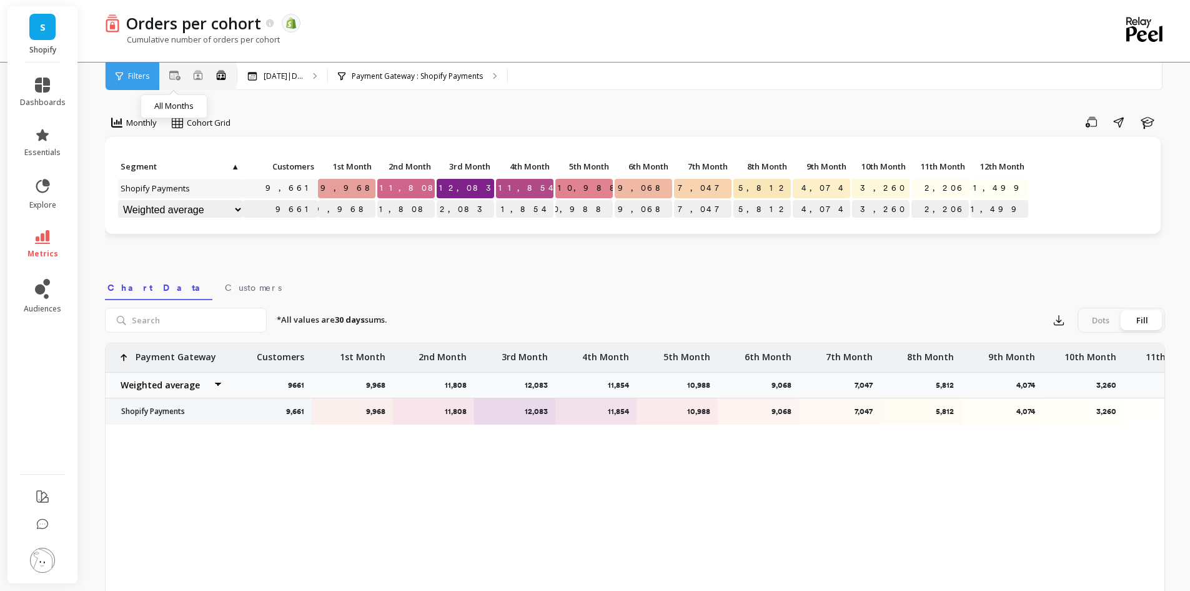
click at [176, 74] on icon at bounding box center [174, 75] width 11 height 9
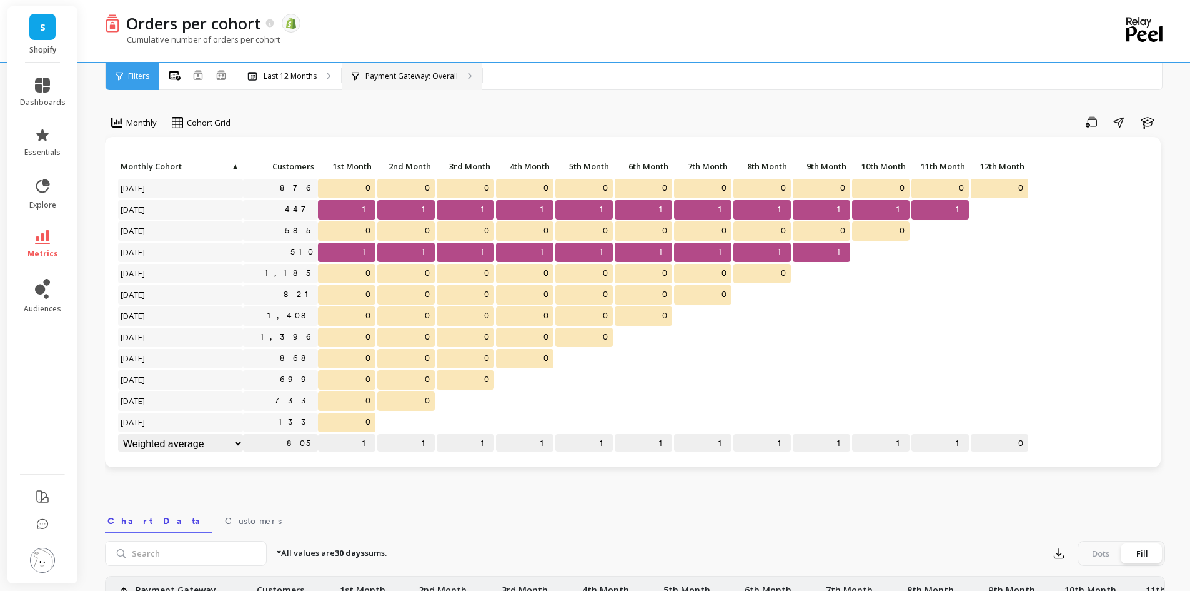
click at [437, 76] on p "Payment Gateway: Overall" at bounding box center [412, 76] width 92 height 10
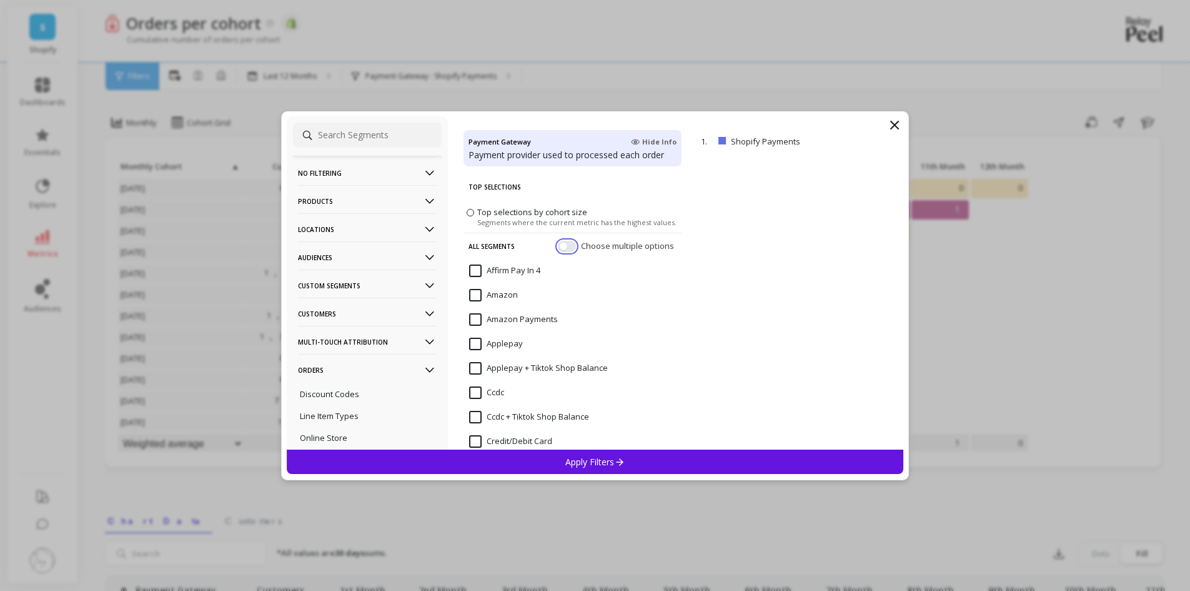
click at [559, 241] on button "button" at bounding box center [567, 245] width 18 height 11
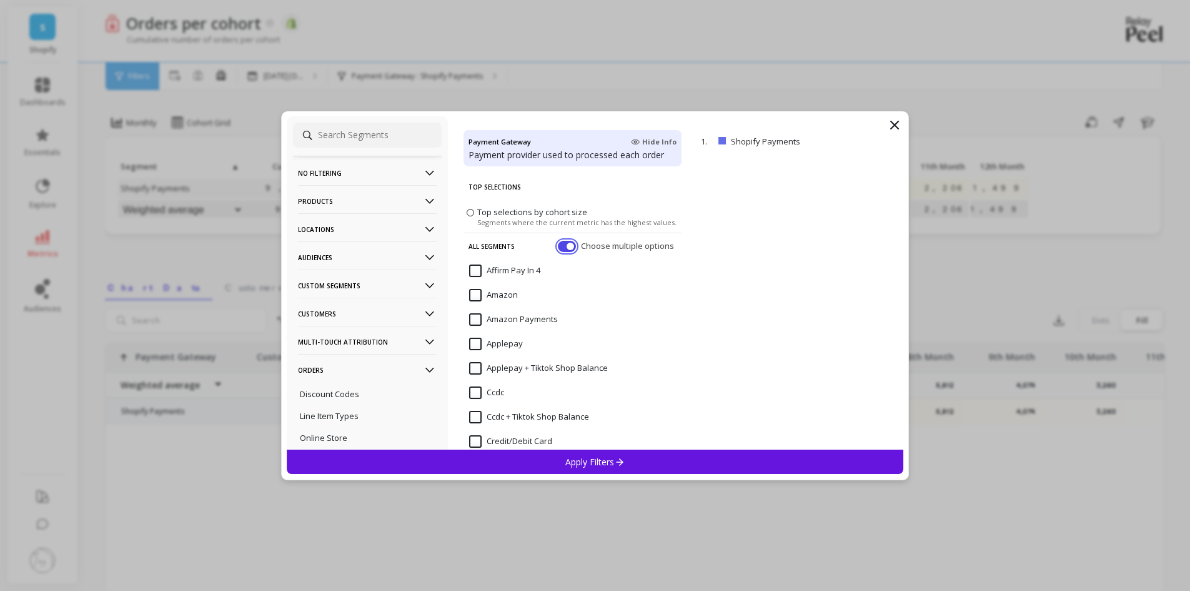
click at [561, 241] on button "button" at bounding box center [567, 245] width 18 height 11
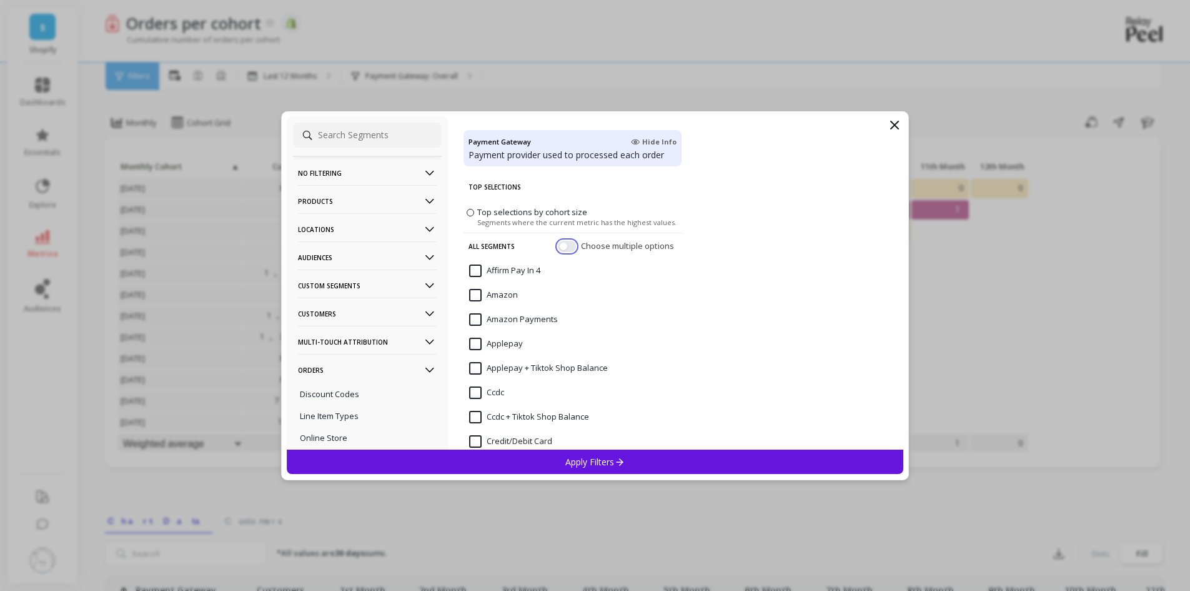
click at [566, 245] on button "button" at bounding box center [567, 245] width 18 height 11
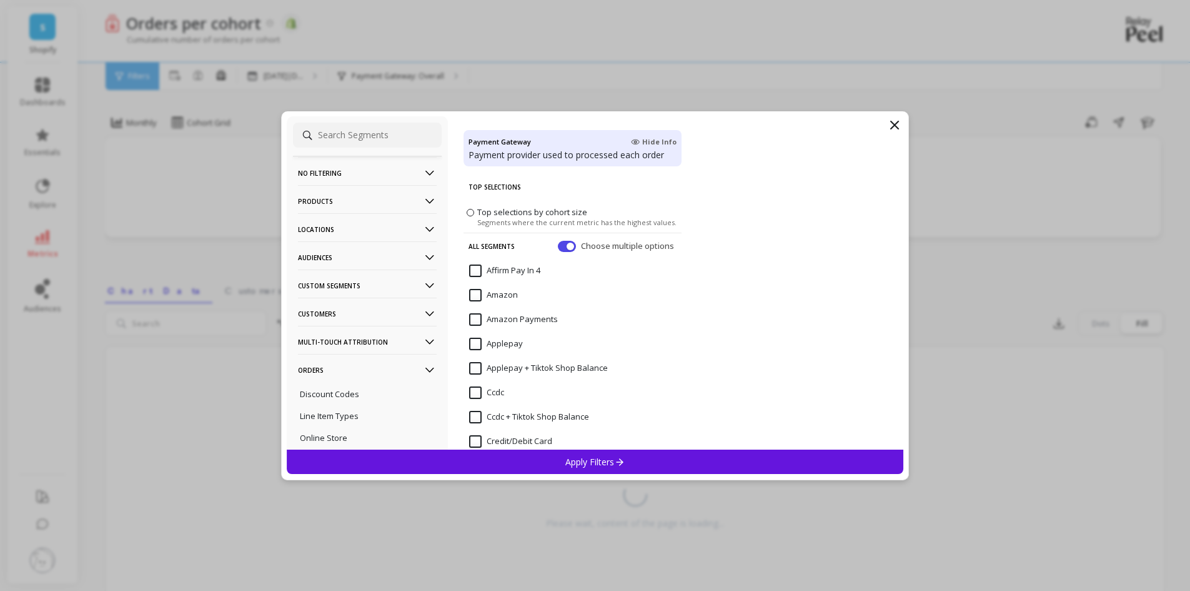
click at [467, 215] on label "Top selections by cohort size Segments where the current metric has the highest…" at bounding box center [572, 216] width 210 height 21
click at [0, 0] on input "Top selections by cohort size Segments where the current metric has the highest…" at bounding box center [0, 0] width 0 height 0
click at [567, 221] on span "Segments where the current metric has the highest values." at bounding box center [576, 221] width 199 height 9
click at [0, 0] on input "Top selections by cohort size Segments where the current metric has the highest…" at bounding box center [0, 0] width 0 height 0
click at [597, 246] on span "Choose multiple options" at bounding box center [629, 245] width 96 height 12
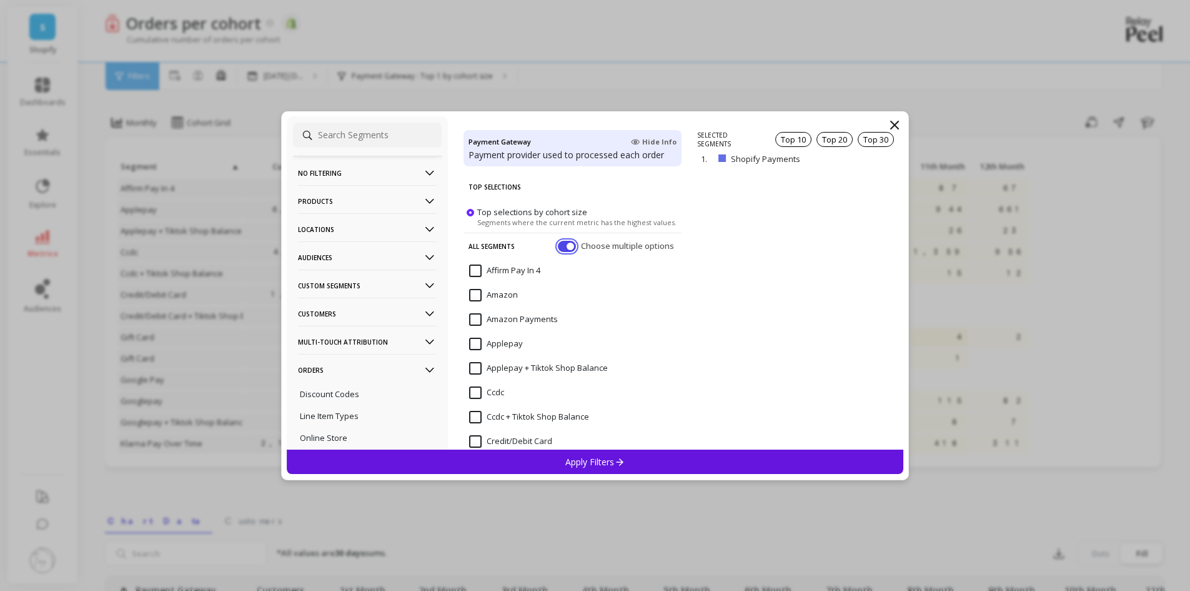
click at [558, 244] on button "button" at bounding box center [567, 245] width 18 height 11
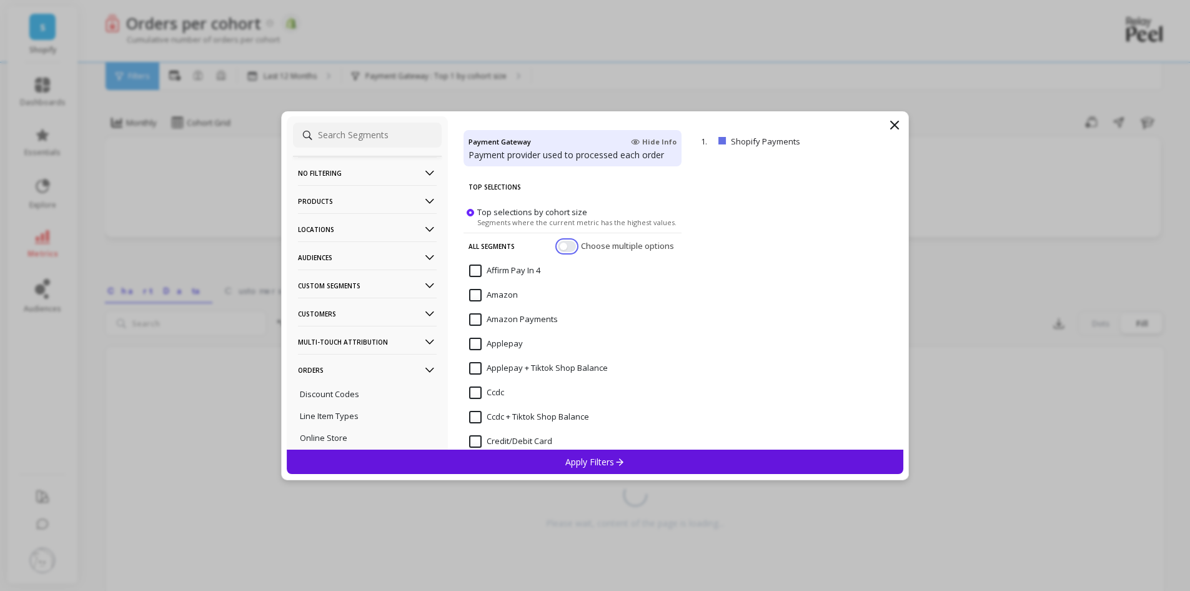
click at [558, 244] on button "button" at bounding box center [567, 245] width 18 height 11
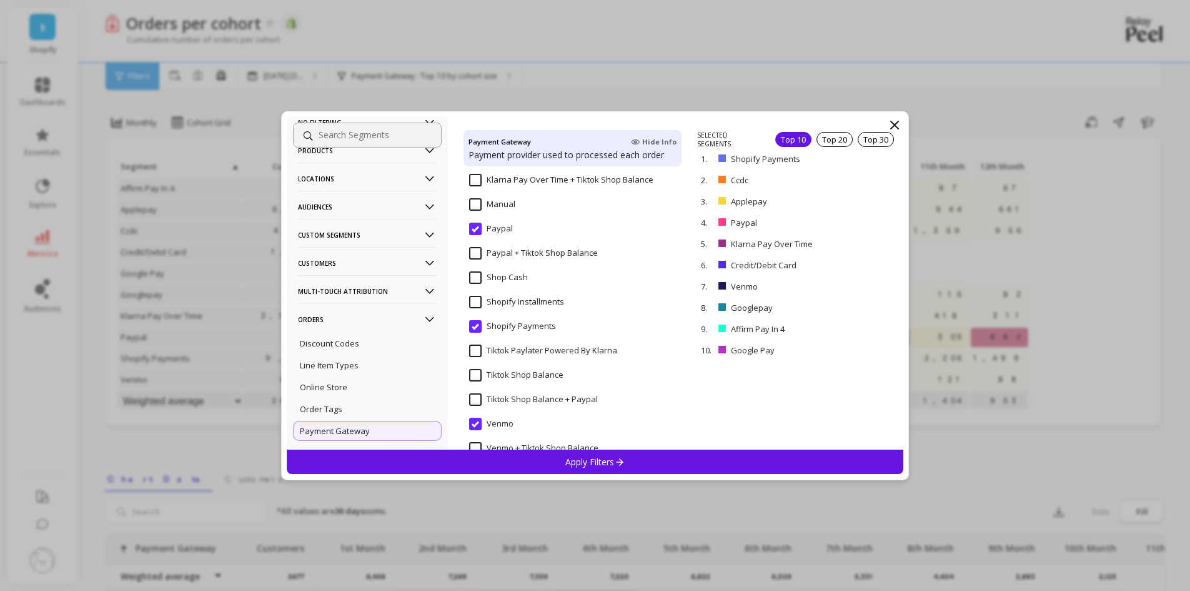
scroll to position [500, 0]
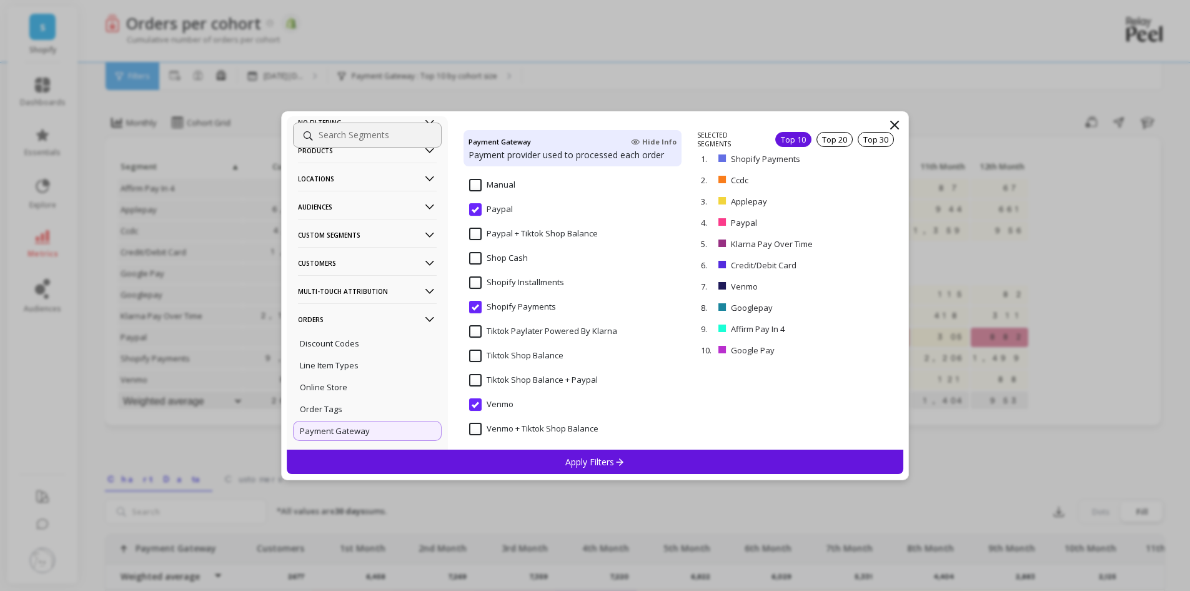
click at [478, 258] on input "Shop Cash" at bounding box center [498, 258] width 59 height 12
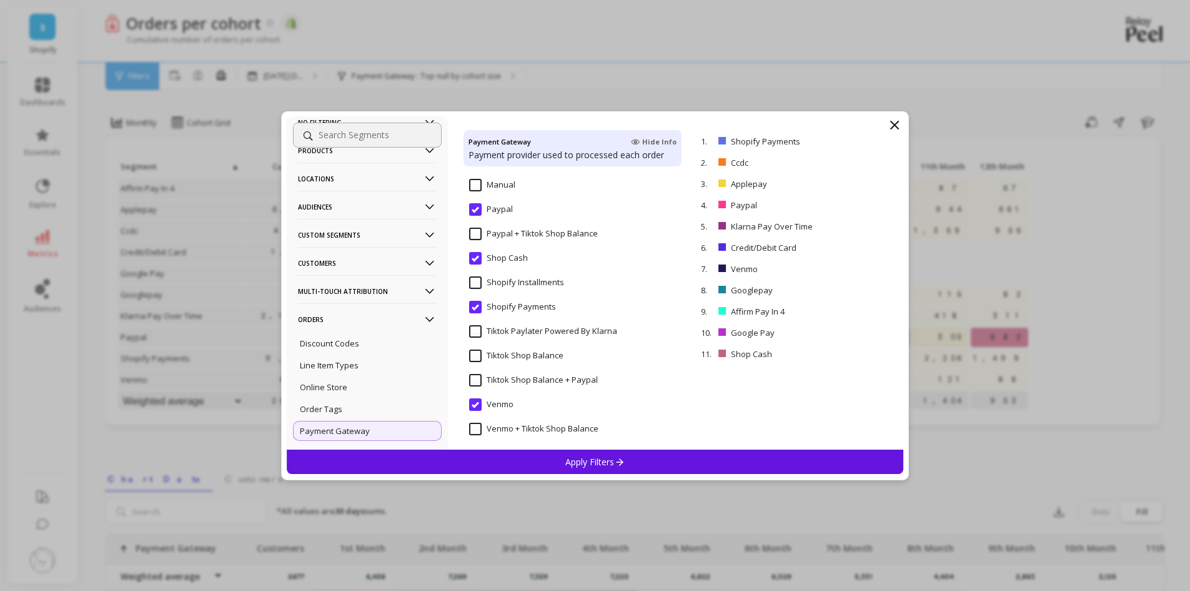
click at [474, 284] on input "Shopify Installments" at bounding box center [516, 282] width 95 height 12
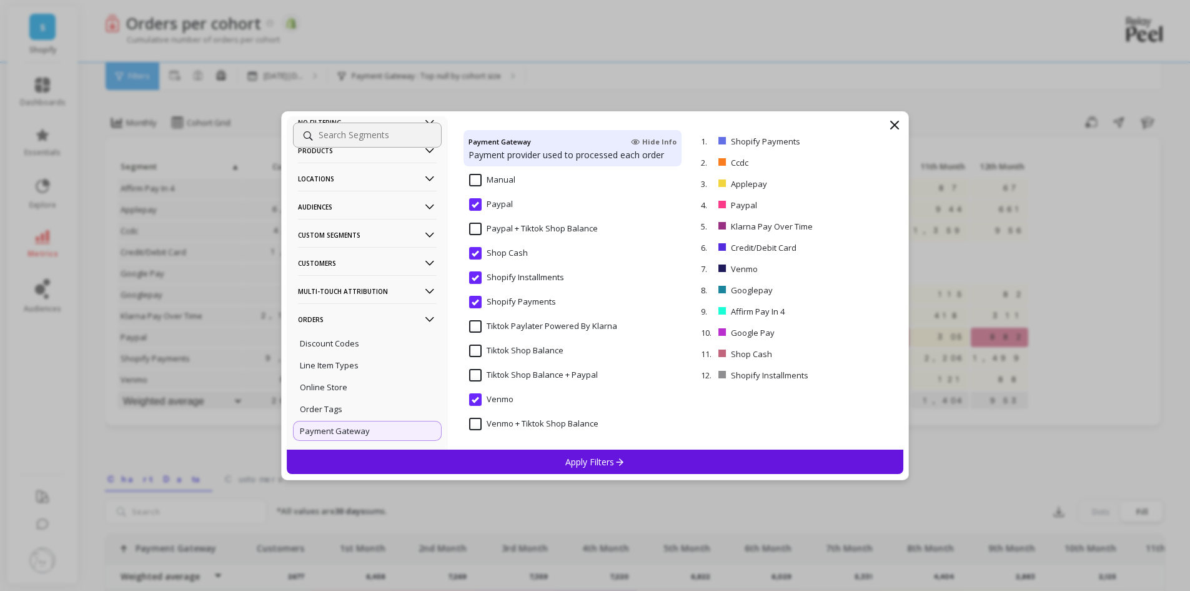
click at [602, 464] on p "Apply Filters" at bounding box center [595, 462] width 59 height 12
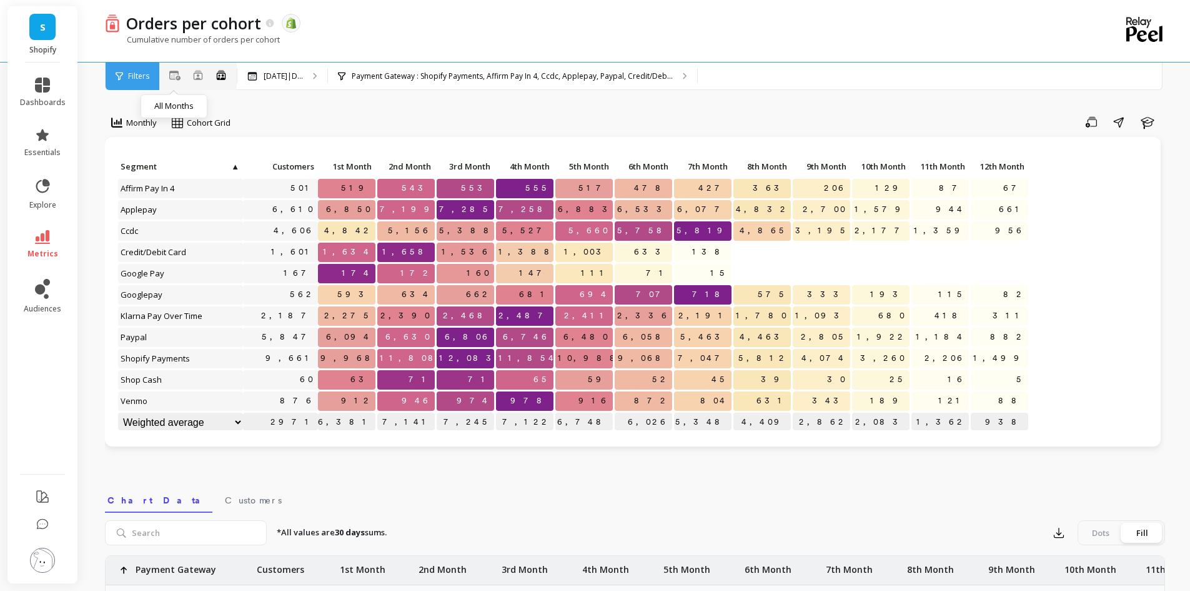
click at [172, 74] on icon at bounding box center [174, 76] width 11 height 10
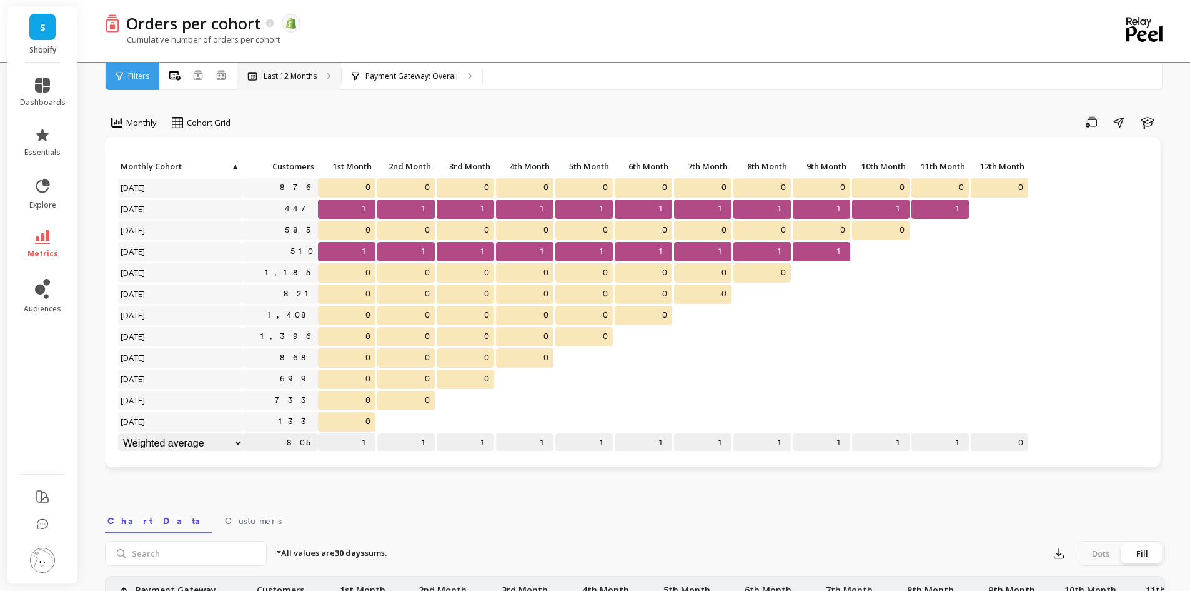
click at [301, 69] on div "Last 12 Months" at bounding box center [289, 75] width 104 height 27
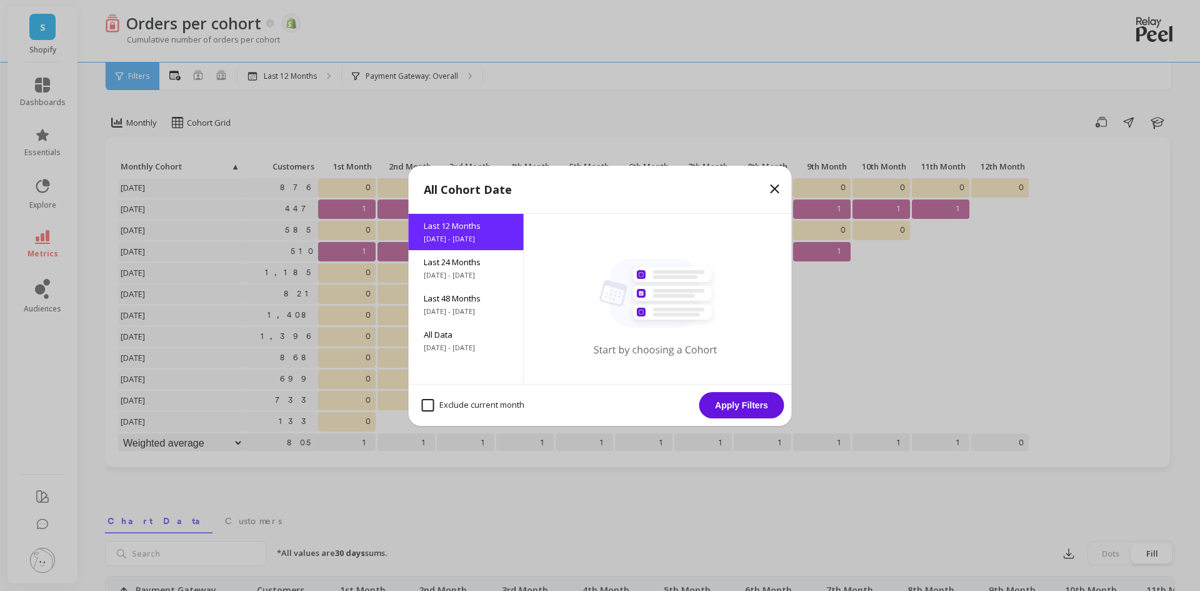
click at [776, 189] on icon at bounding box center [774, 188] width 7 height 7
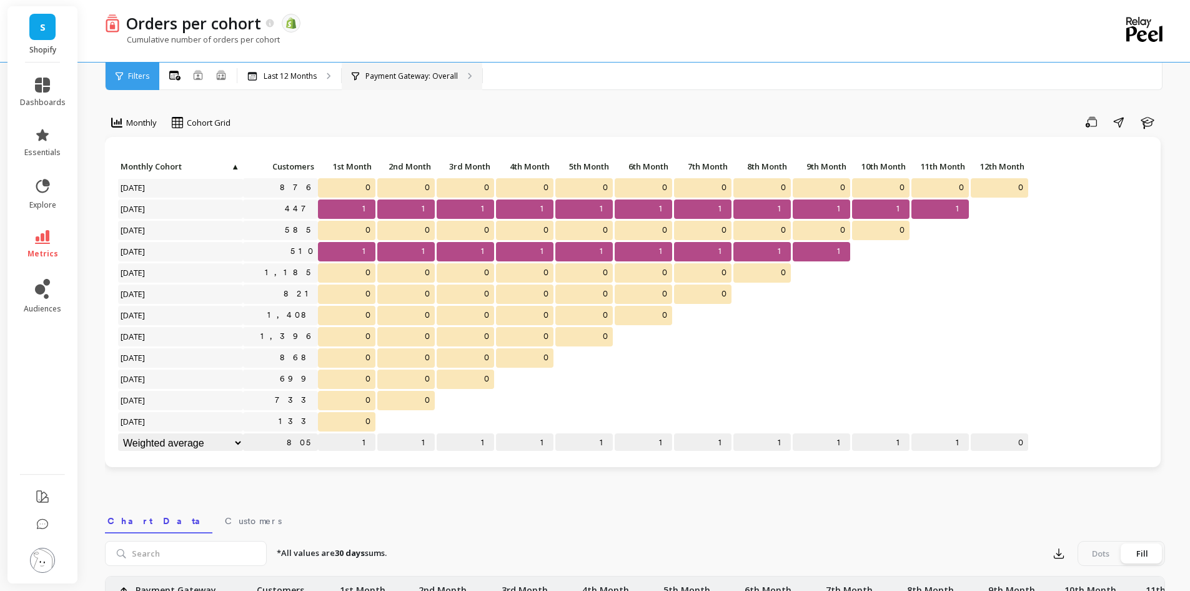
click at [412, 75] on p "Payment Gateway: Overall" at bounding box center [412, 76] width 92 height 10
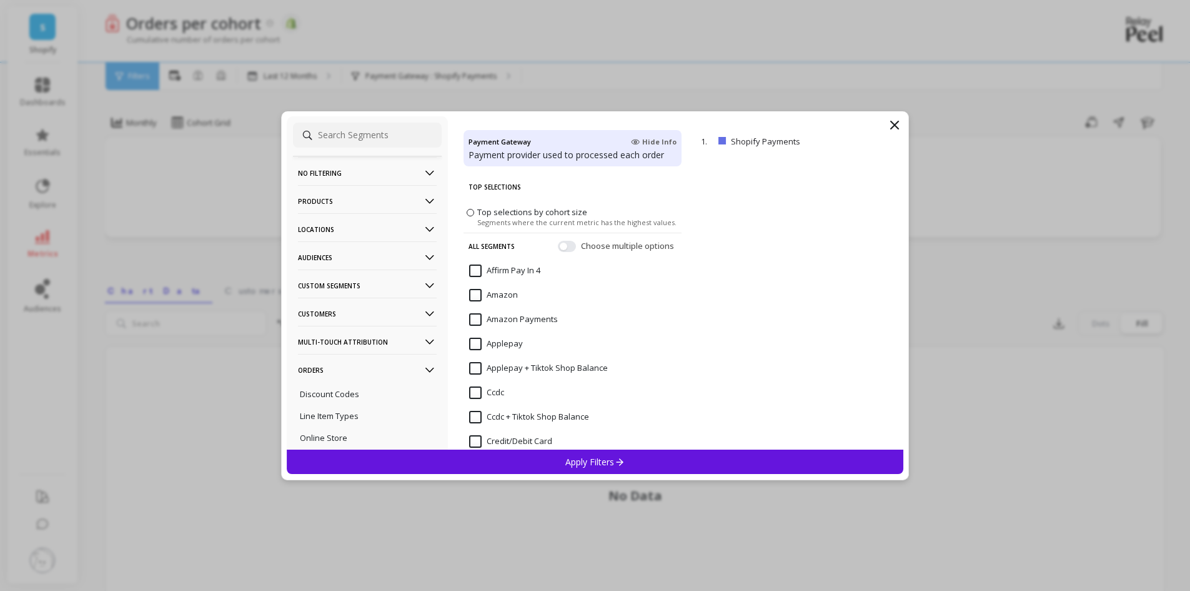
click at [896, 124] on icon at bounding box center [894, 124] width 7 height 7
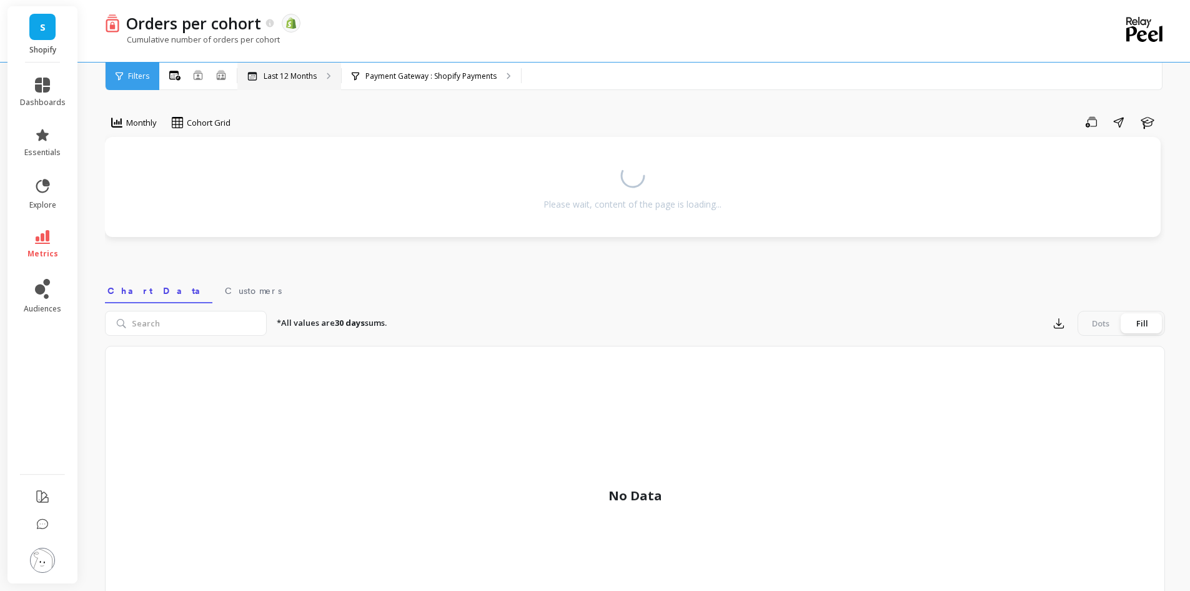
click at [304, 73] on p "Last 12 Months" at bounding box center [290, 76] width 53 height 10
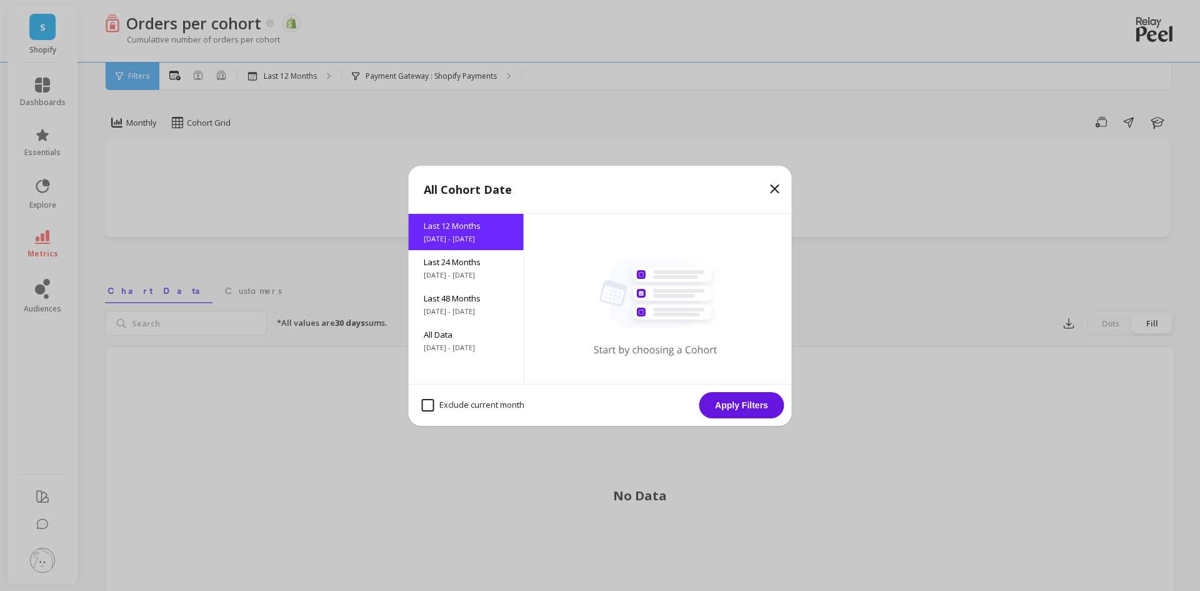
click at [774, 190] on icon at bounding box center [774, 188] width 7 height 7
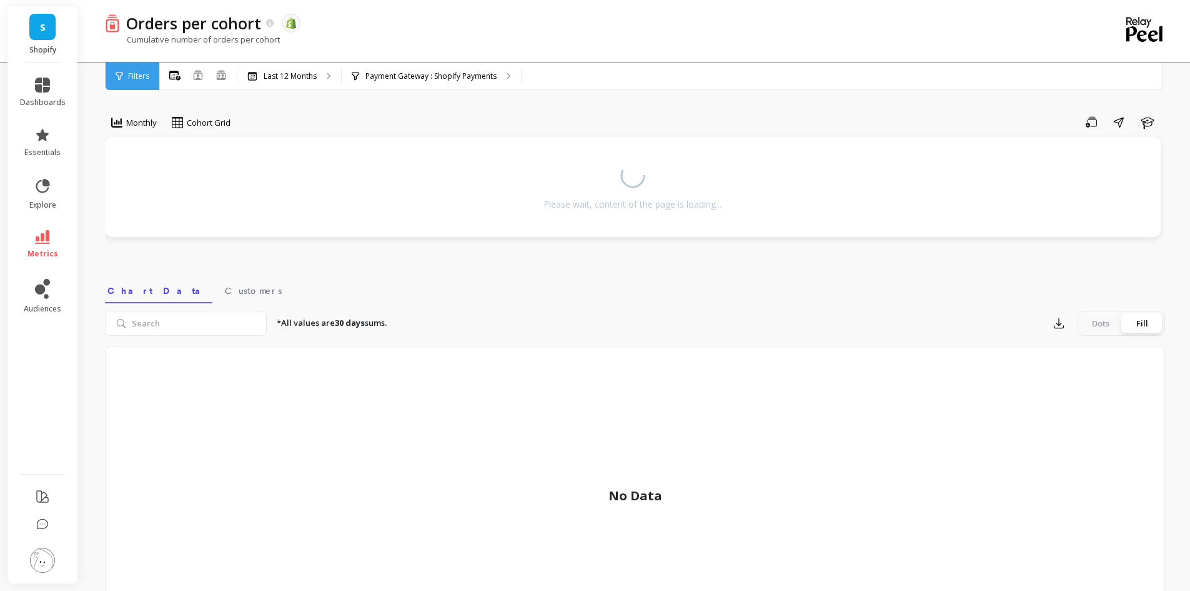
click at [121, 75] on icon at bounding box center [119, 76] width 7 height 8
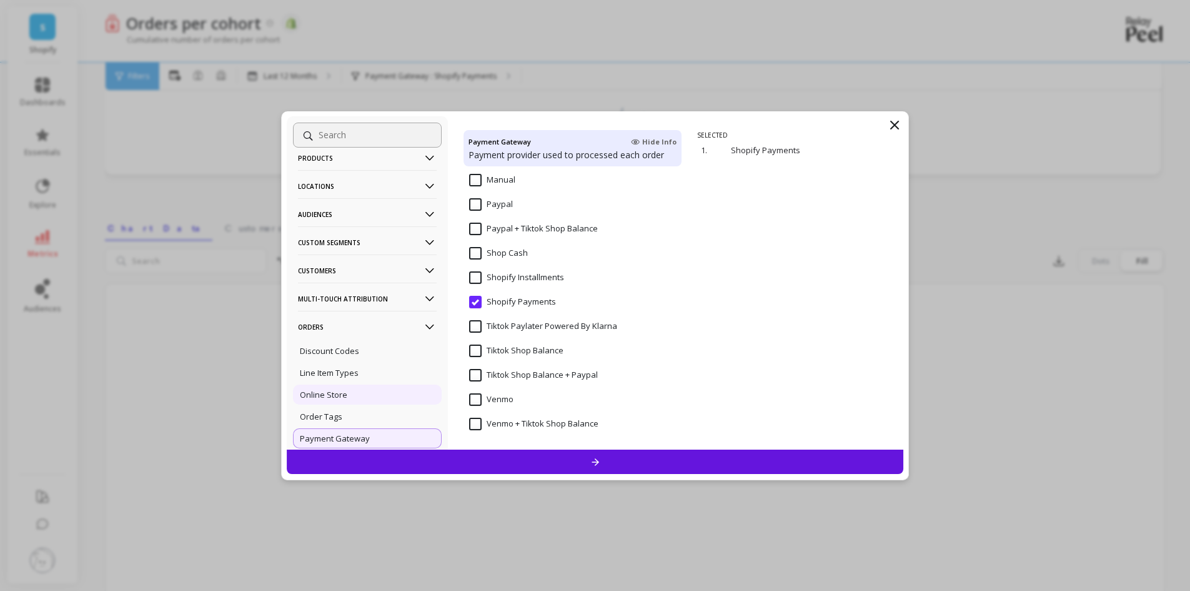
scroll to position [113, 0]
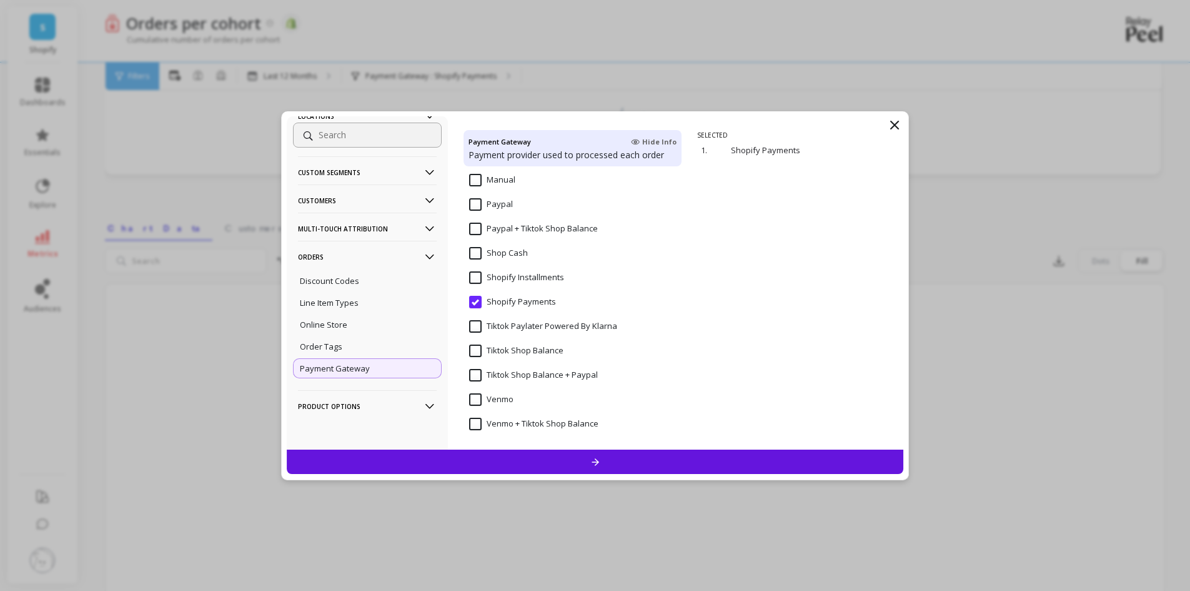
click at [411, 408] on p "Product Options" at bounding box center [367, 406] width 139 height 32
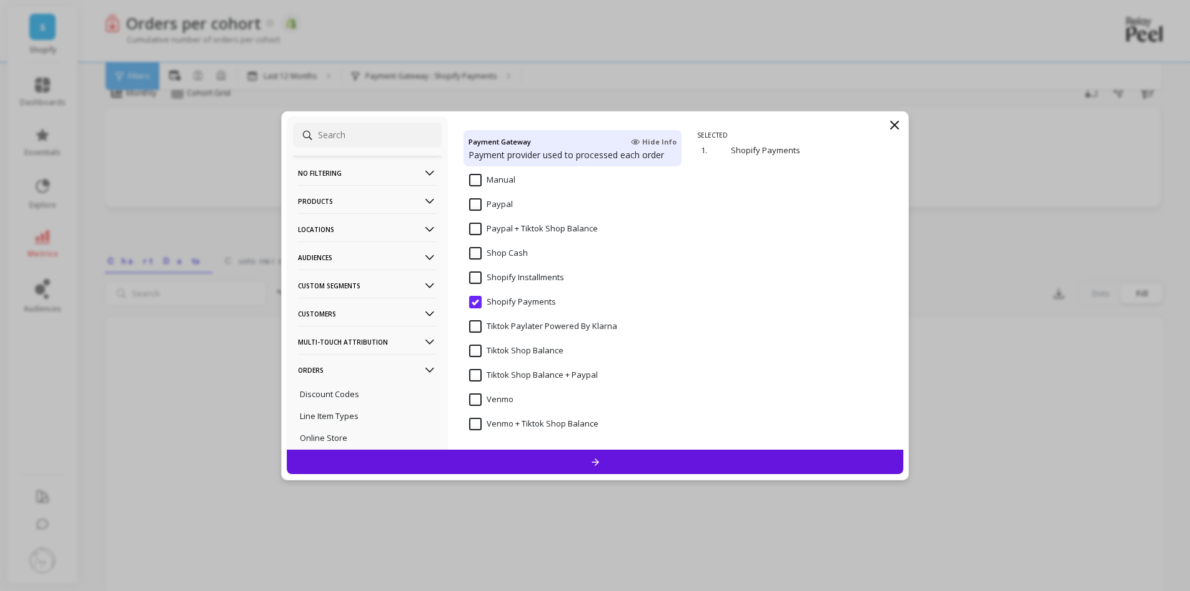
scroll to position [0, 0]
click at [423, 167] on filtering-icon at bounding box center [430, 173] width 14 height 14
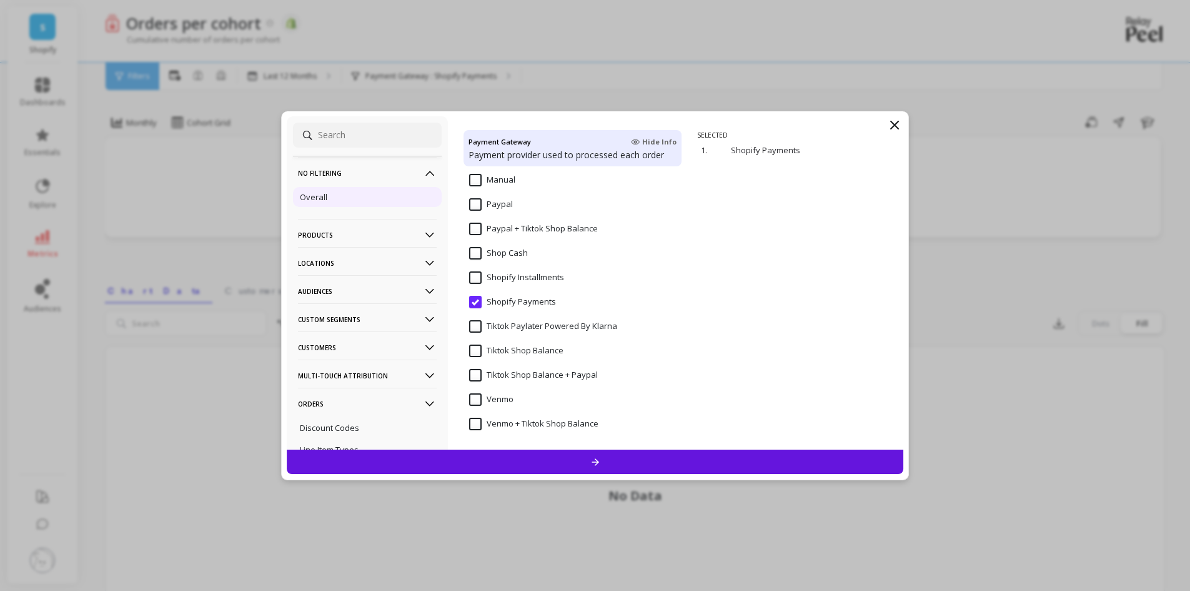
click at [307, 197] on p "Overall" at bounding box center [313, 196] width 27 height 11
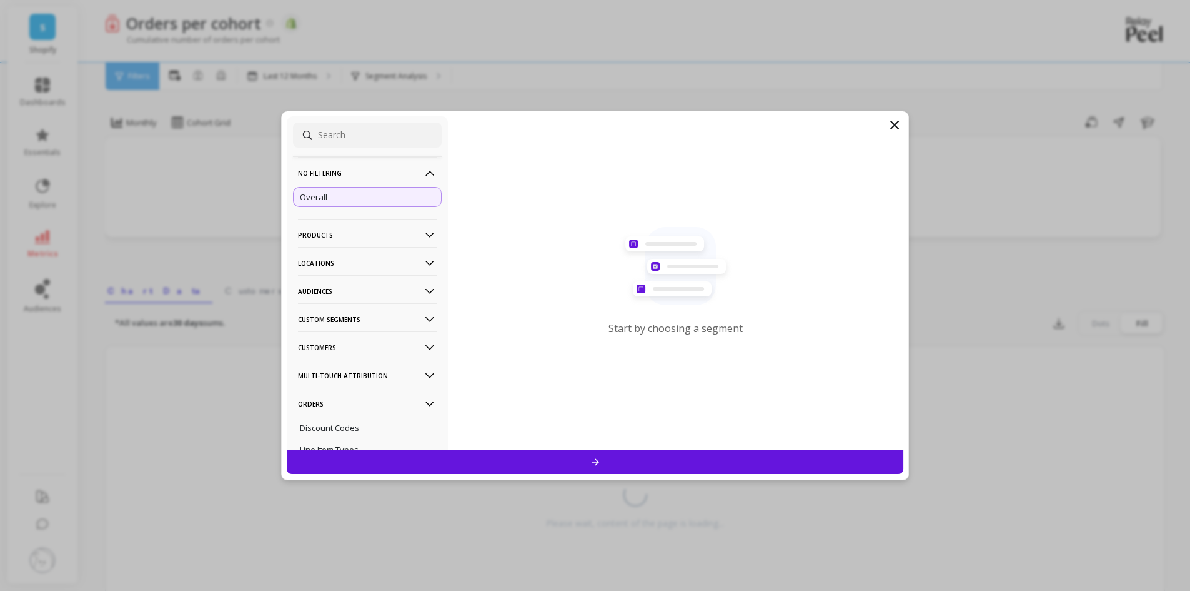
click at [685, 274] on rect at bounding box center [681, 266] width 71 height 78
click at [599, 459] on icon at bounding box center [595, 461] width 11 height 11
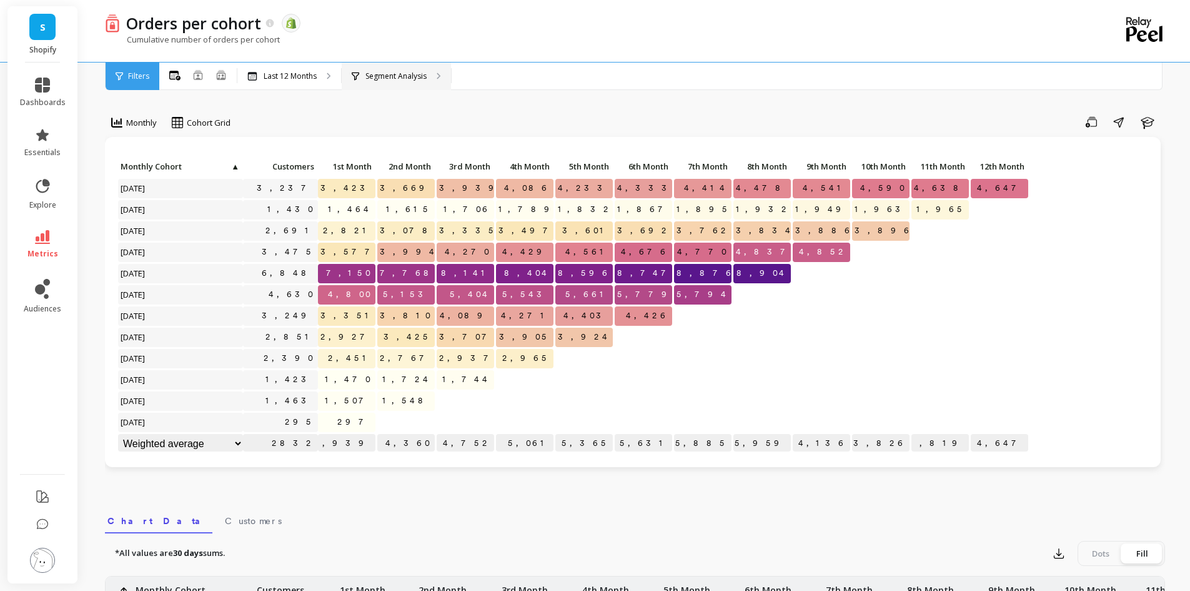
click at [387, 74] on p "Segment Analysis" at bounding box center [396, 76] width 61 height 10
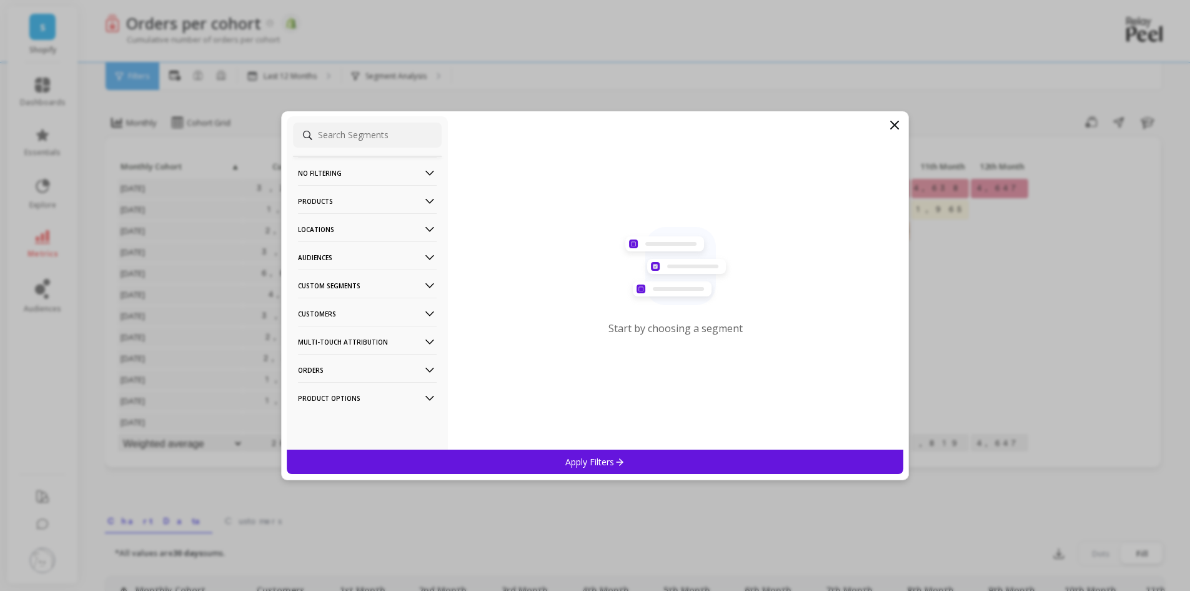
click at [650, 336] on div "Start by choosing a segment" at bounding box center [676, 286] width 134 height 118
click at [652, 330] on p "Start by choosing a segment" at bounding box center [676, 328] width 134 height 14
click at [662, 267] on rect at bounding box center [686, 266] width 79 height 15
click at [649, 245] on rect at bounding box center [671, 244] width 51 height 4
click at [391, 127] on input at bounding box center [367, 134] width 149 height 25
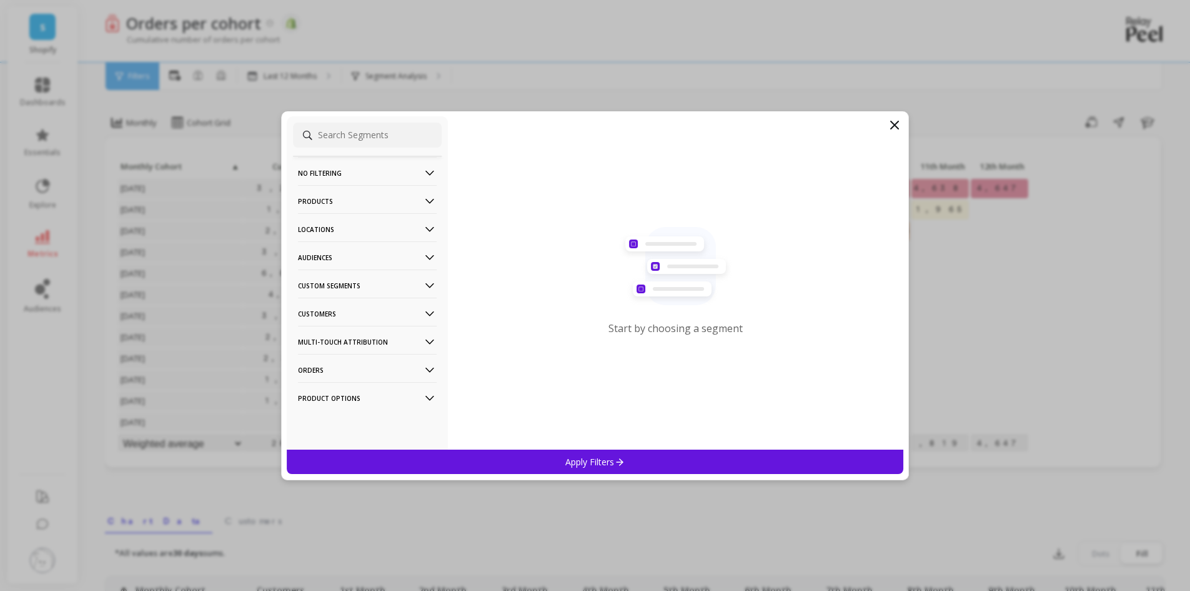
click at [423, 279] on Segments-icon at bounding box center [430, 286] width 14 height 14
click at [421, 278] on p "Custom Segments" at bounding box center [367, 285] width 139 height 32
click at [416, 321] on p "Customers" at bounding box center [367, 313] width 139 height 32
click at [341, 410] on div "Subscriptions" at bounding box center [367, 403] width 149 height 20
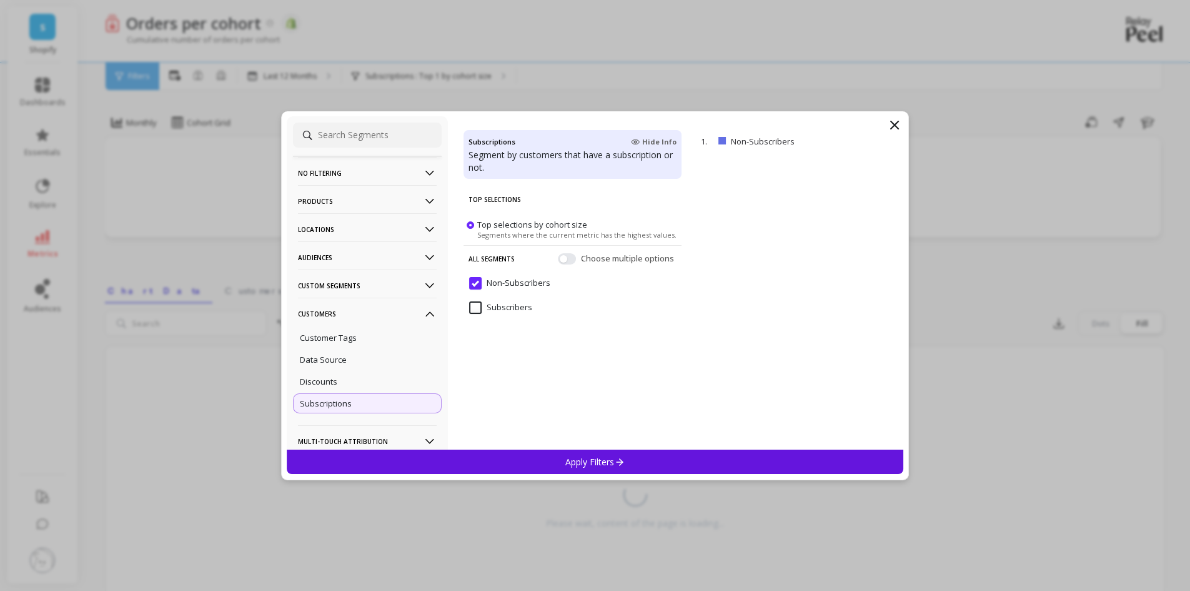
click at [478, 307] on input "Subscribers" at bounding box center [500, 307] width 63 height 12
click at [589, 257] on span "Choose multiple options" at bounding box center [629, 258] width 96 height 12
click at [566, 259] on button "button" at bounding box center [567, 257] width 18 height 11
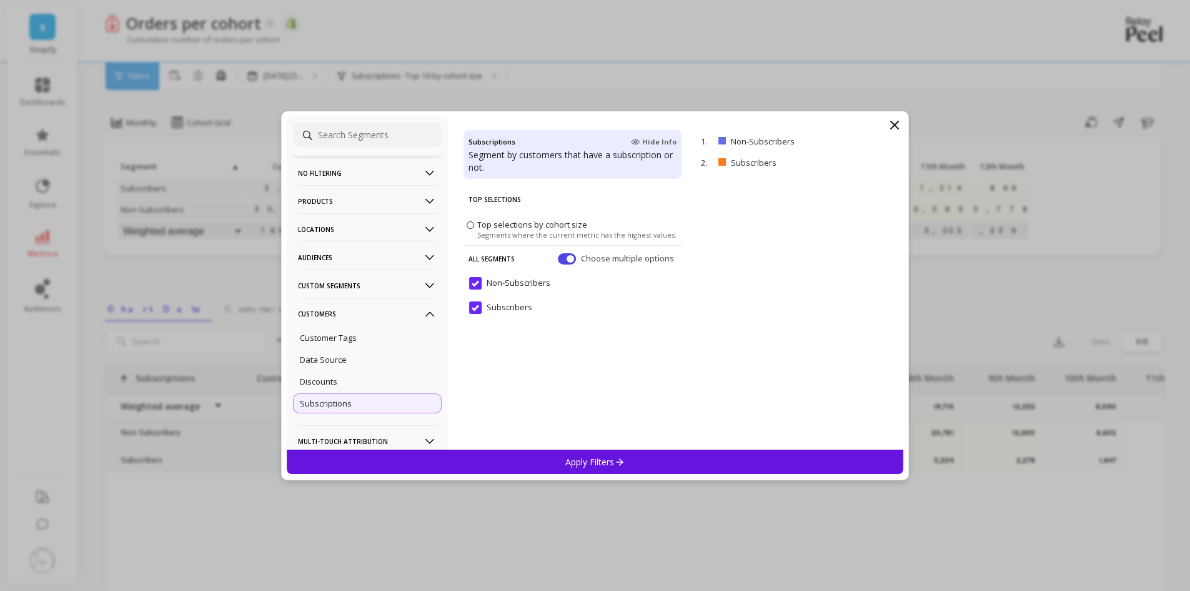
click at [479, 280] on input "Non-Subscribers" at bounding box center [509, 283] width 81 height 12
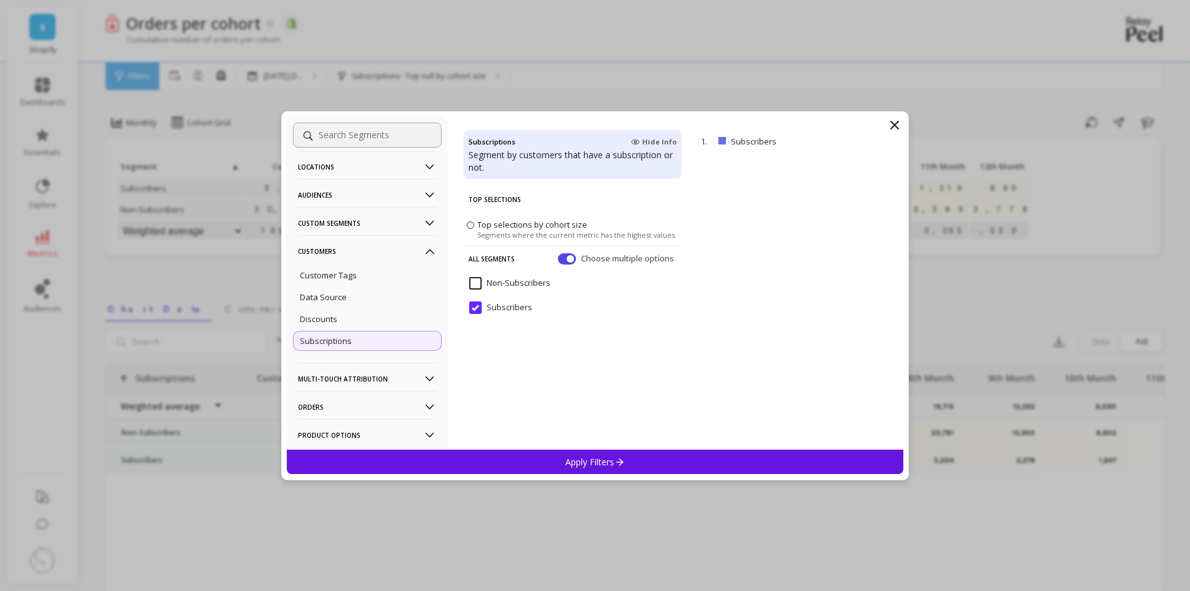
scroll to position [91, 0]
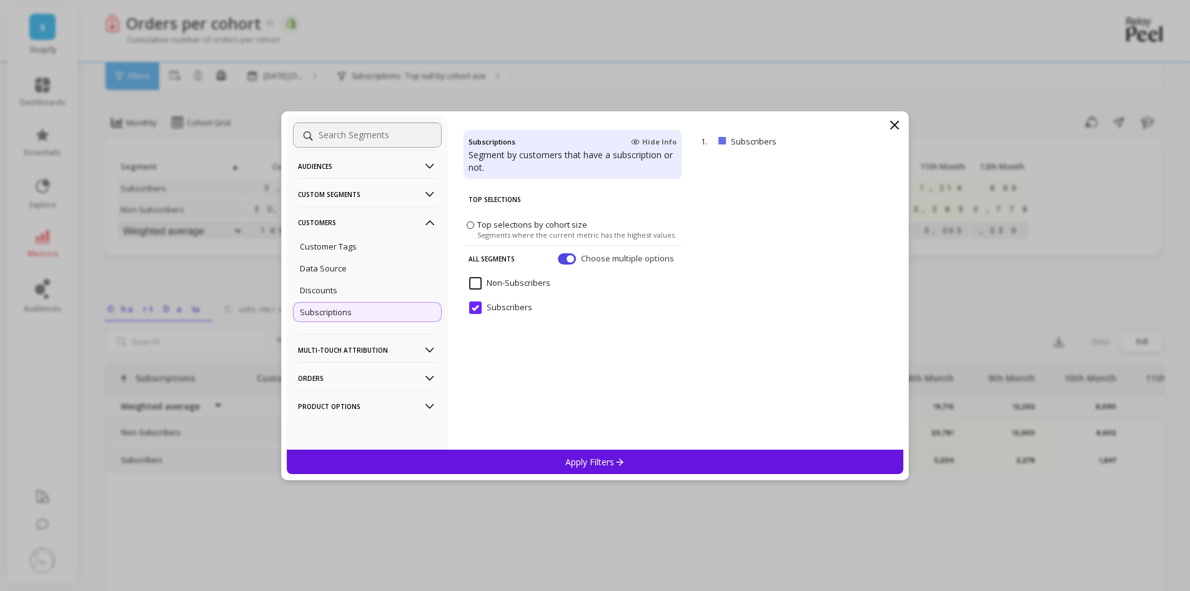
click at [344, 407] on p "Product Options" at bounding box center [367, 406] width 139 height 32
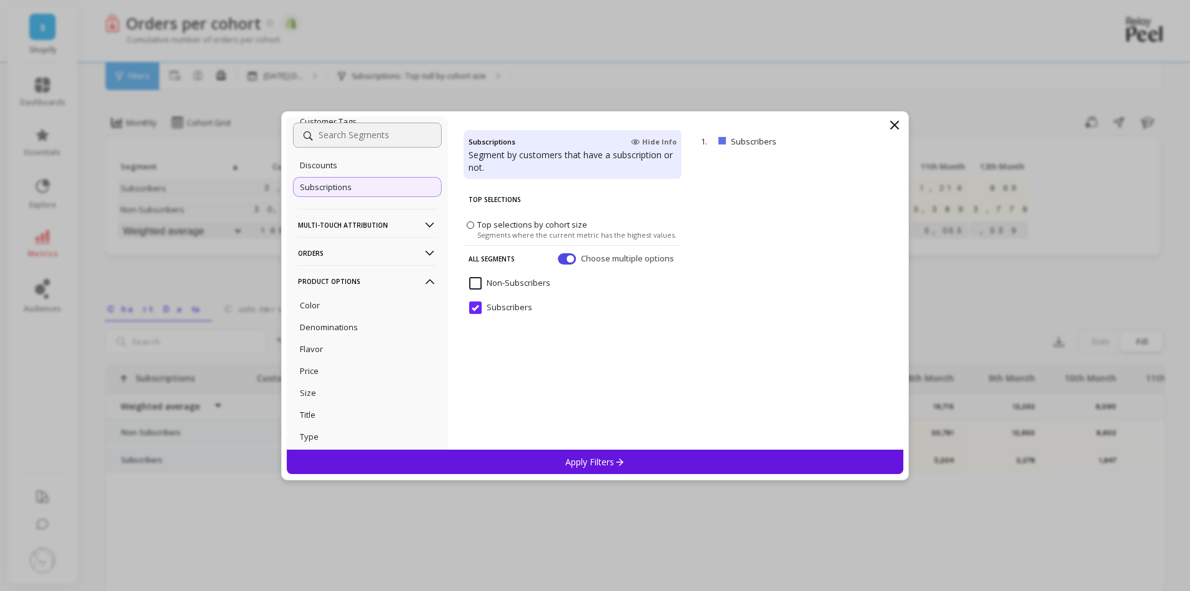
click at [374, 276] on p "Product Options" at bounding box center [367, 281] width 139 height 32
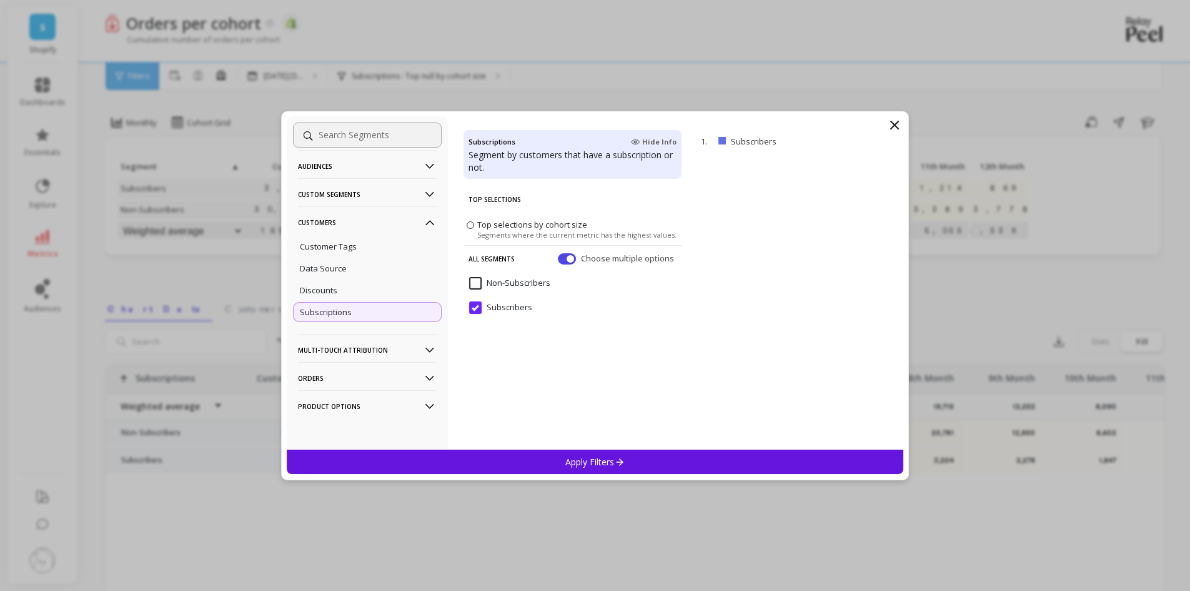
click at [371, 349] on p "Multi-Touch Attribution" at bounding box center [367, 350] width 139 height 32
click at [373, 349] on p "Multi-Touch Attribution" at bounding box center [367, 350] width 139 height 32
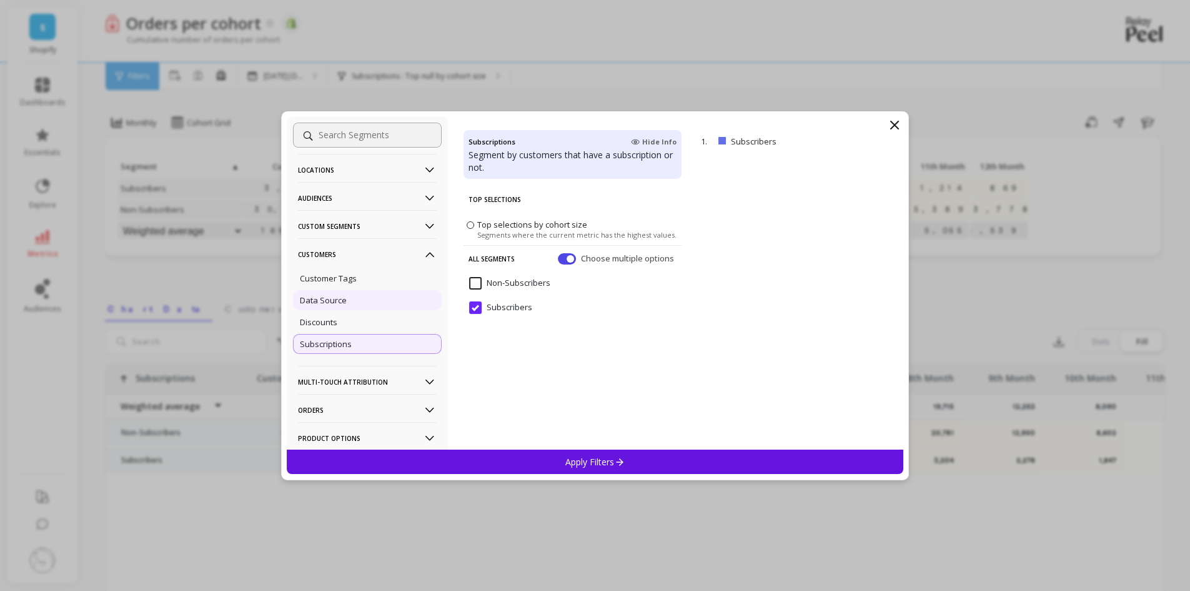
scroll to position [29, 0]
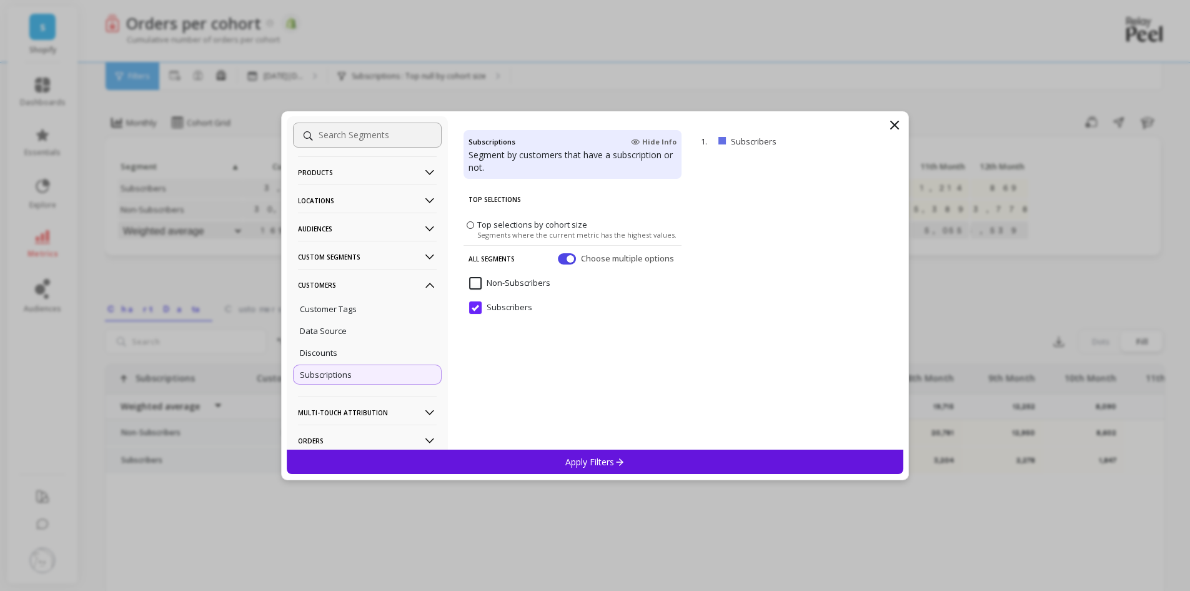
click at [399, 255] on p "Custom Segments" at bounding box center [367, 257] width 139 height 32
click at [396, 254] on p "Custom Segments" at bounding box center [367, 257] width 139 height 32
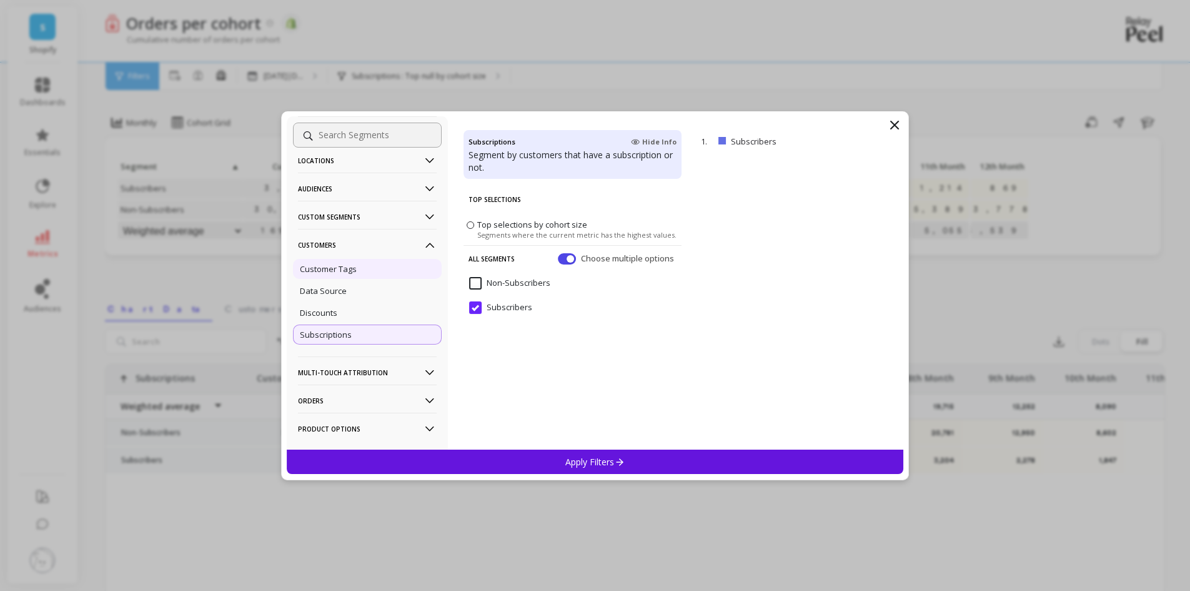
scroll to position [91, 0]
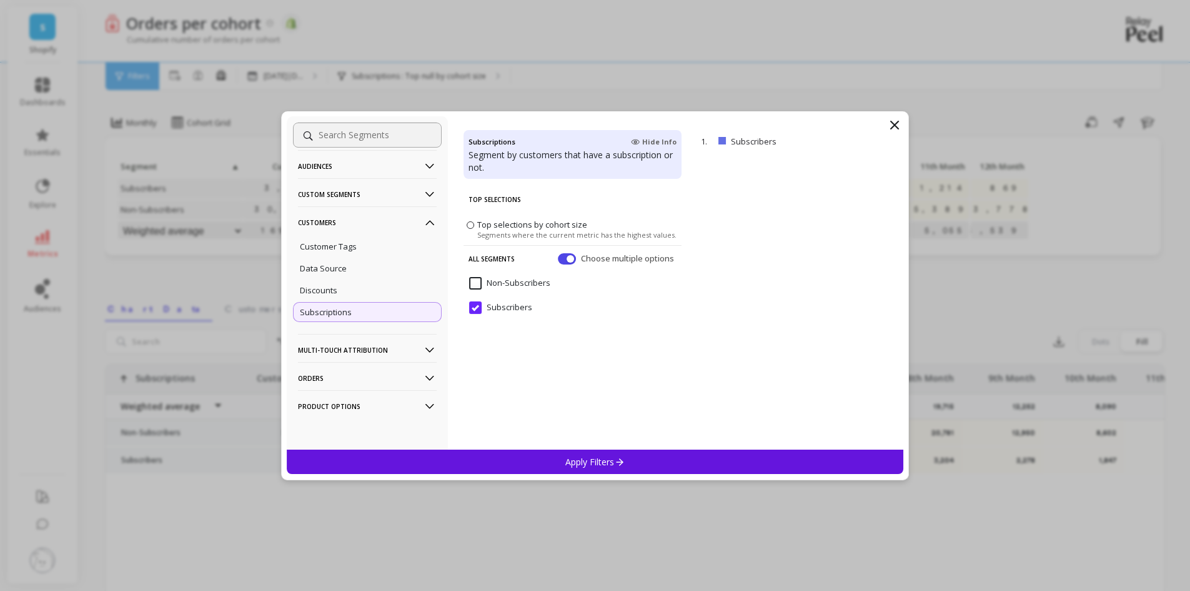
click at [423, 376] on icon at bounding box center [430, 378] width 14 height 14
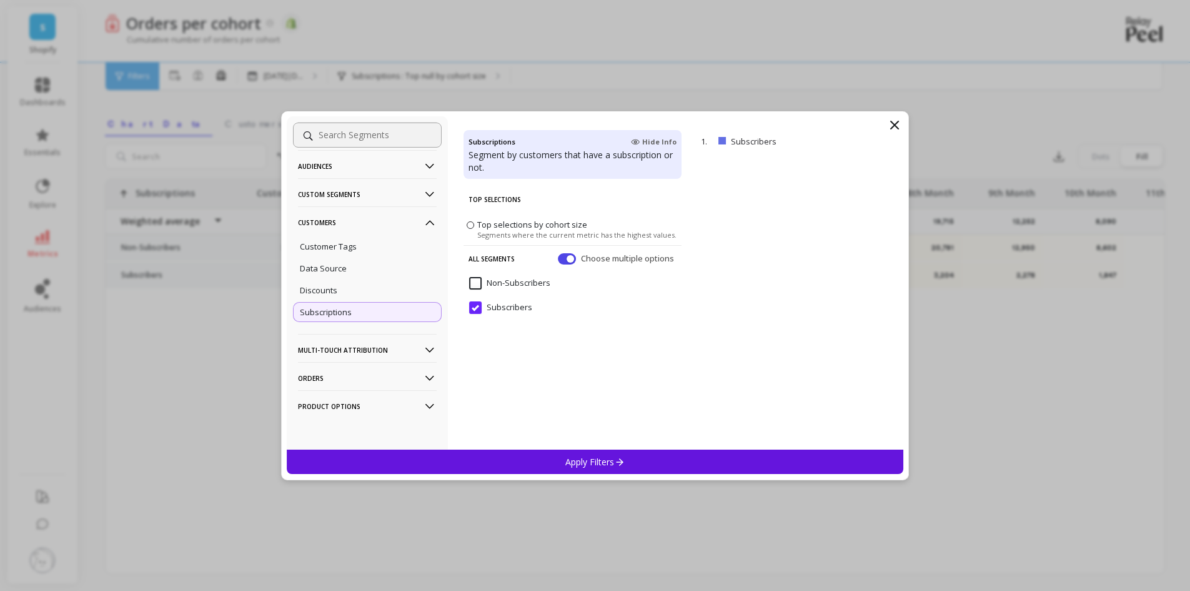
scroll to position [187, 0]
click at [423, 402] on Options-icon at bounding box center [430, 406] width 14 height 14
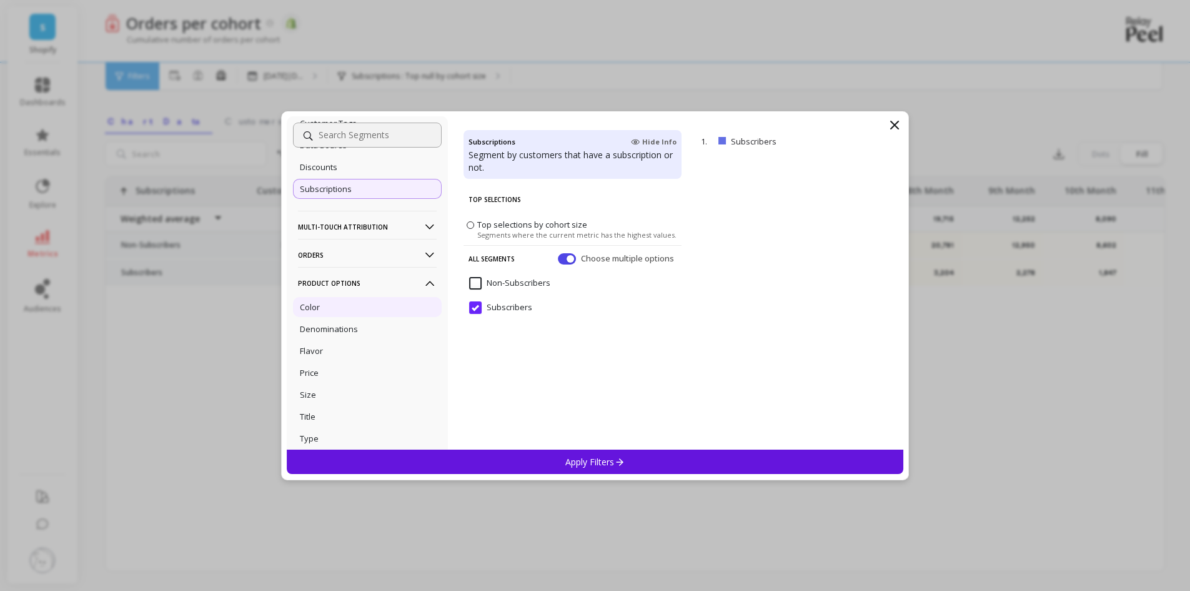
scroll to position [194, 0]
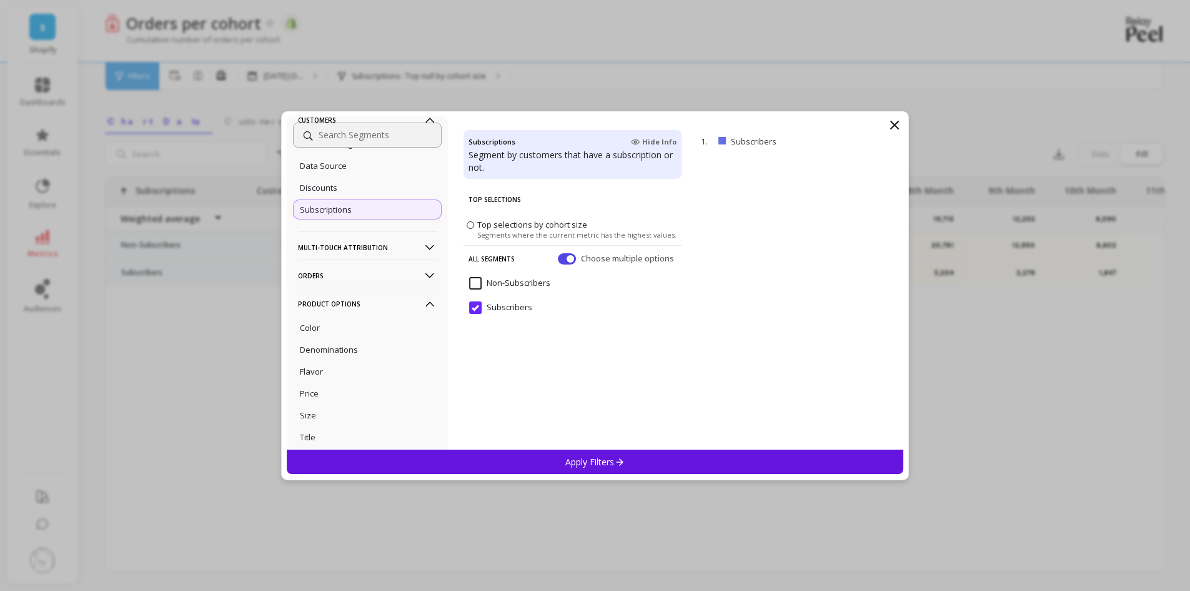
click at [423, 301] on Options-icon at bounding box center [430, 304] width 14 height 14
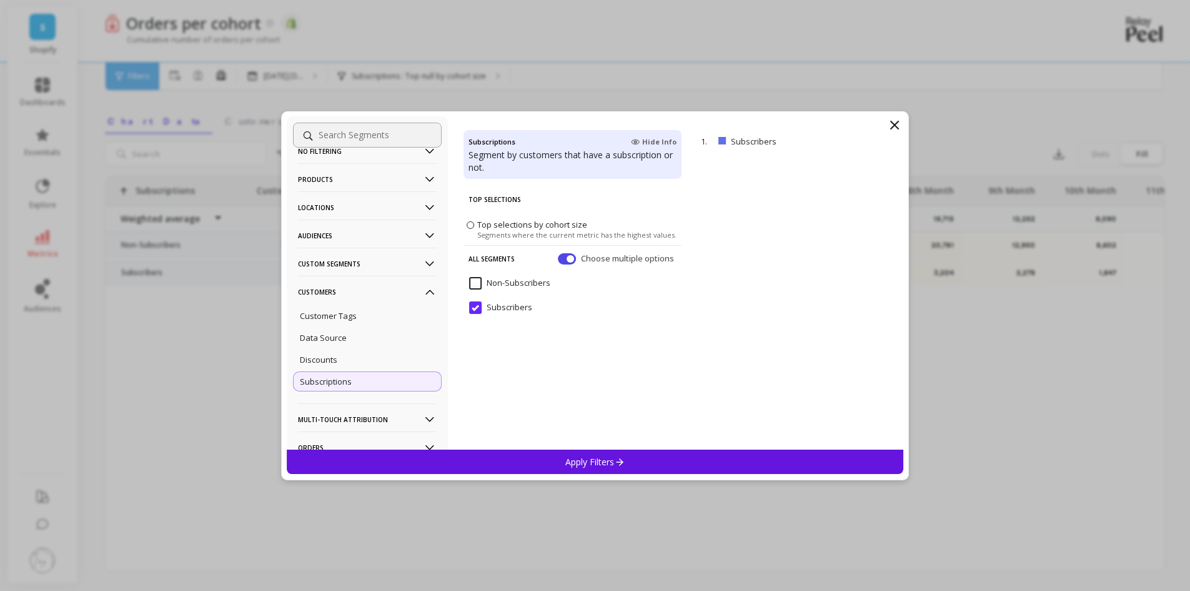
scroll to position [0, 0]
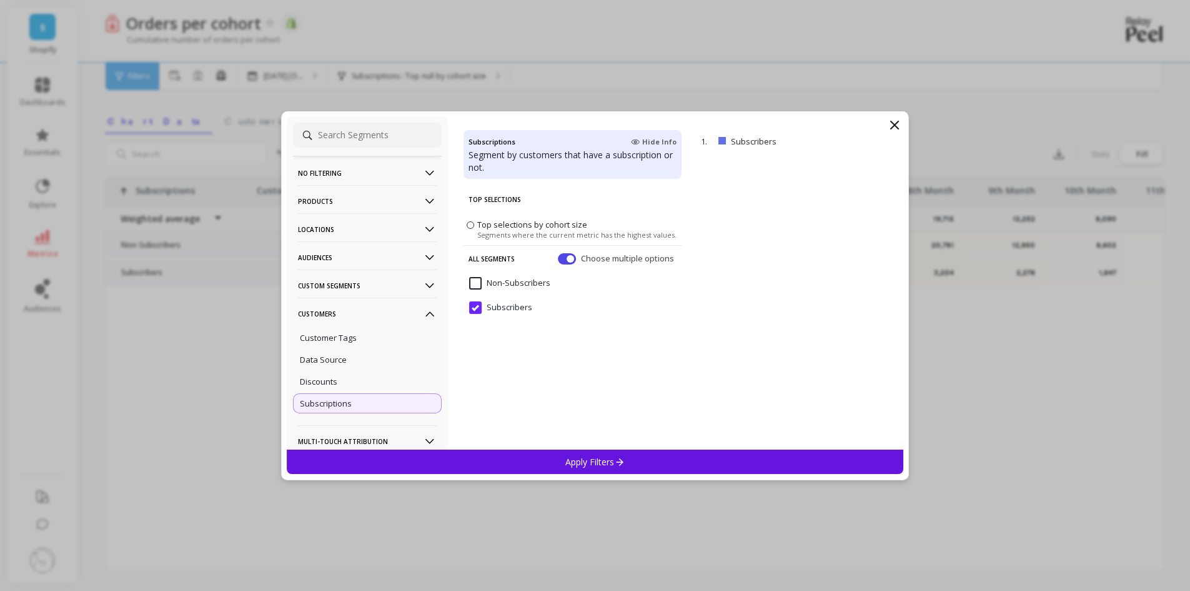
click at [397, 276] on p "Custom Segments" at bounding box center [367, 285] width 139 height 32
click at [398, 255] on p "Audiences" at bounding box center [367, 257] width 139 height 32
click at [400, 256] on p "Audiences" at bounding box center [367, 257] width 139 height 32
click at [395, 278] on p "Custom Segments" at bounding box center [367, 285] width 139 height 32
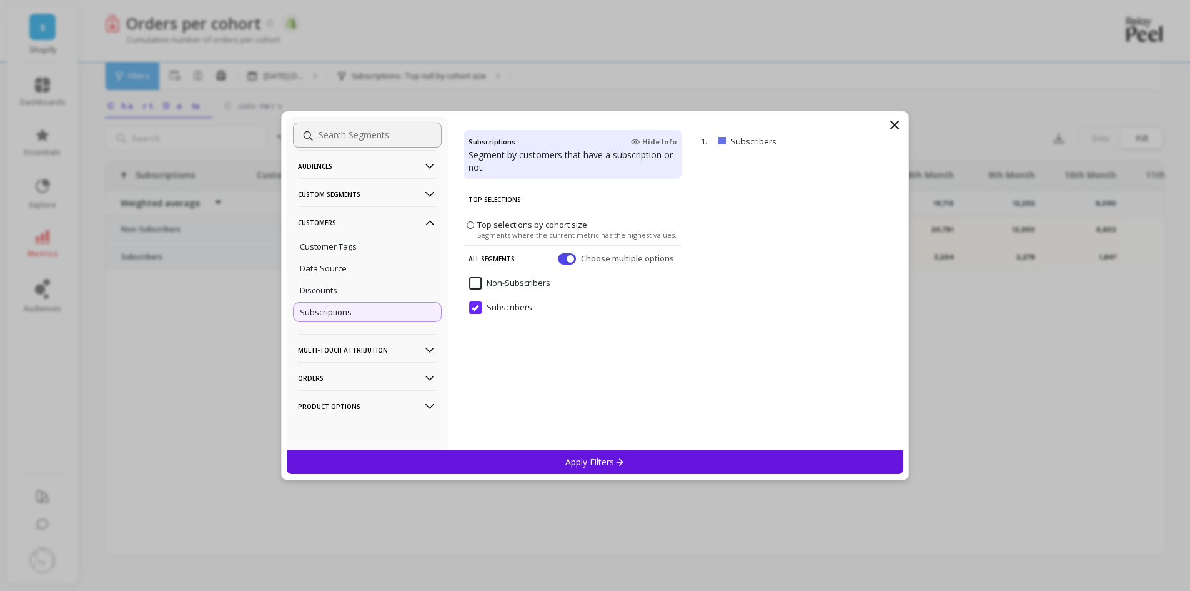
scroll to position [217, 0]
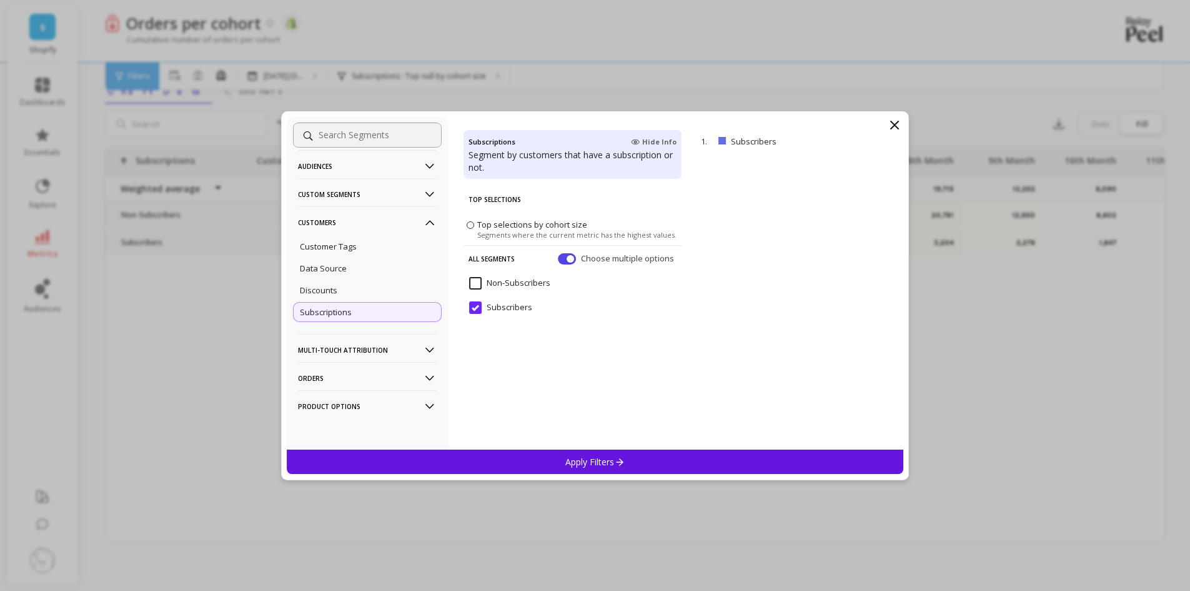
click at [391, 406] on p "Product Options" at bounding box center [367, 406] width 139 height 32
click at [392, 403] on p "Product Options" at bounding box center [367, 406] width 139 height 32
click at [393, 380] on p "Orders" at bounding box center [367, 378] width 139 height 32
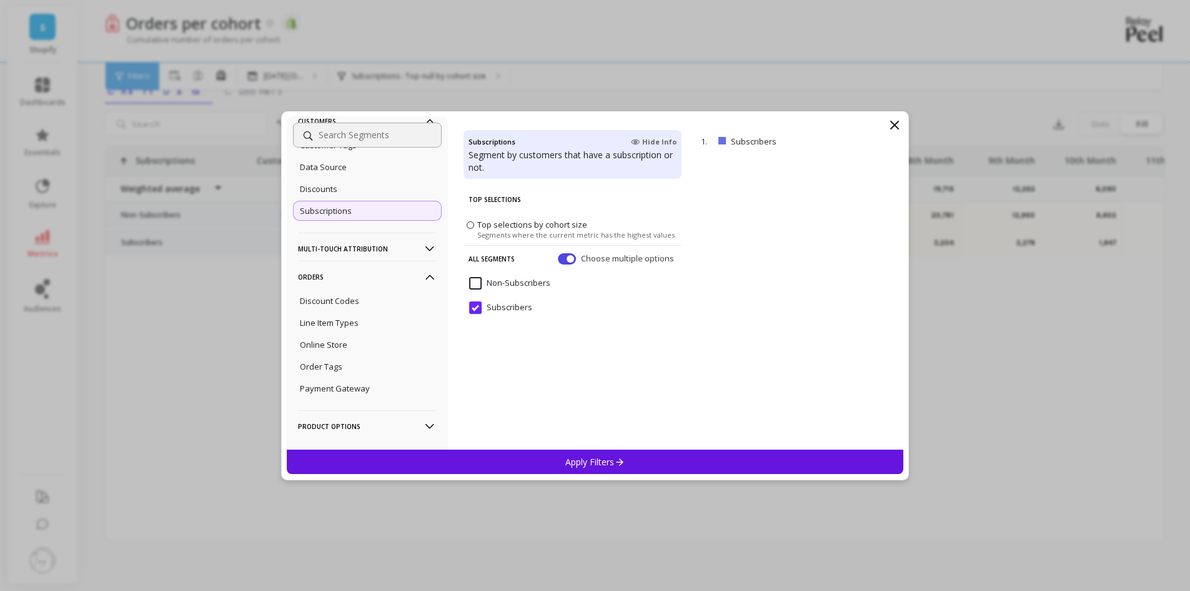
scroll to position [212, 0]
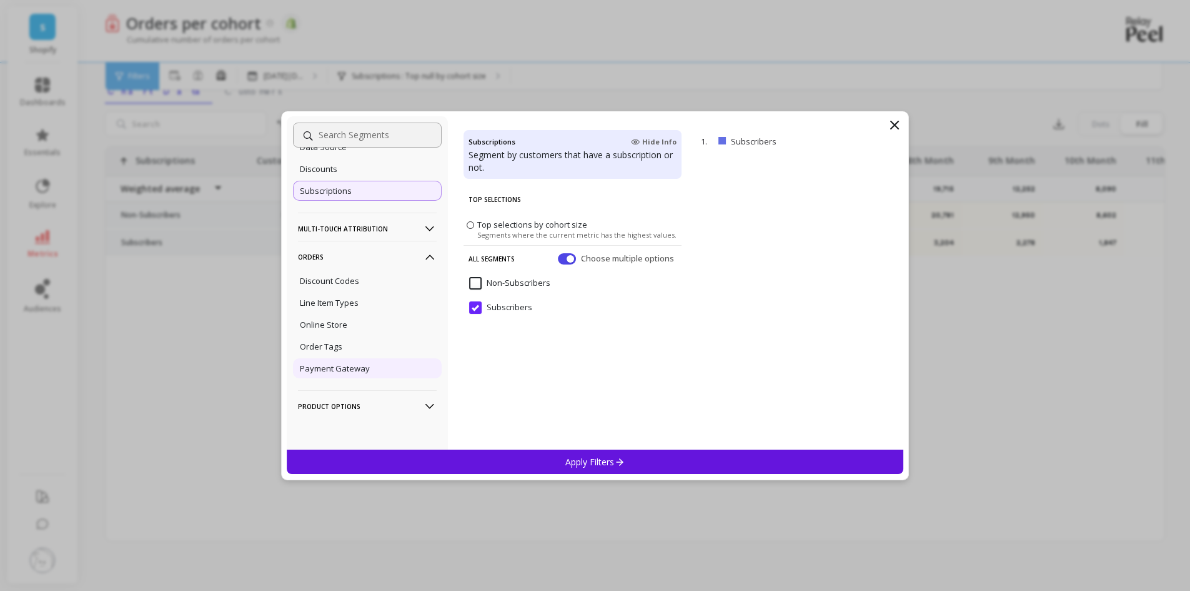
click at [367, 372] on p "Payment Gateway" at bounding box center [335, 367] width 70 height 11
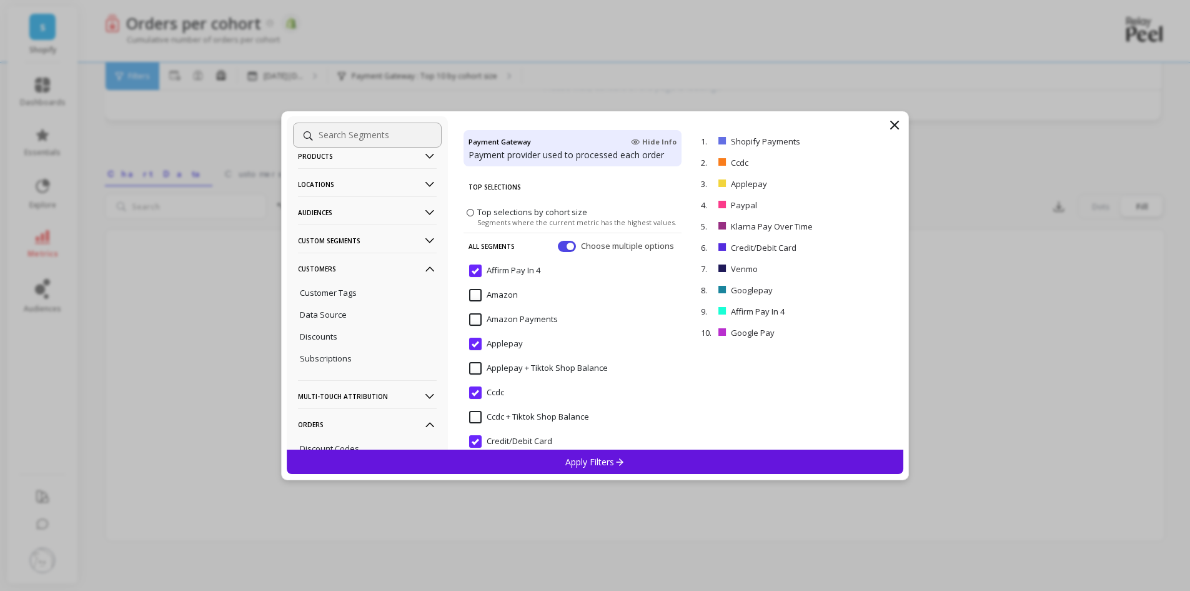
scroll to position [25, 0]
click at [397, 260] on p "Custom Segments" at bounding box center [367, 260] width 139 height 32
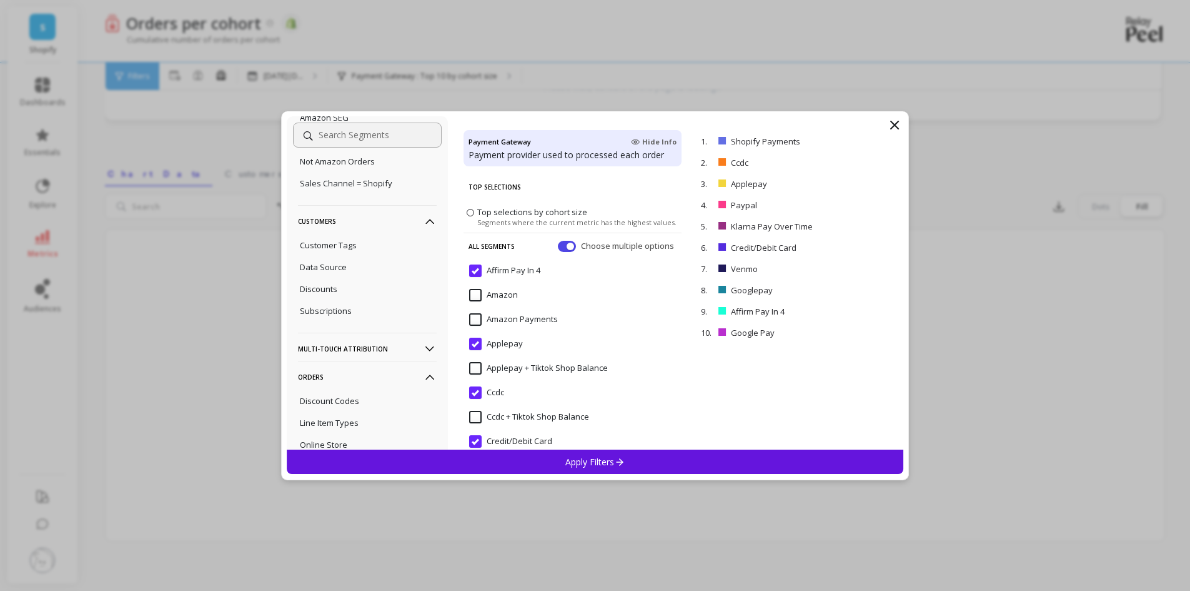
scroll to position [212, 0]
click at [359, 286] on div "Subscriptions" at bounding box center [367, 290] width 149 height 20
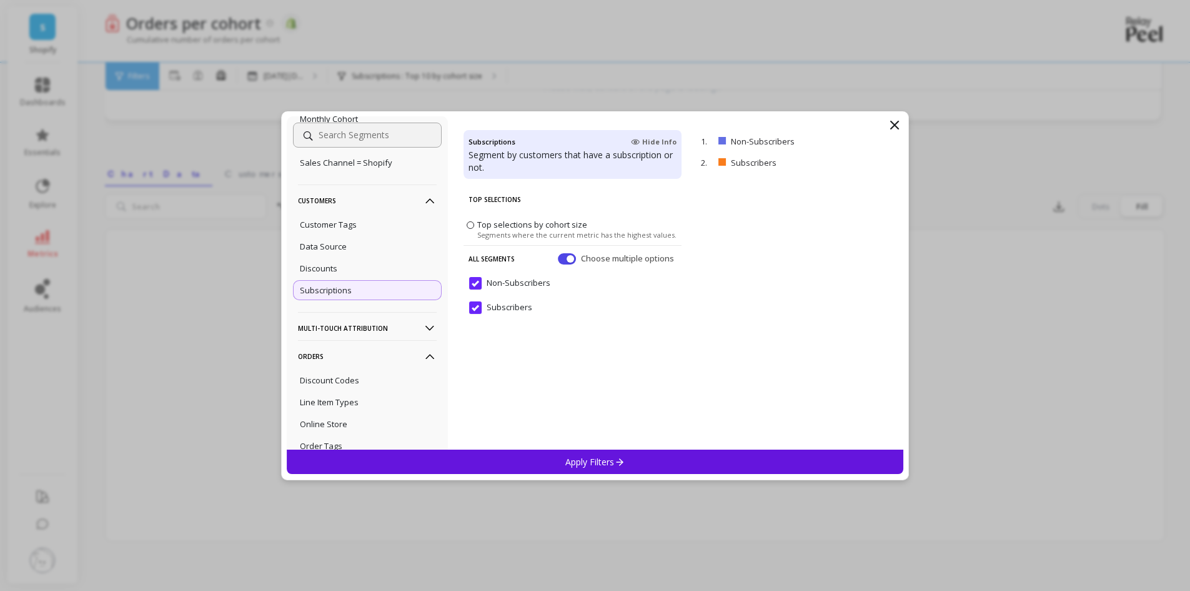
click at [476, 281] on input "Non-Subscribers" at bounding box center [509, 283] width 81 height 12
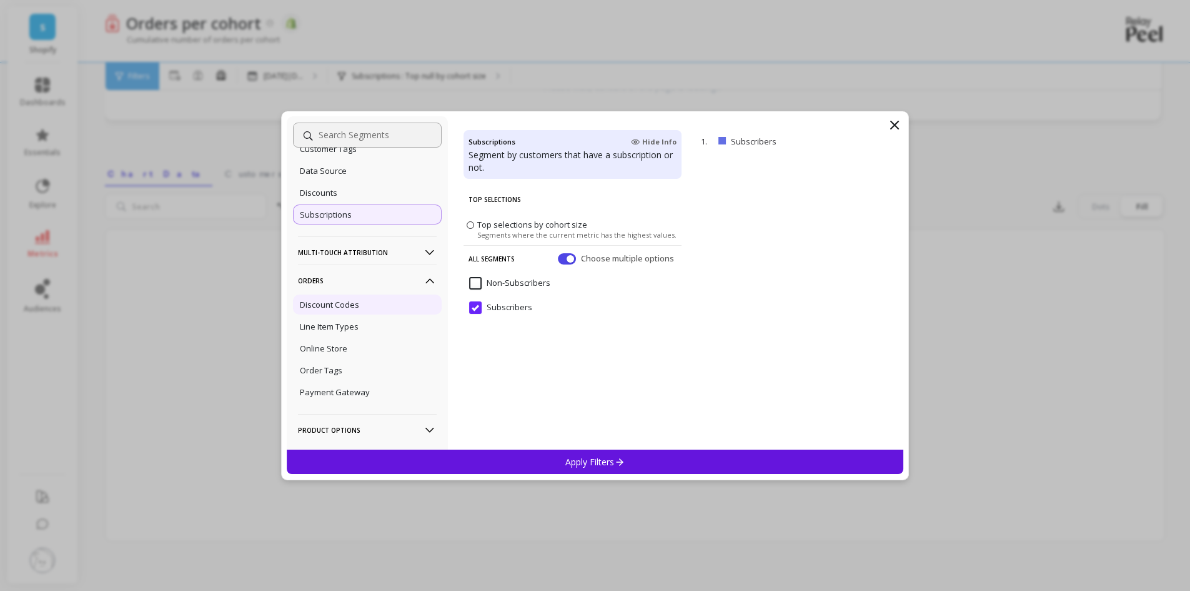
scroll to position [312, 0]
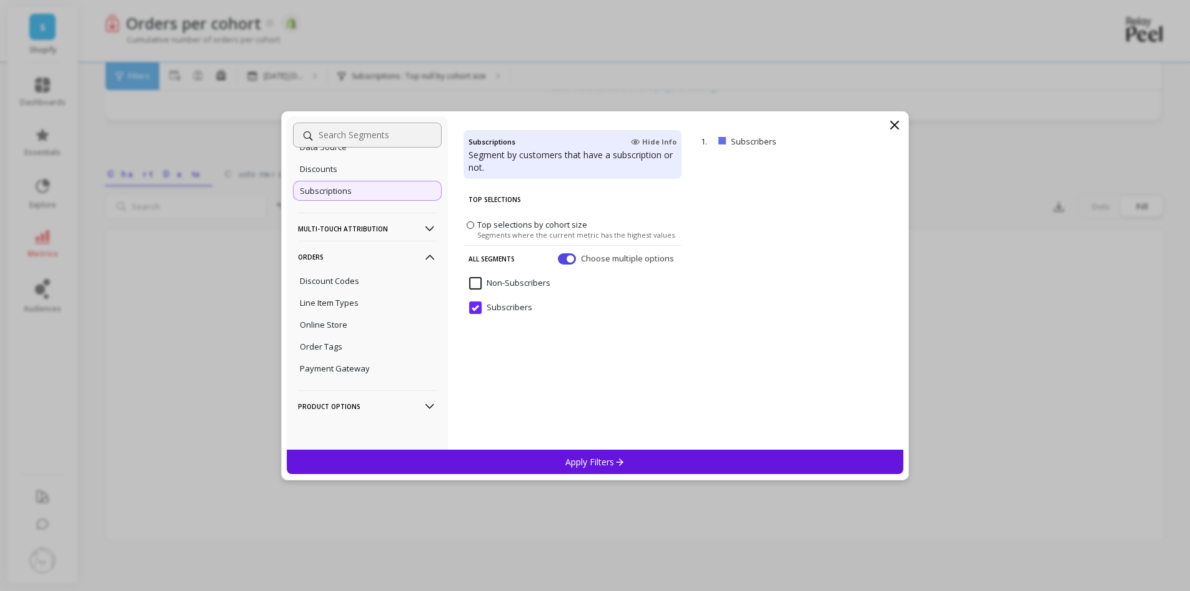
click at [411, 229] on p "Multi-Touch Attribution" at bounding box center [367, 228] width 139 height 32
click at [413, 226] on p "Multi-Touch Attribution" at bounding box center [367, 228] width 139 height 32
click at [394, 408] on p "Product Options" at bounding box center [367, 406] width 139 height 32
click at [394, 406] on p "Product Options" at bounding box center [367, 406] width 139 height 32
click at [369, 372] on div "Payment Gateway" at bounding box center [367, 368] width 149 height 20
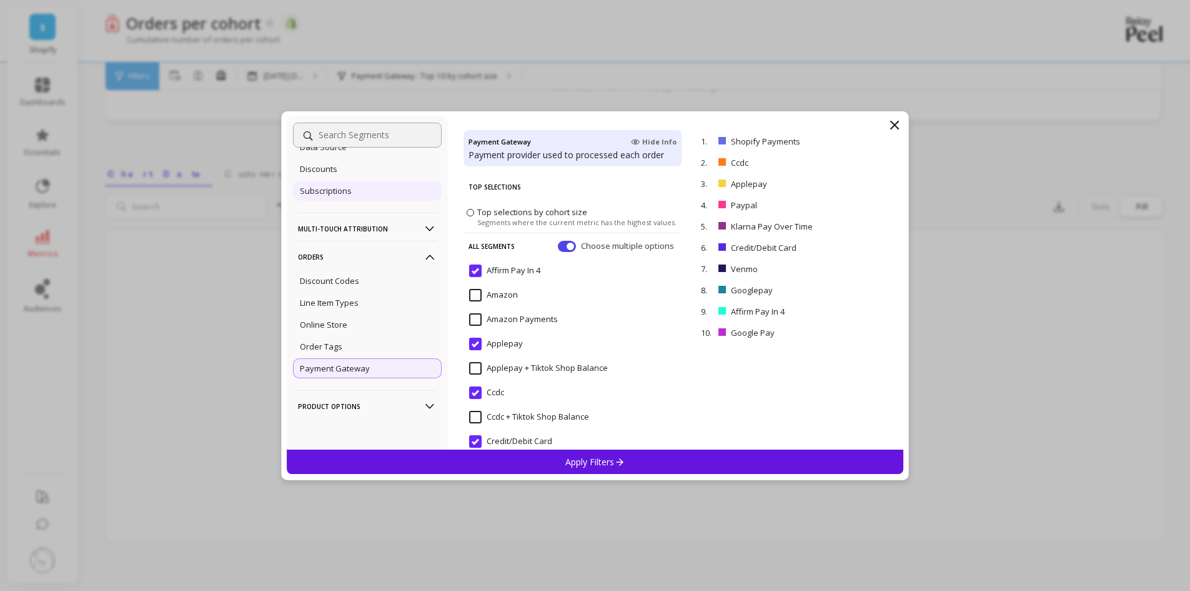
click at [361, 189] on div "Subscriptions" at bounding box center [367, 191] width 149 height 20
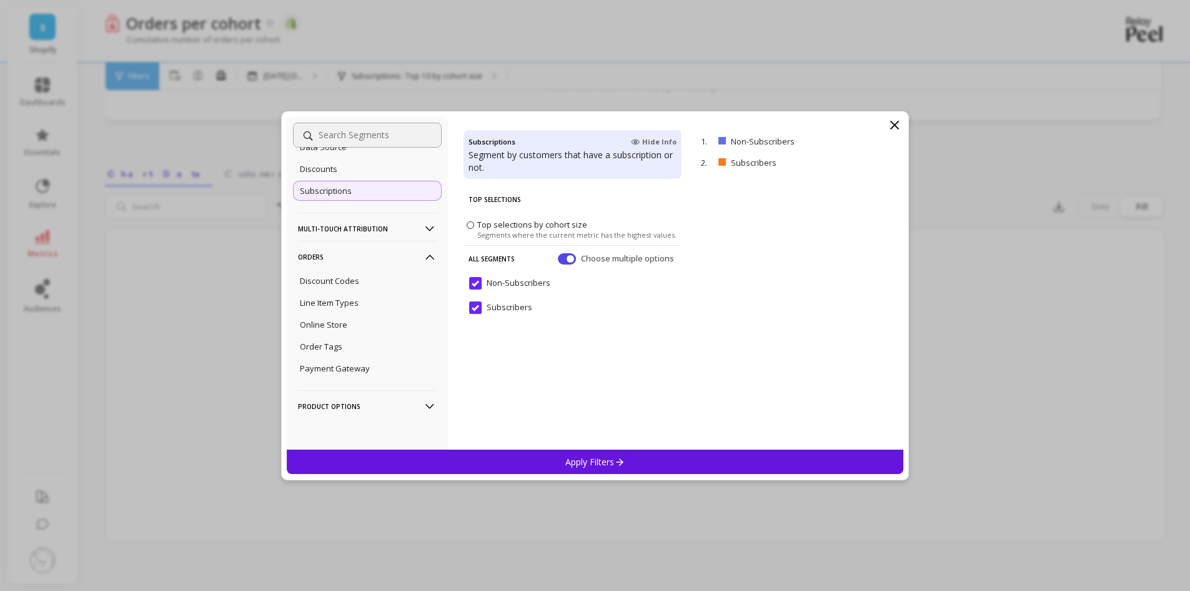
click at [484, 285] on input "Non-Subscribers" at bounding box center [509, 283] width 81 height 12
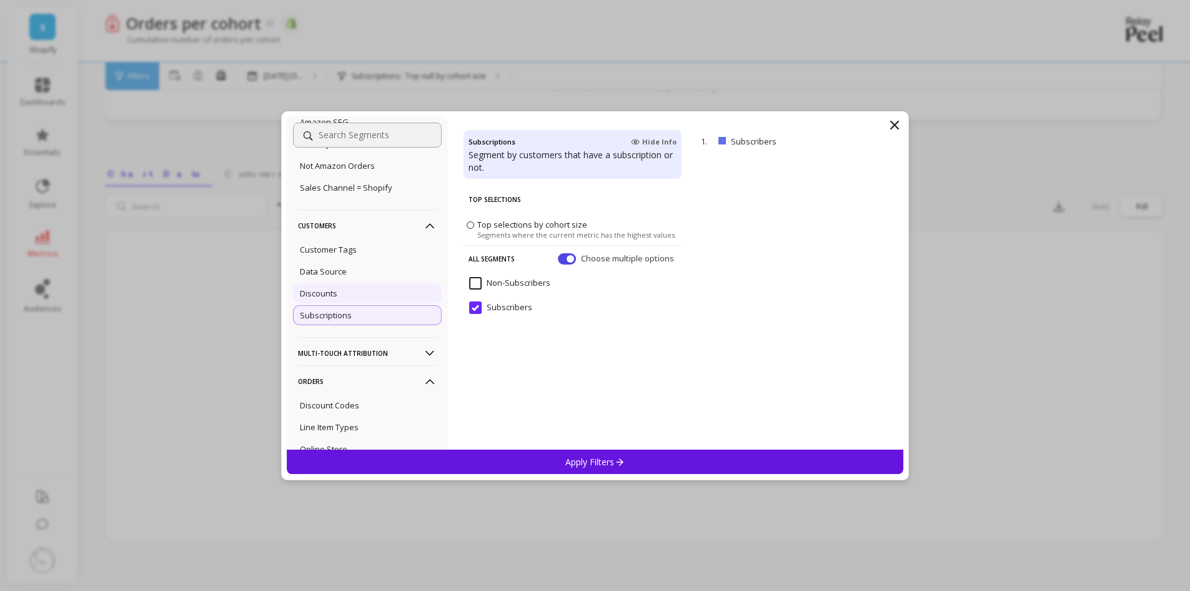
scroll to position [187, 0]
click at [737, 461] on div "Apply Filters" at bounding box center [595, 461] width 617 height 24
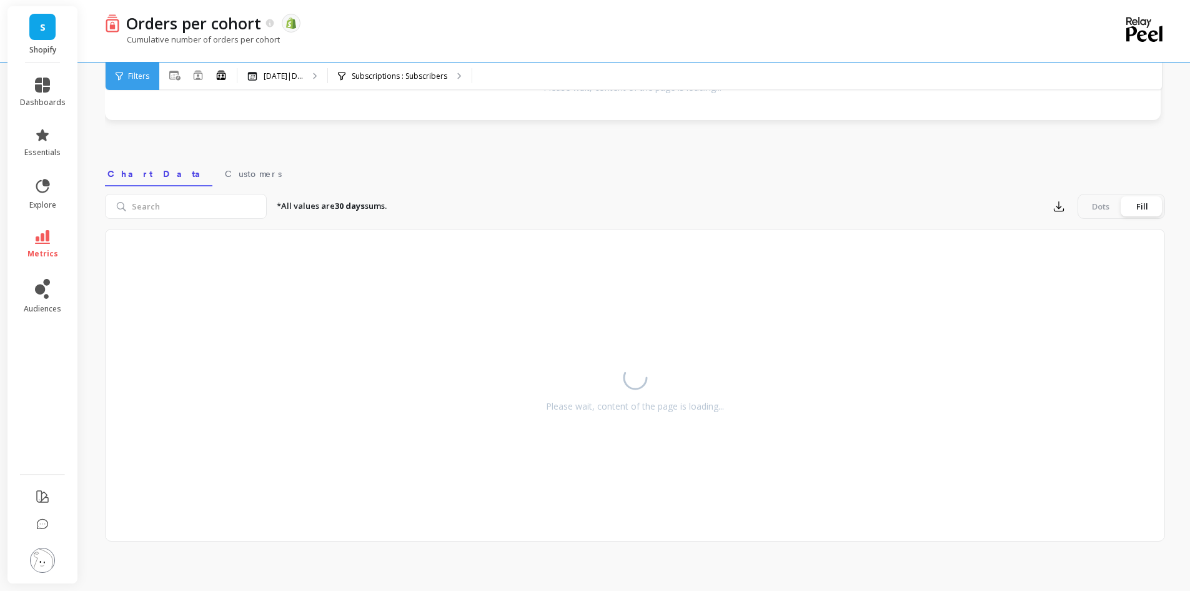
click at [544, 75] on div "All Months Single Cohort Combined Cohorts Nov 2024|D... Nov 2024|Dec 2024|Jan 2…" at bounding box center [687, 75] width 1057 height 27
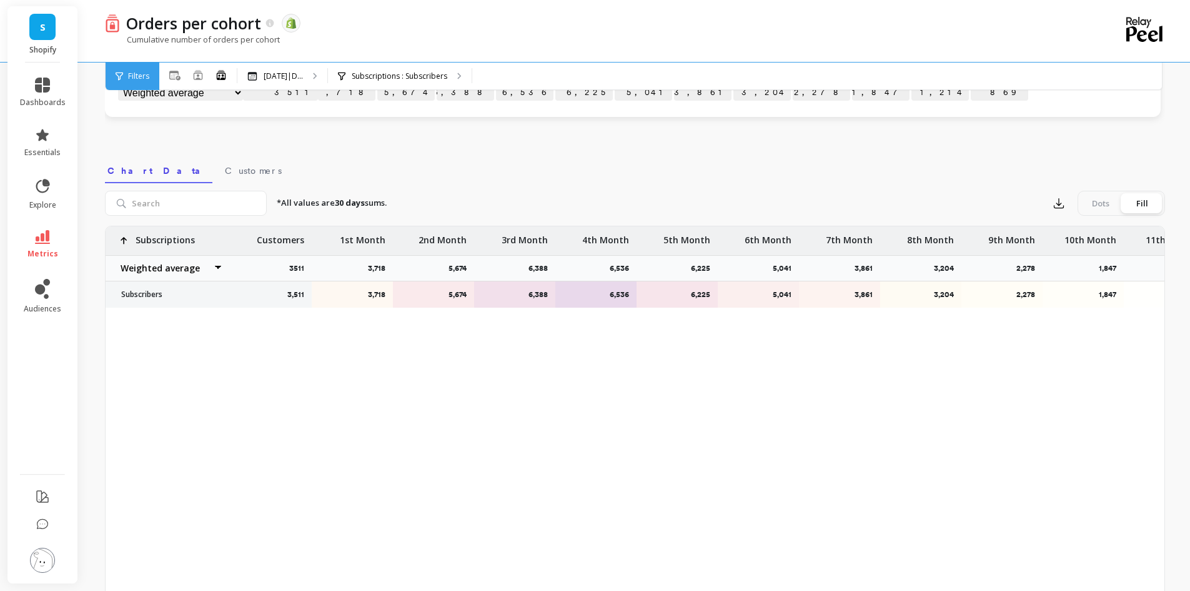
click at [543, 74] on div "All Months Single Cohort Combined Cohorts Nov 2024|D... Nov 2024|Dec 2024|Jan 2…" at bounding box center [687, 75] width 1057 height 27
click at [531, 72] on div "All Months Single Cohort Combined Cohorts Nov 2024|D... Nov 2024|Dec 2024|Jan 2…" at bounding box center [687, 75] width 1057 height 27
click at [524, 71] on div "All Months Single Cohort Combined Cohorts Nov 2024|D... Nov 2024|Dec 2024|Jan 2…" at bounding box center [687, 75] width 1057 height 27
click at [346, 72] on icon at bounding box center [341, 76] width 7 height 9
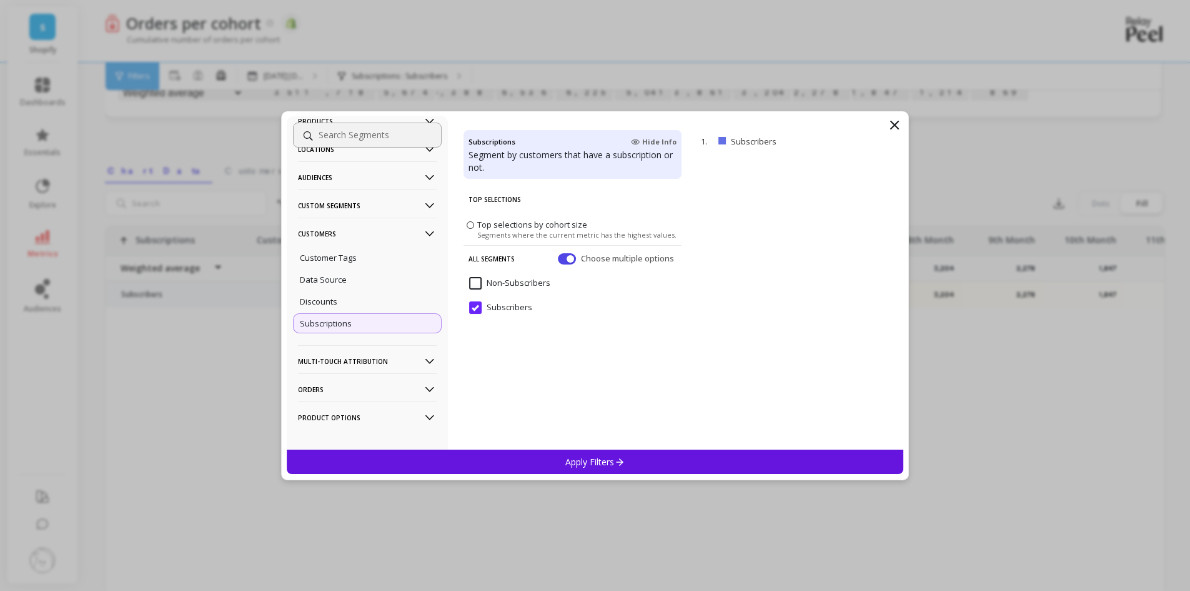
scroll to position [91, 0]
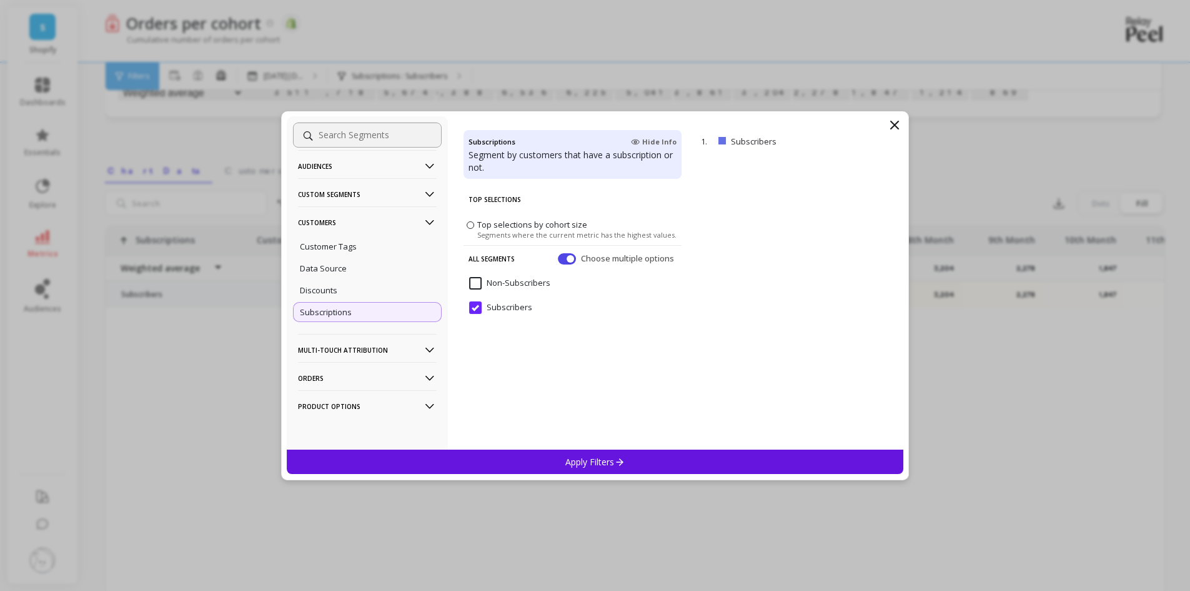
click at [423, 347] on Attribution-icon at bounding box center [430, 350] width 14 height 14
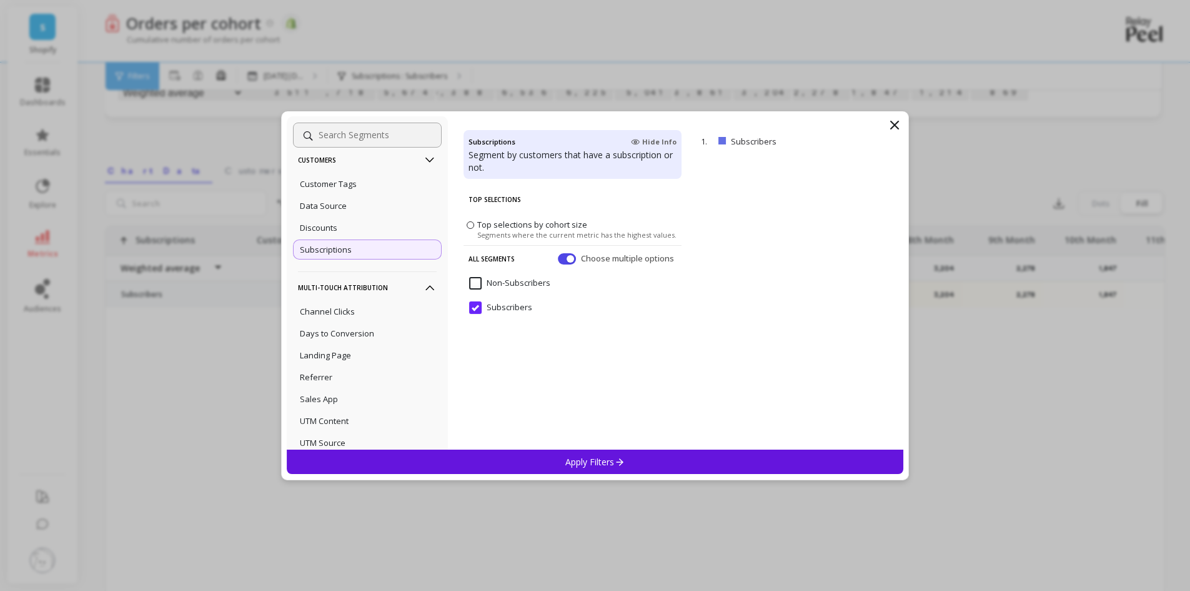
click at [423, 281] on Attribution-icon at bounding box center [430, 288] width 14 height 14
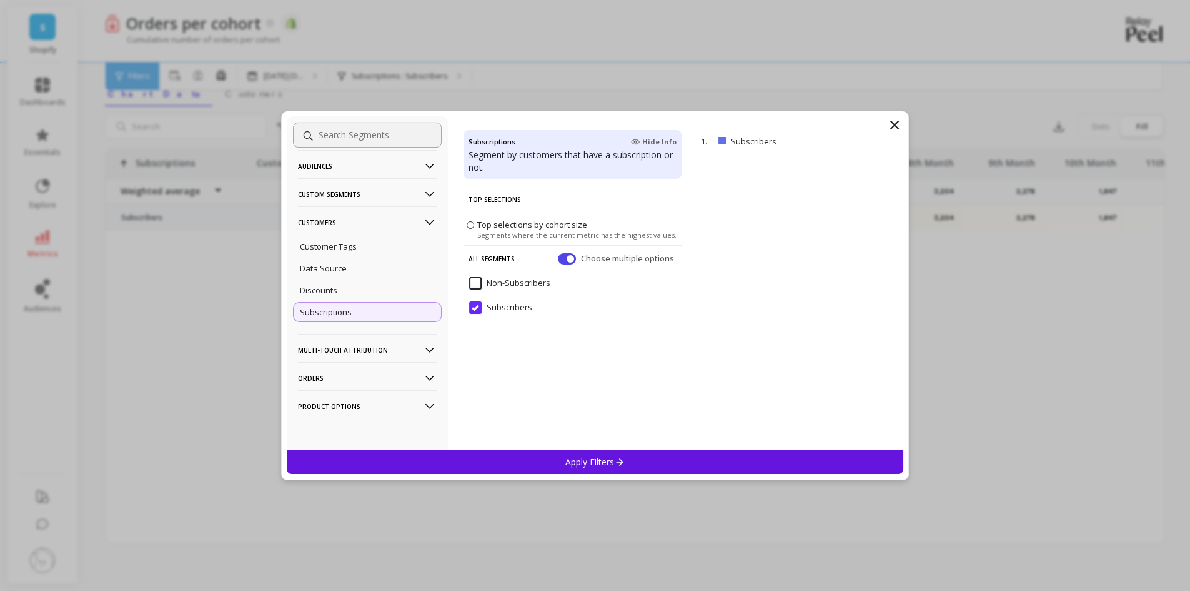
scroll to position [196, 0]
click at [423, 372] on icon at bounding box center [430, 378] width 14 height 14
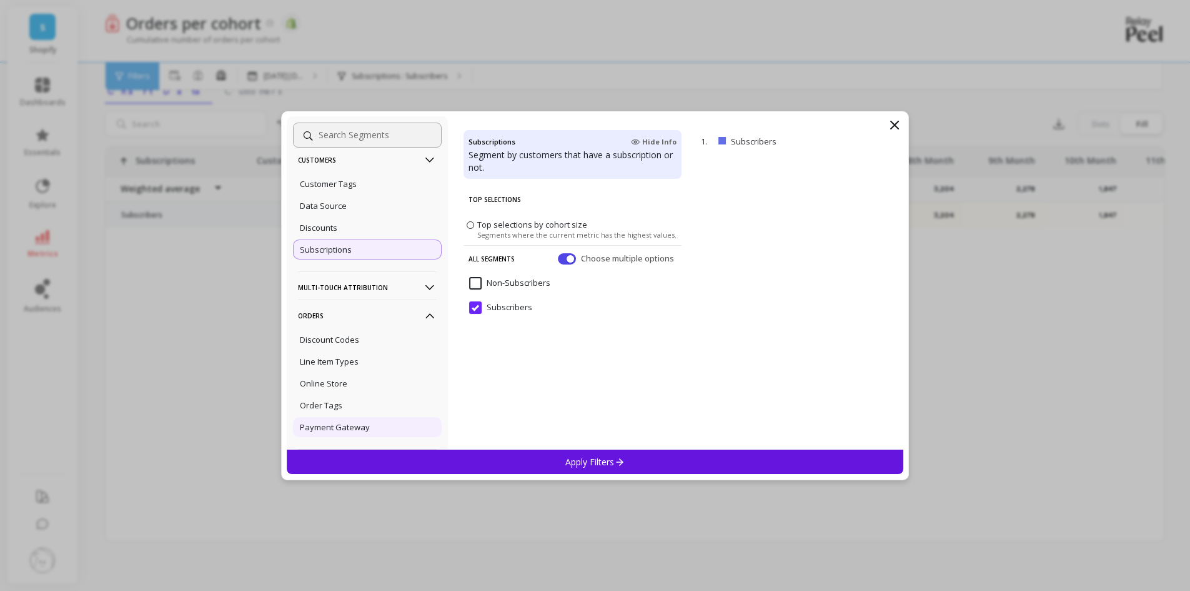
click at [417, 428] on div "Payment Gateway" at bounding box center [367, 427] width 149 height 20
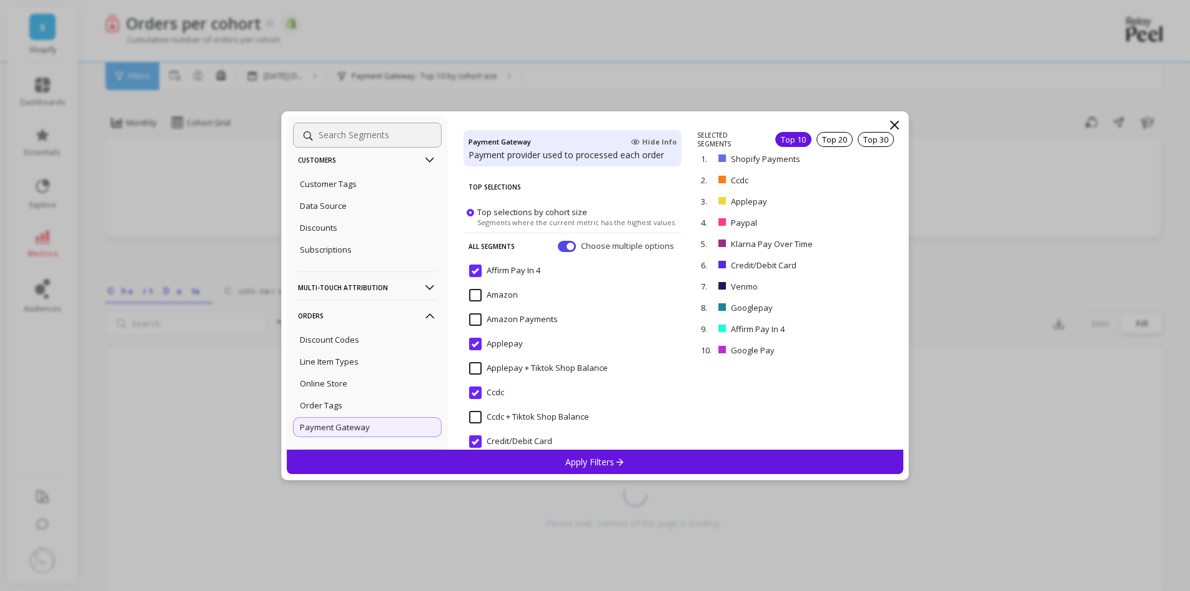
click at [590, 460] on p "Apply Filters" at bounding box center [595, 462] width 59 height 12
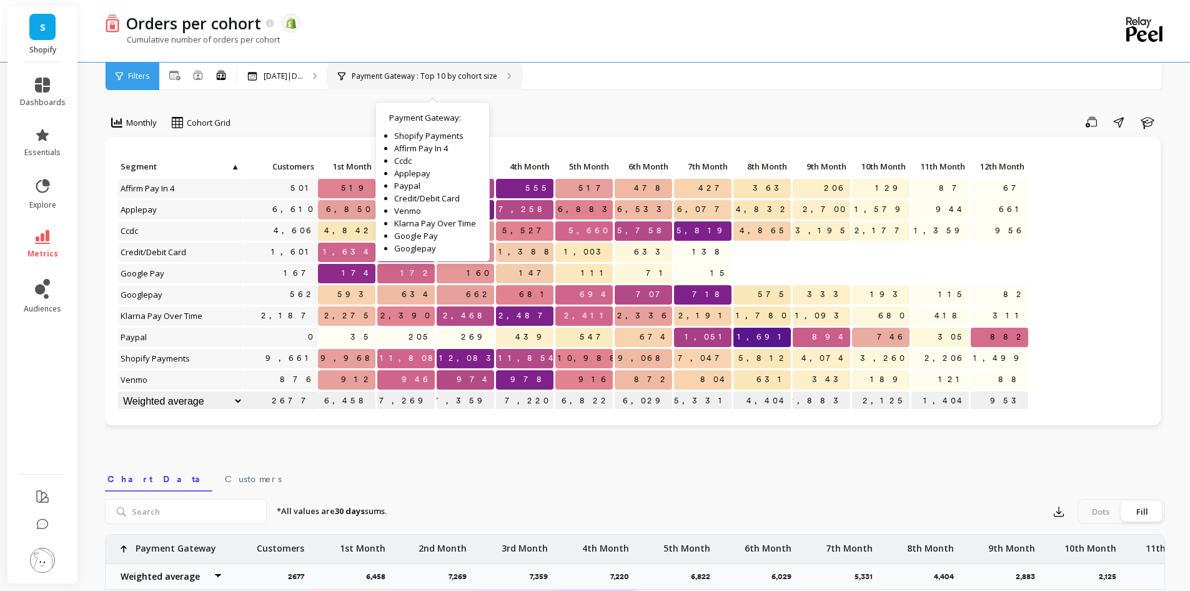
click at [437, 76] on p "Payment Gateway : Top 10 by cohort size" at bounding box center [425, 76] width 146 height 10
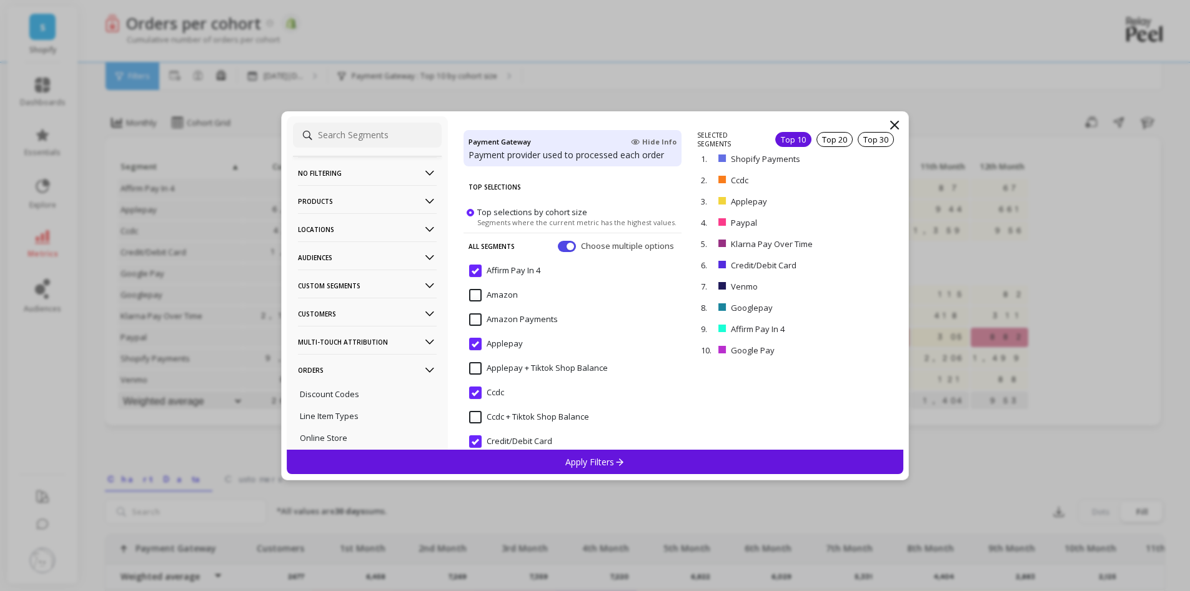
click at [338, 283] on p "Custom Segments" at bounding box center [367, 285] width 139 height 32
click at [339, 256] on p "Audiences" at bounding box center [367, 257] width 139 height 32
click at [351, 231] on p "Locations" at bounding box center [367, 229] width 139 height 32
click at [356, 198] on p "Products" at bounding box center [367, 201] width 139 height 32
click at [887, 125] on icon at bounding box center [894, 124] width 15 height 15
